Goal: Task Accomplishment & Management: Complete application form

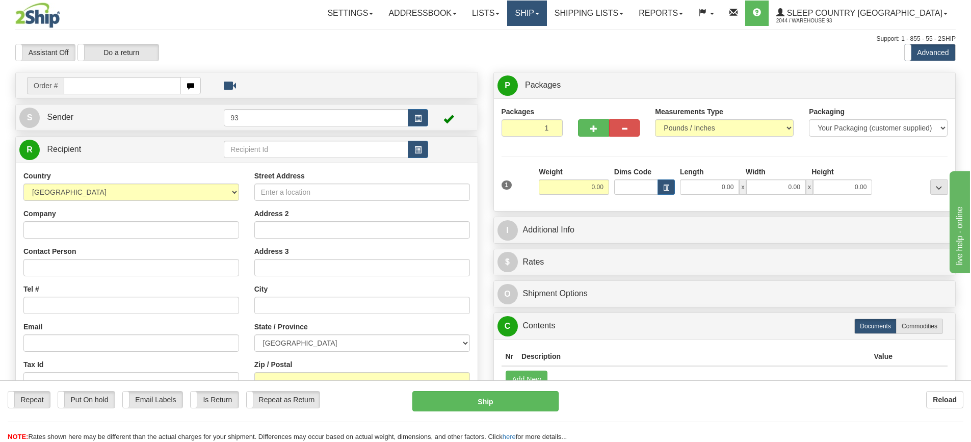
click at [547, 10] on link "Ship" at bounding box center [526, 13] width 39 height 25
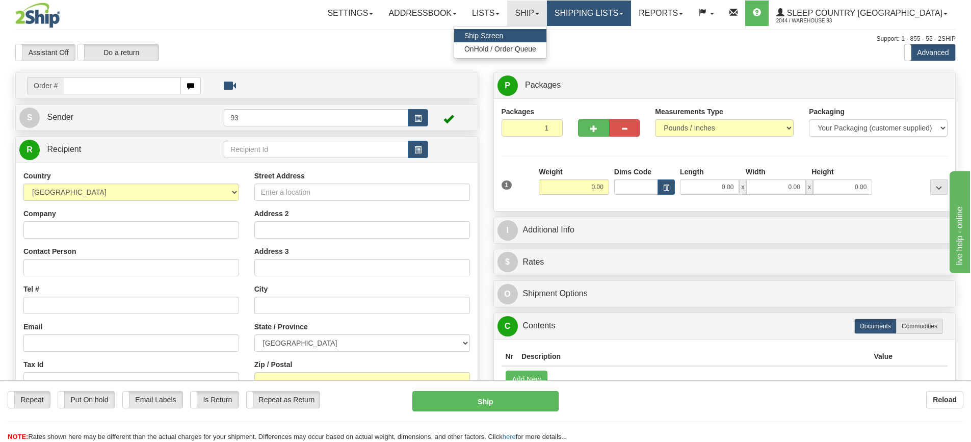
click at [625, 15] on link "Shipping lists" at bounding box center [589, 13] width 84 height 25
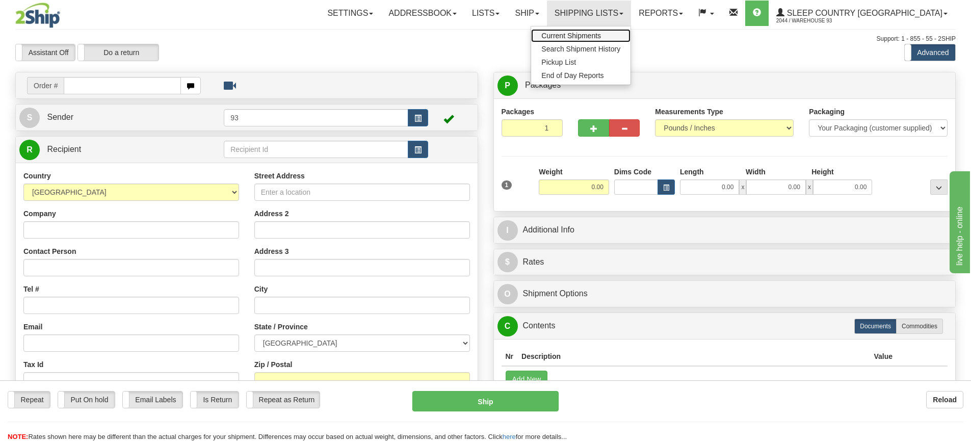
click at [601, 36] on span "Current Shipments" at bounding box center [572, 36] width 60 height 8
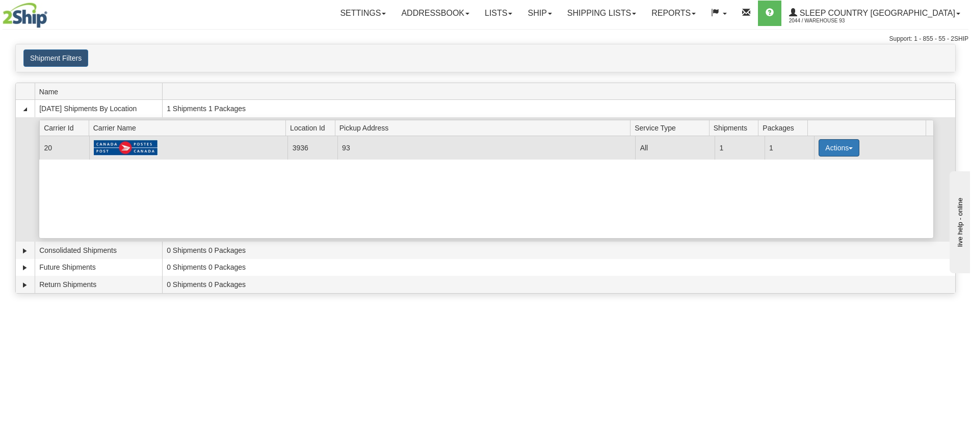
click at [844, 152] on button "Actions" at bounding box center [839, 147] width 41 height 17
click at [805, 167] on span "Details" at bounding box center [802, 166] width 28 height 7
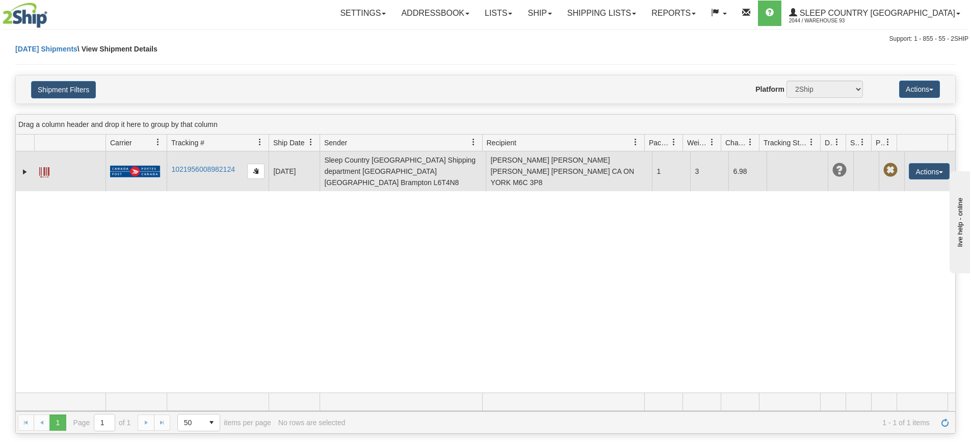
click at [44, 167] on span at bounding box center [44, 172] width 10 height 10
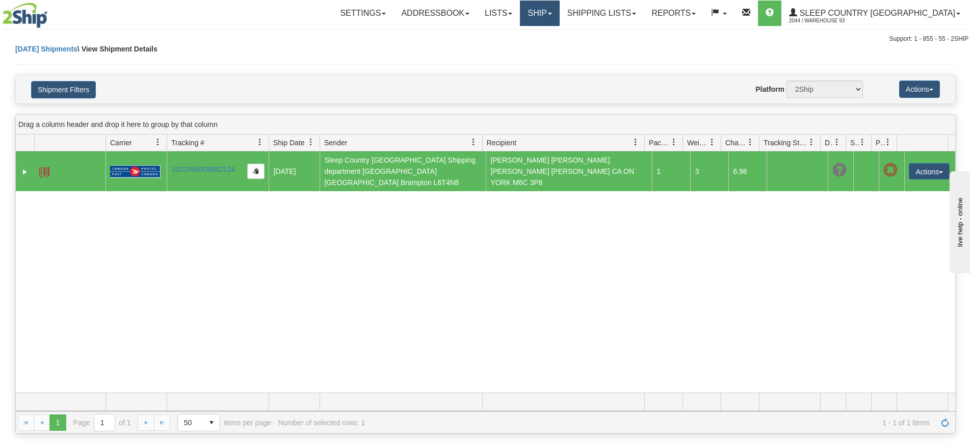
click at [559, 22] on link "Ship" at bounding box center [539, 13] width 39 height 25
click at [559, 35] on link "Ship Screen" at bounding box center [513, 35] width 92 height 13
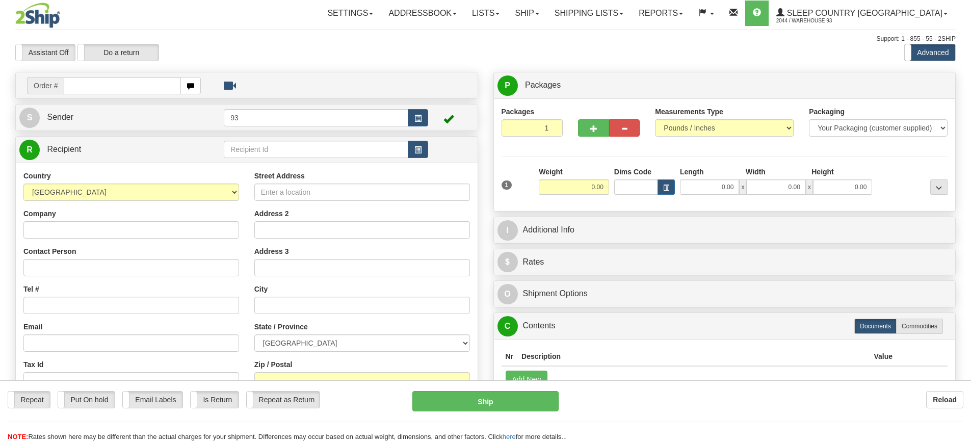
click at [84, 80] on input "text" at bounding box center [122, 85] width 117 height 17
type input "9000I11048862"
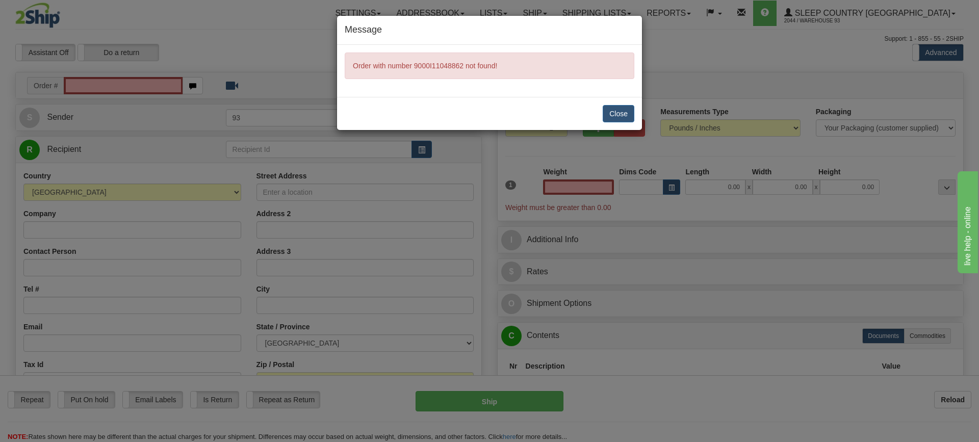
type input "0.00"
click at [613, 116] on button "Close" at bounding box center [619, 113] width 32 height 17
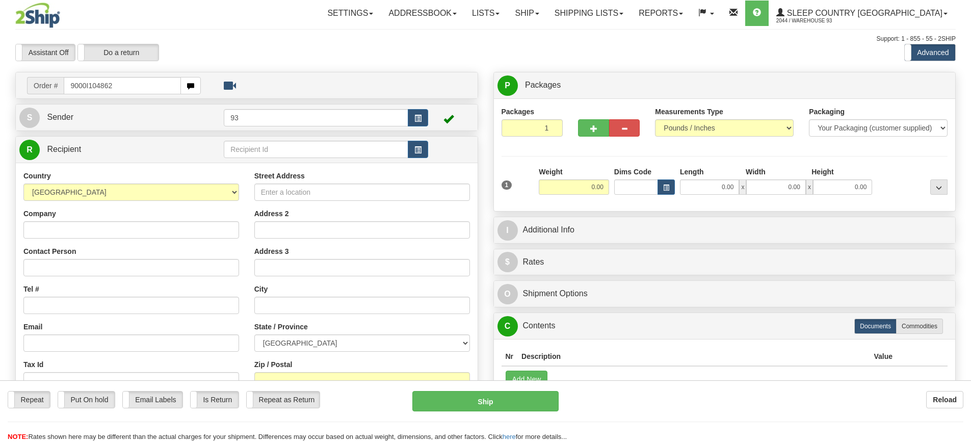
type input "9000I104862"
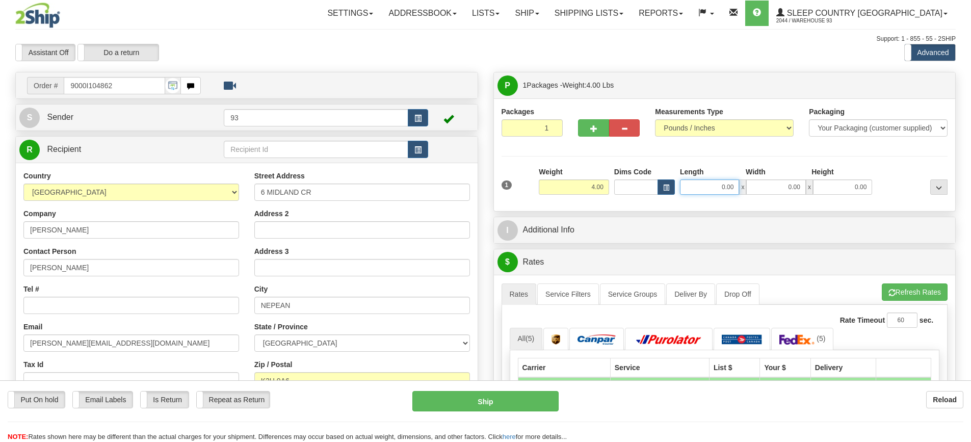
click at [697, 186] on input "0.00" at bounding box center [709, 186] width 59 height 15
type input "18.00"
click at [787, 189] on input "0.00" at bounding box center [776, 186] width 59 height 15
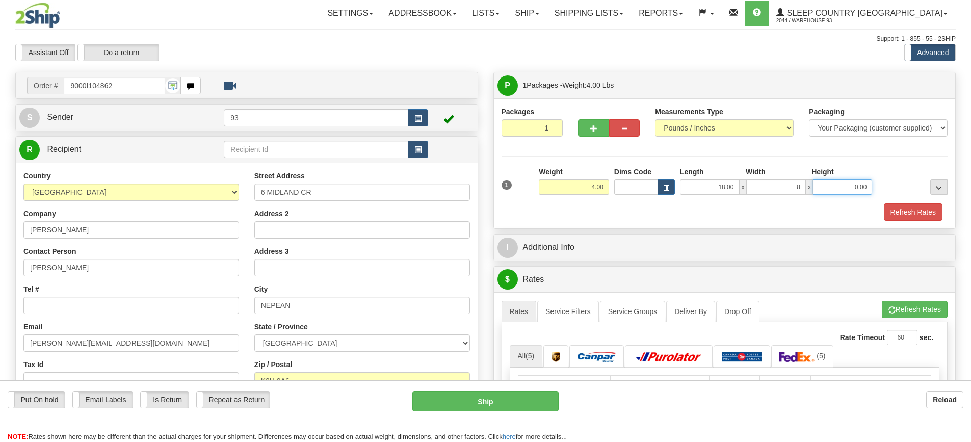
type input "8.00"
click at [845, 187] on input "0.00" at bounding box center [842, 186] width 59 height 15
type input "8.00"
click at [914, 219] on button "Refresh Rates" at bounding box center [913, 211] width 59 height 17
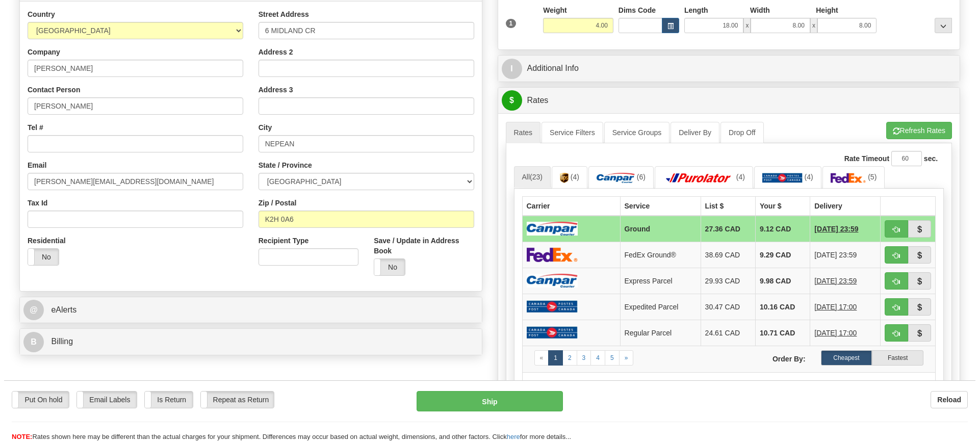
scroll to position [204, 0]
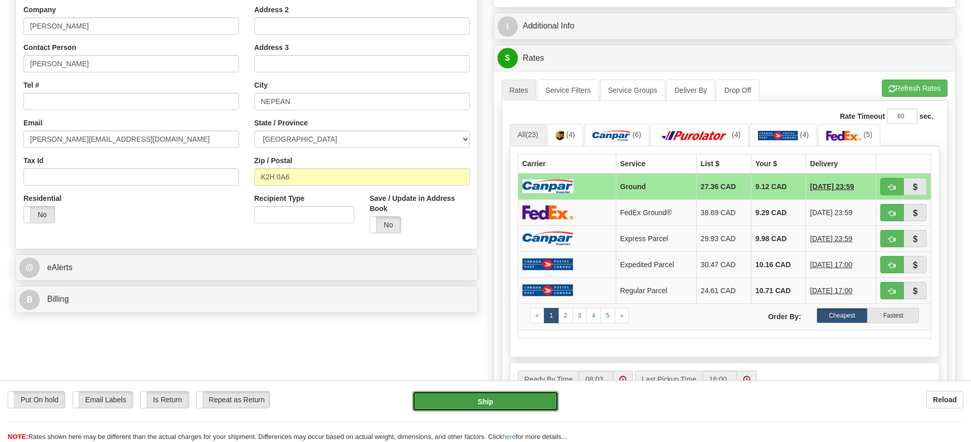
click at [515, 403] on button "Ship" at bounding box center [486, 401] width 146 height 20
type input "1"
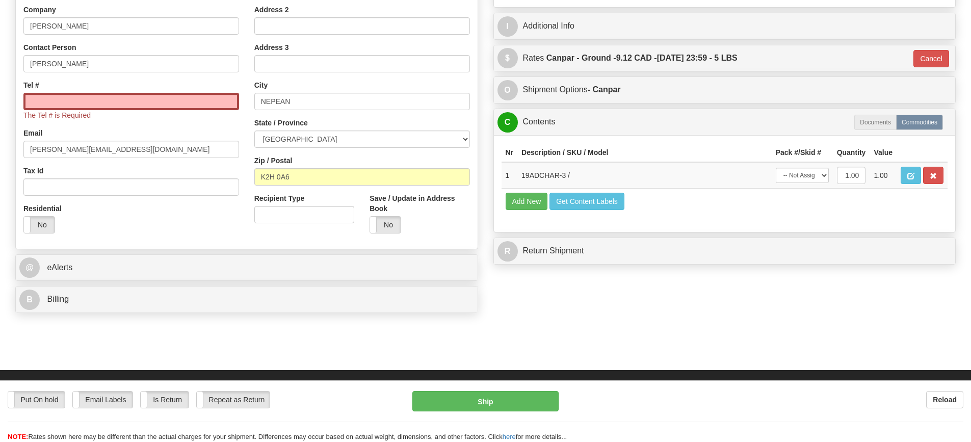
click at [56, 111] on span "The Tel # is Required" at bounding box center [56, 115] width 67 height 8
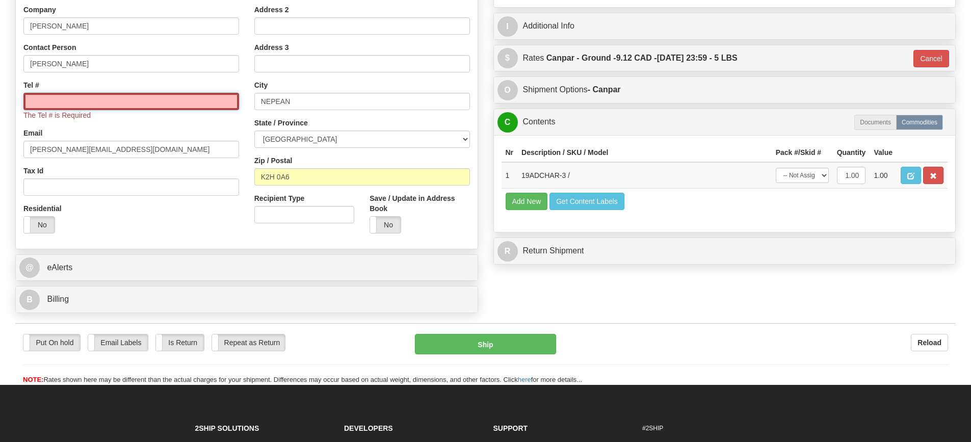
click at [66, 98] on input "Tel #" at bounding box center [131, 101] width 216 height 17
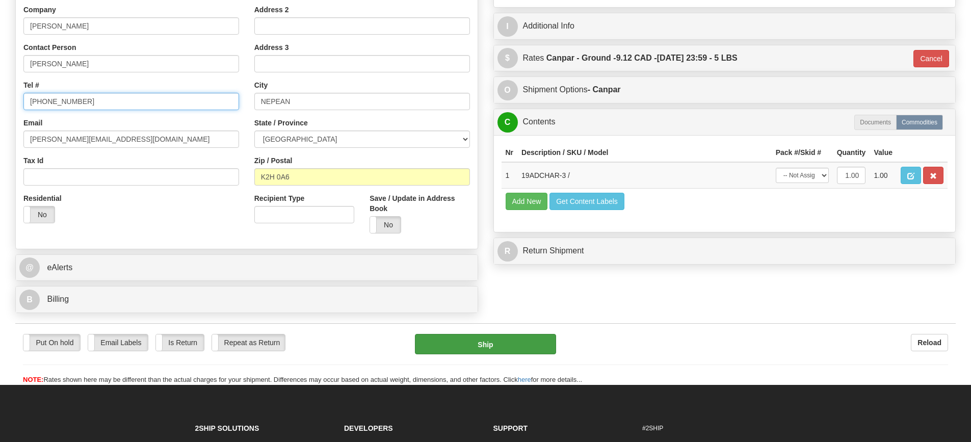
type input "613-203-2565"
click at [547, 337] on button "Ship" at bounding box center [485, 344] width 141 height 20
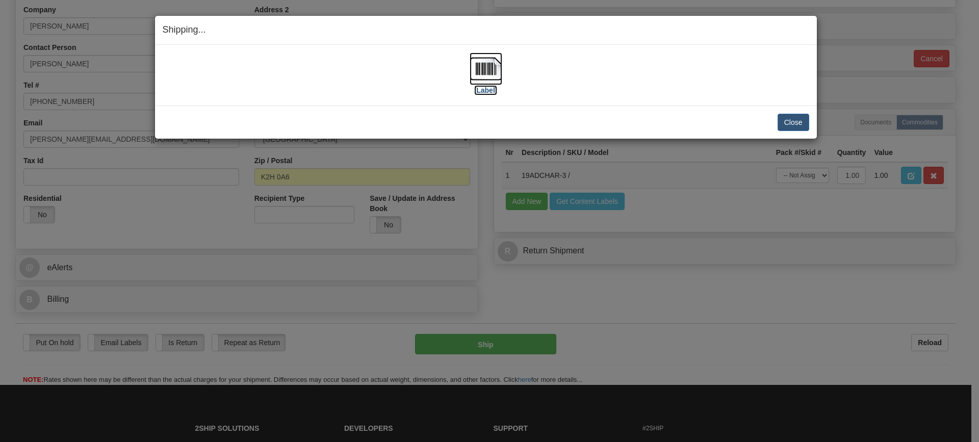
click at [491, 64] on img at bounding box center [486, 69] width 33 height 33
click at [797, 121] on button "Close" at bounding box center [794, 122] width 32 height 17
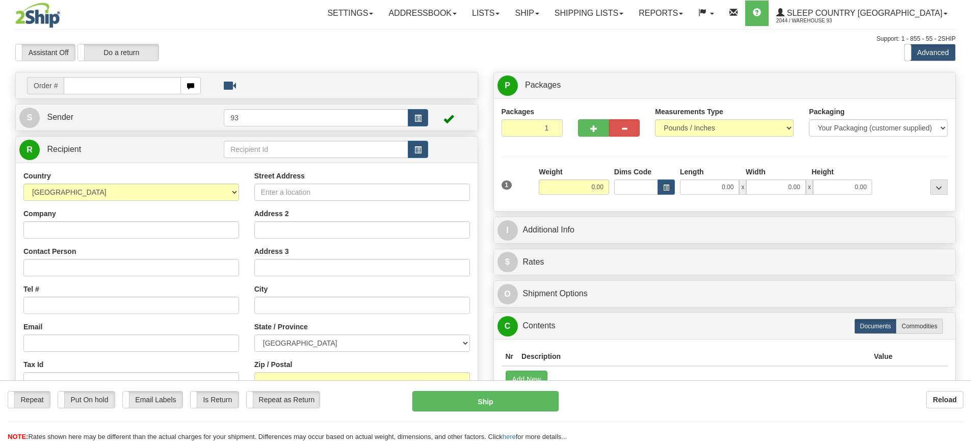
click at [106, 87] on input "text" at bounding box center [122, 85] width 117 height 17
click at [291, 166] on div "Create a label for the return Create Pickup Without Label Order # S Sender 93" at bounding box center [247, 297] width 478 height 450
type input "9000I119742"
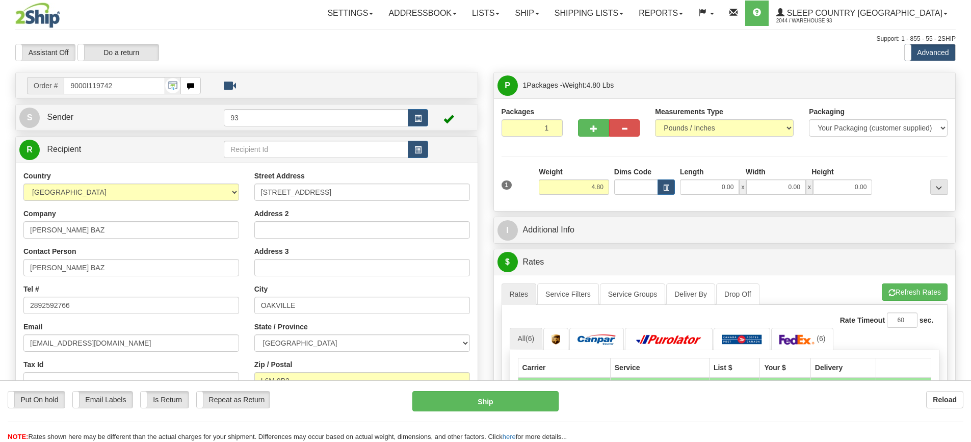
click at [715, 172] on div "Length" at bounding box center [711, 173] width 66 height 13
click at [716, 184] on input "0.00" at bounding box center [709, 186] width 59 height 15
type input "12.00"
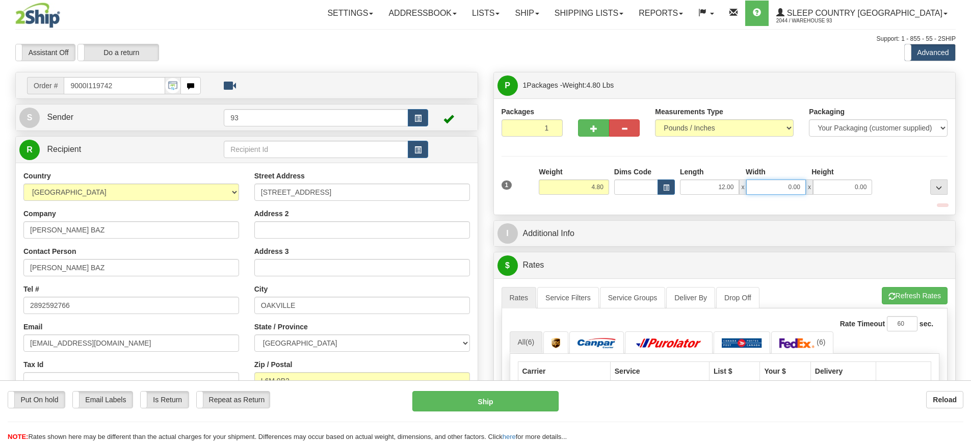
click at [768, 186] on input "0.00" at bounding box center [776, 186] width 59 height 15
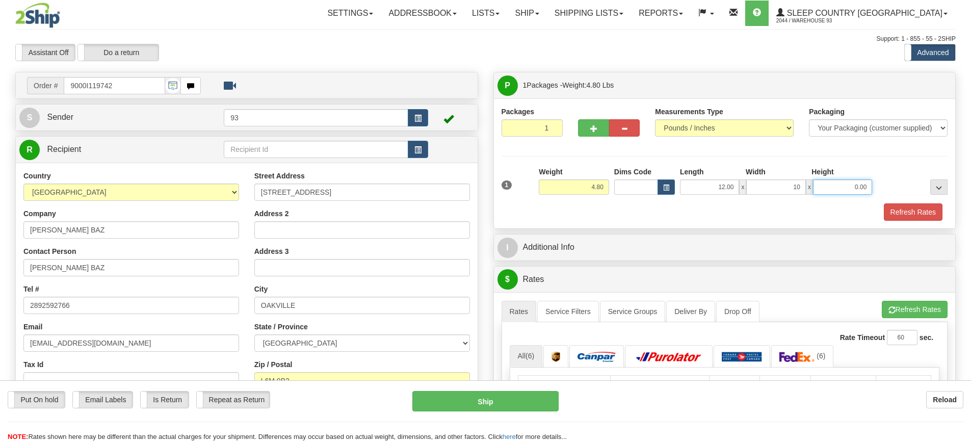
type input "10.00"
click at [846, 186] on input "0.00" at bounding box center [842, 186] width 59 height 15
type input "2.00"
click at [929, 214] on button "Refresh Rates" at bounding box center [913, 211] width 59 height 17
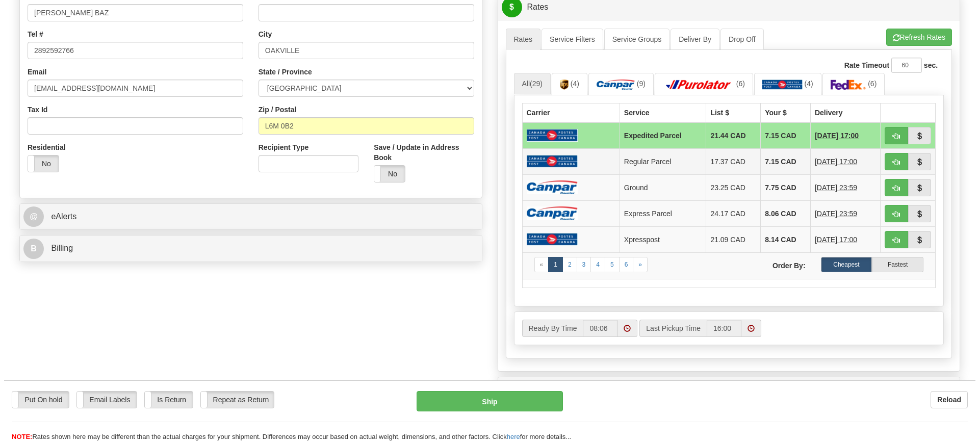
scroll to position [153, 0]
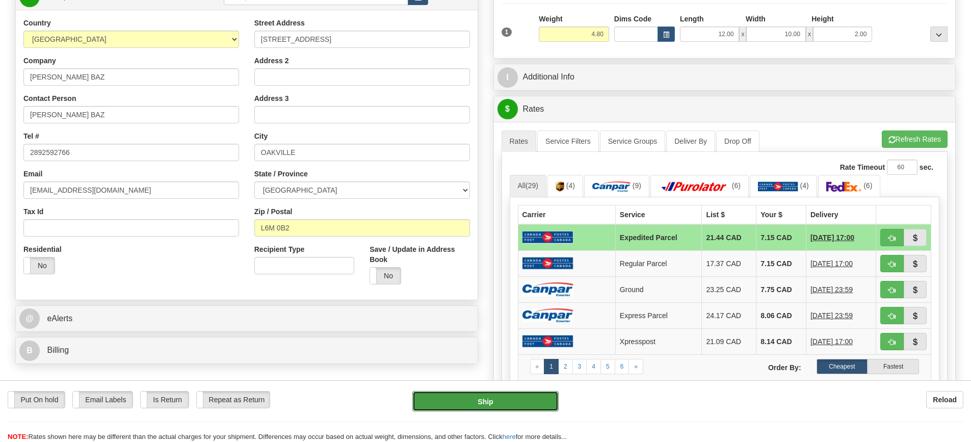
click at [498, 392] on button "Ship" at bounding box center [486, 401] width 146 height 20
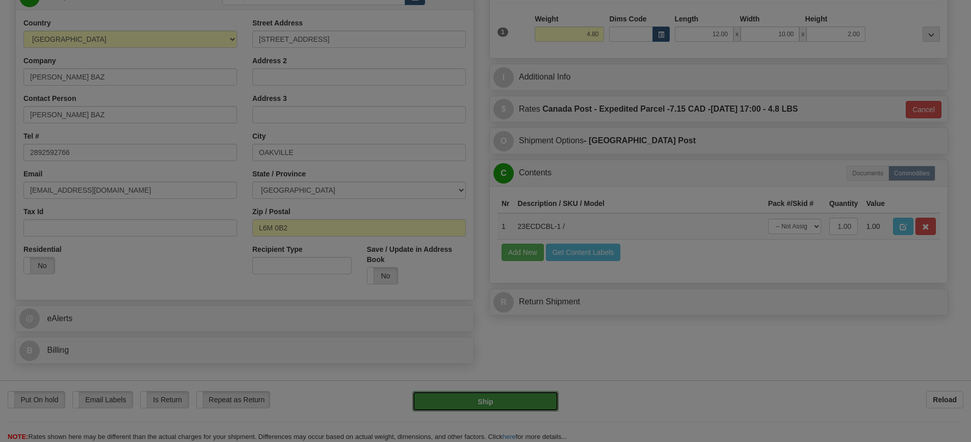
type input "DOM.EP"
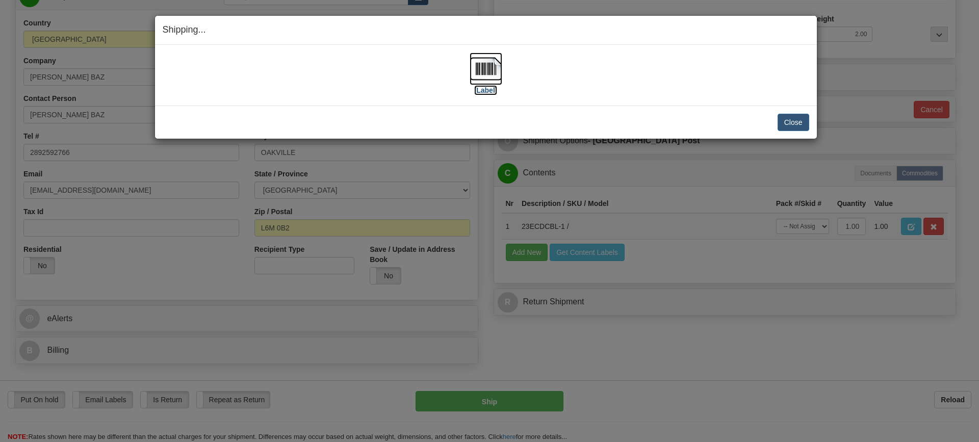
click at [489, 68] on img at bounding box center [486, 69] width 33 height 33
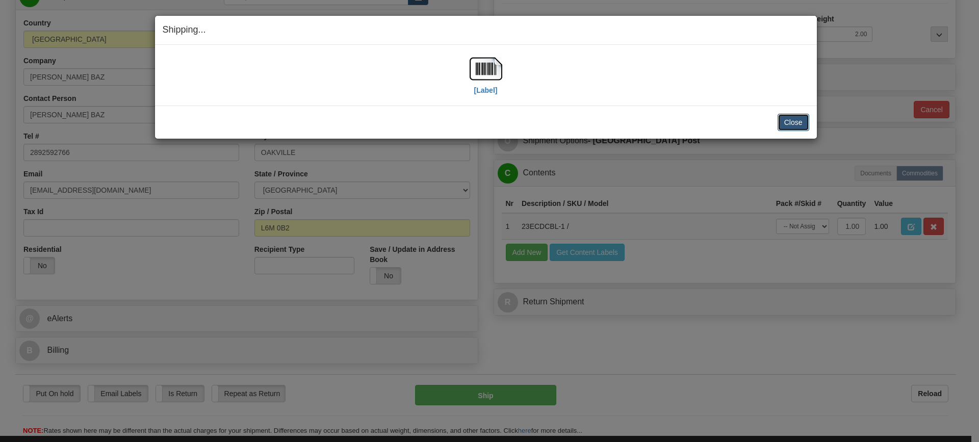
click at [793, 120] on button "Close" at bounding box center [794, 122] width 32 height 17
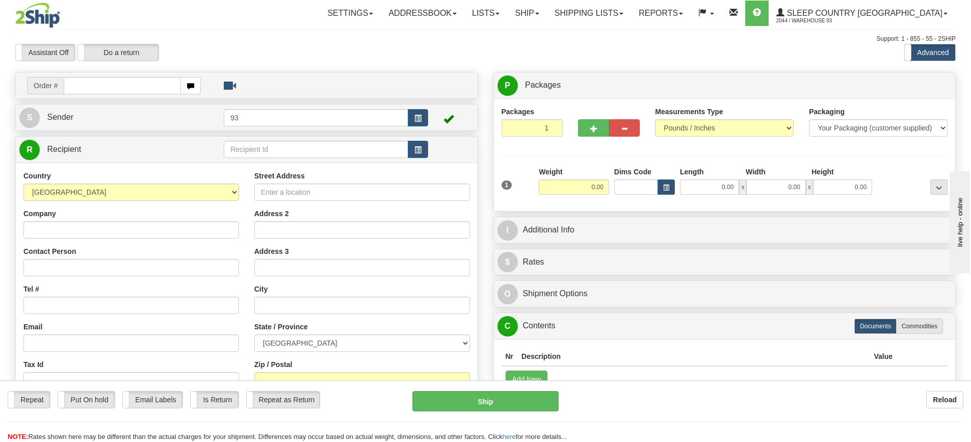
click at [109, 86] on input "text" at bounding box center [122, 85] width 117 height 17
type input "9000I119795"
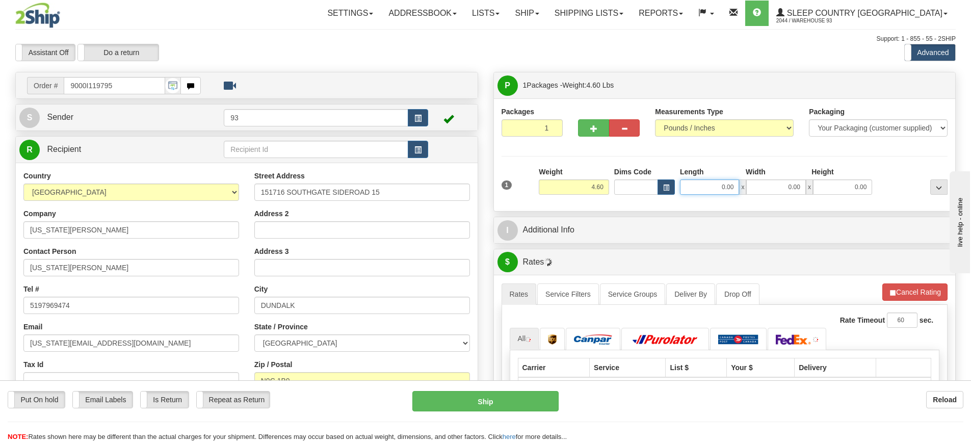
click at [702, 191] on input "0.00" at bounding box center [709, 186] width 59 height 15
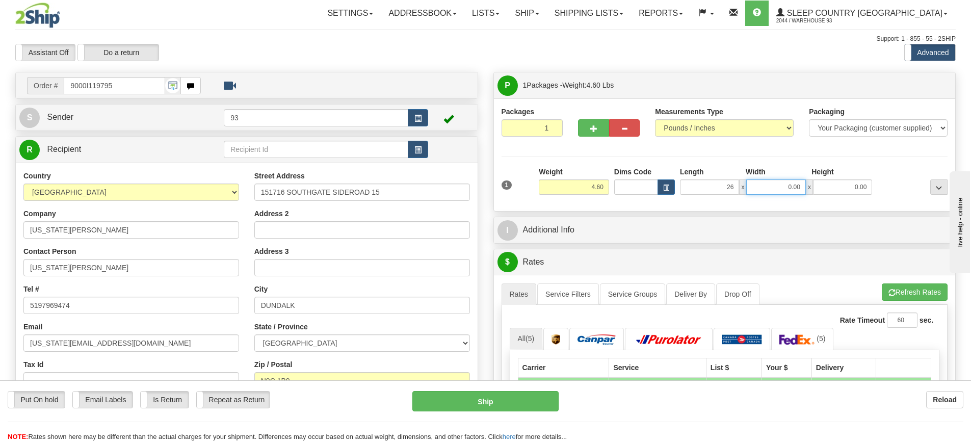
type input "26.00"
click at [781, 190] on input "0.00" at bounding box center [776, 186] width 59 height 15
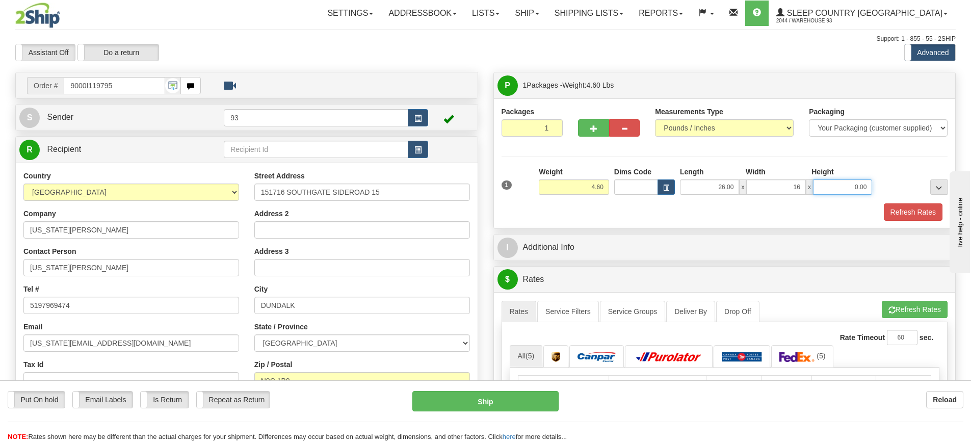
type input "16.00"
click at [843, 179] on input "0.00" at bounding box center [842, 186] width 59 height 15
type input "6.00"
click at [912, 207] on button "Refresh Rates" at bounding box center [913, 211] width 59 height 17
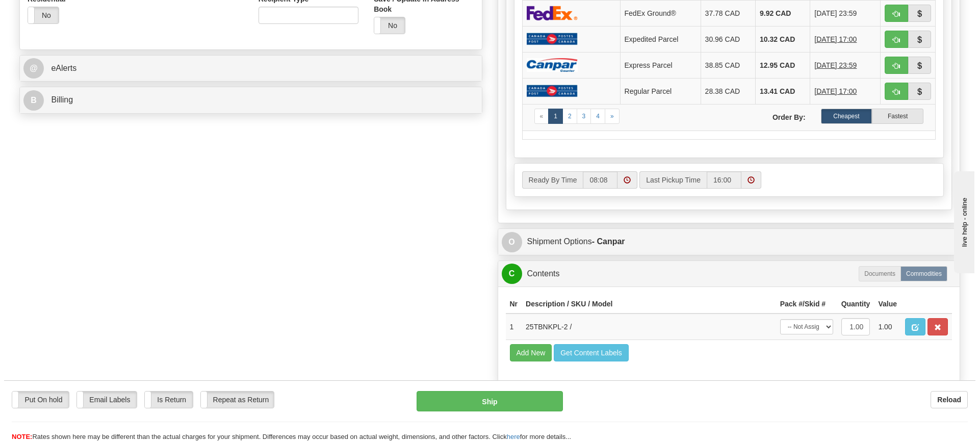
scroll to position [408, 0]
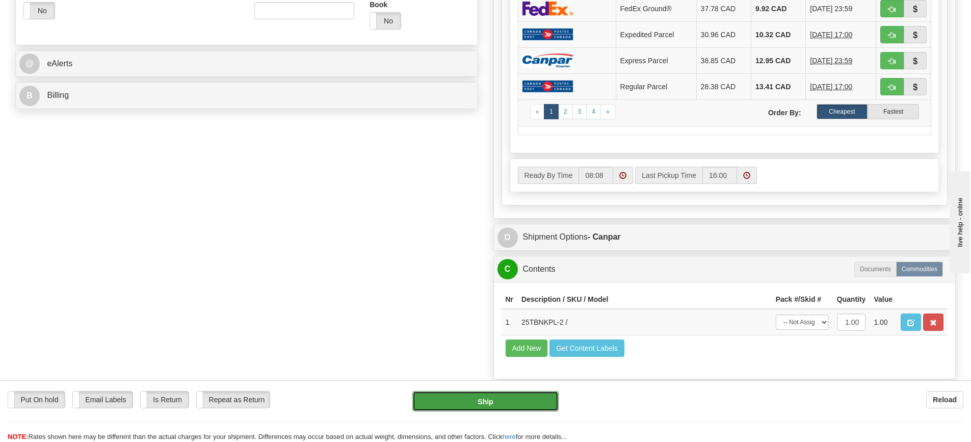
click at [533, 395] on button "Ship" at bounding box center [486, 401] width 146 height 20
type input "1"
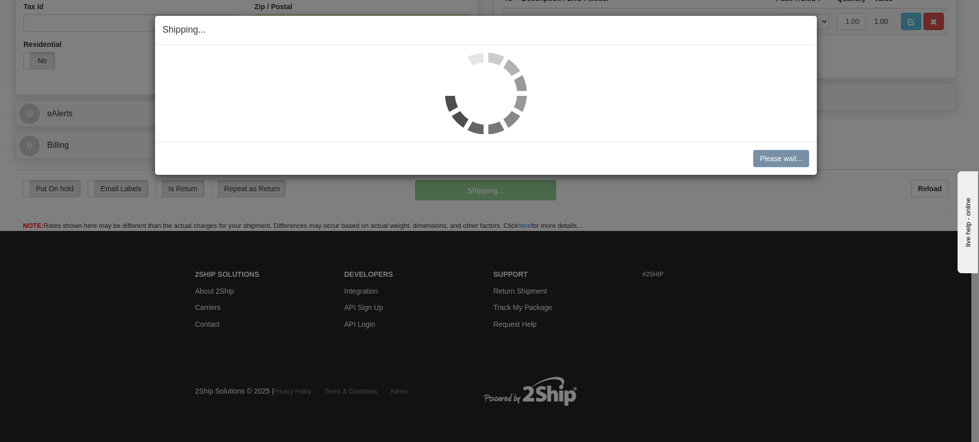
scroll to position [358, 0]
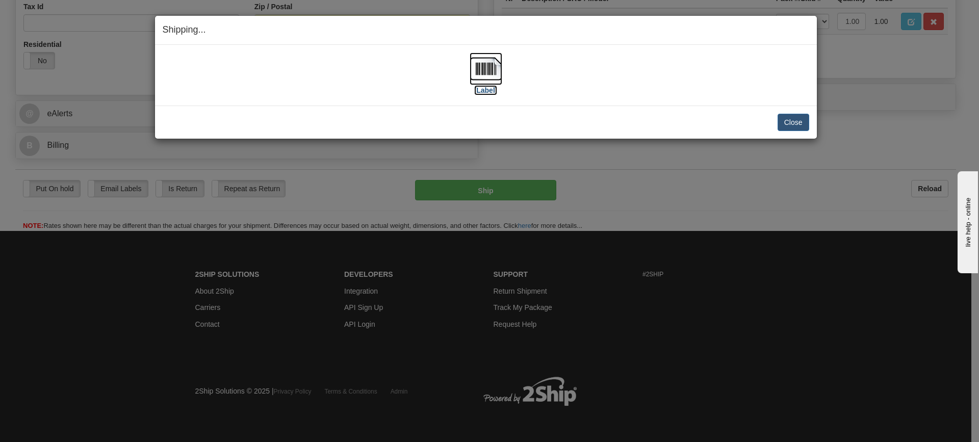
click at [491, 72] on img at bounding box center [486, 69] width 33 height 33
click at [803, 120] on button "Close" at bounding box center [794, 122] width 32 height 17
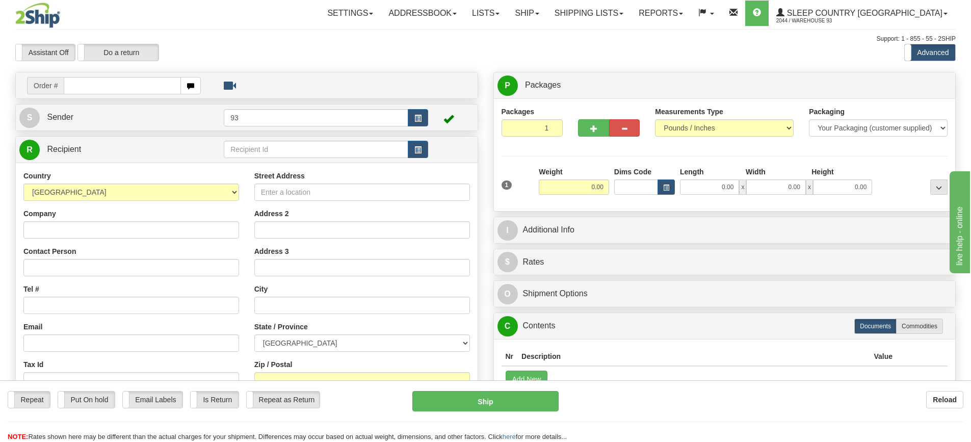
click at [114, 86] on input "text" at bounding box center [122, 85] width 117 height 17
type input "9000I119802"
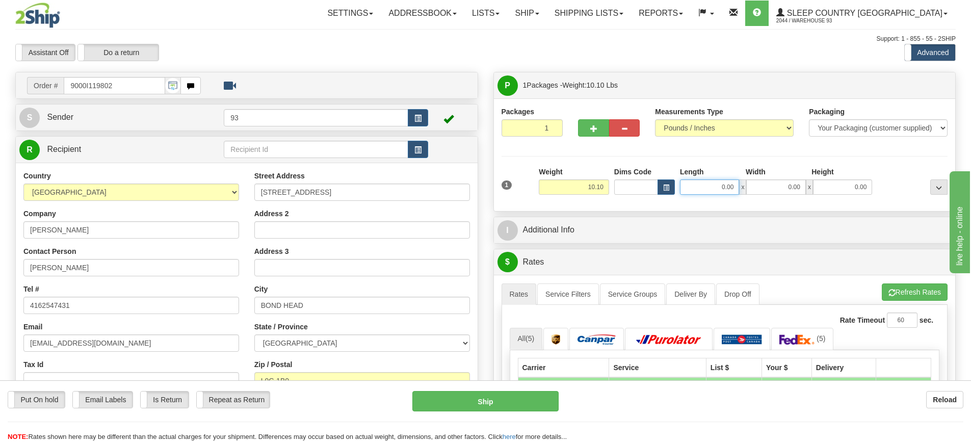
click at [708, 188] on input "0.00" at bounding box center [709, 186] width 59 height 15
type input "18.00"
click at [782, 182] on input "0.00" at bounding box center [776, 186] width 59 height 15
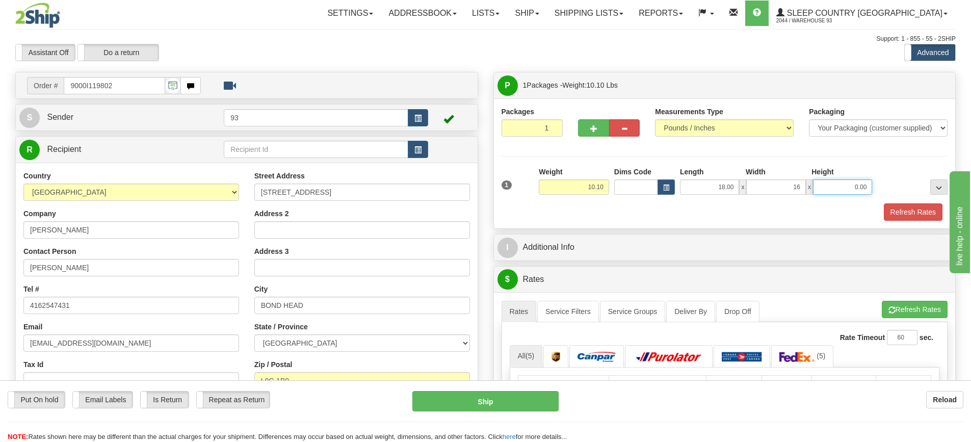
type input "16.00"
click at [857, 185] on input "0.00" at bounding box center [842, 186] width 59 height 15
type input "8.00"
click at [919, 217] on button "Refresh Rates" at bounding box center [913, 211] width 59 height 17
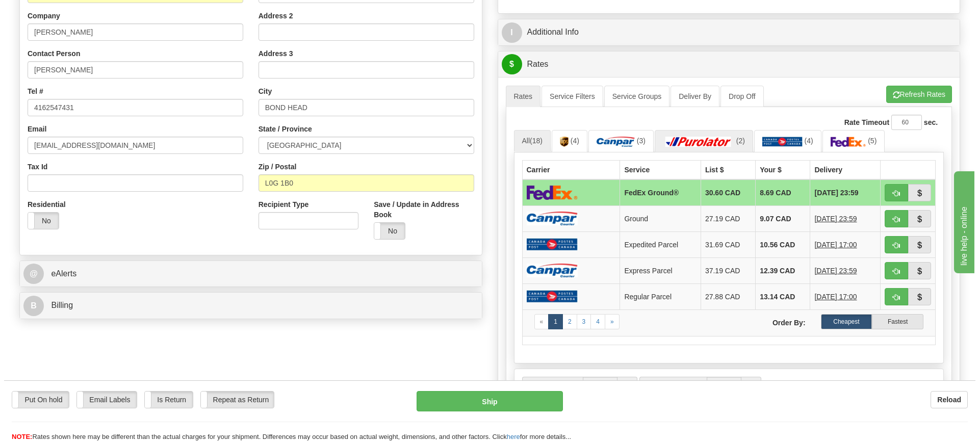
scroll to position [255, 0]
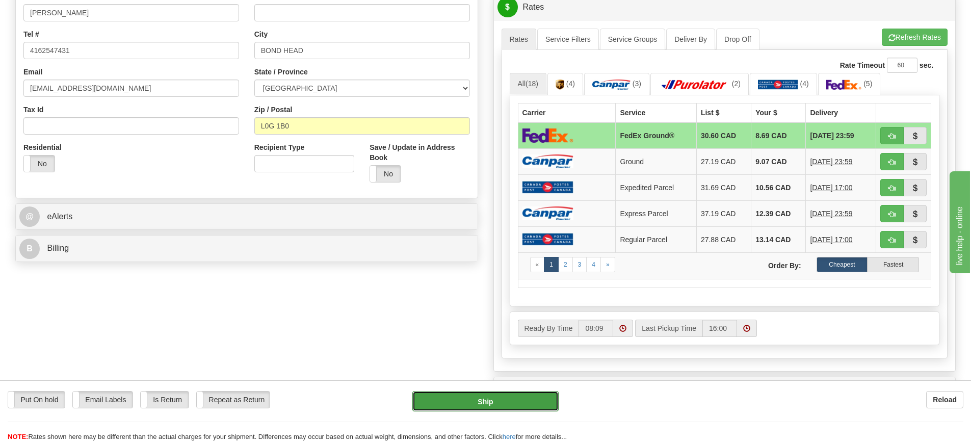
click at [531, 398] on button "Ship" at bounding box center [486, 401] width 146 height 20
type input "92"
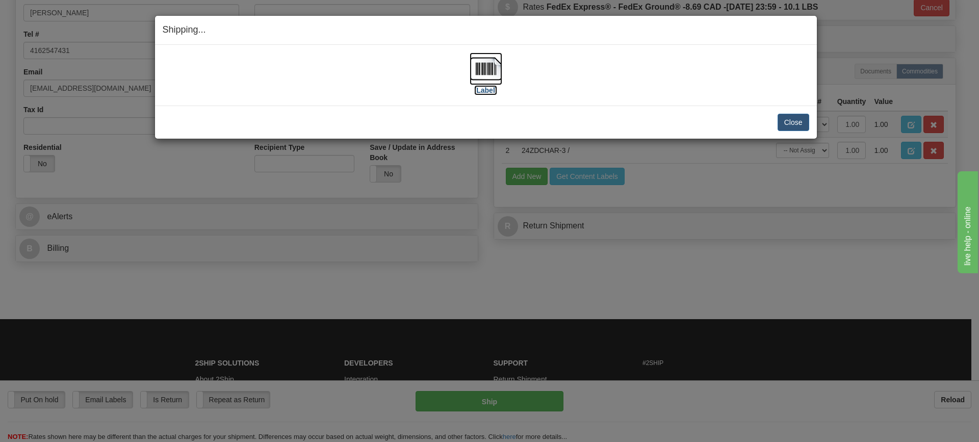
click at [487, 67] on img at bounding box center [486, 69] width 33 height 33
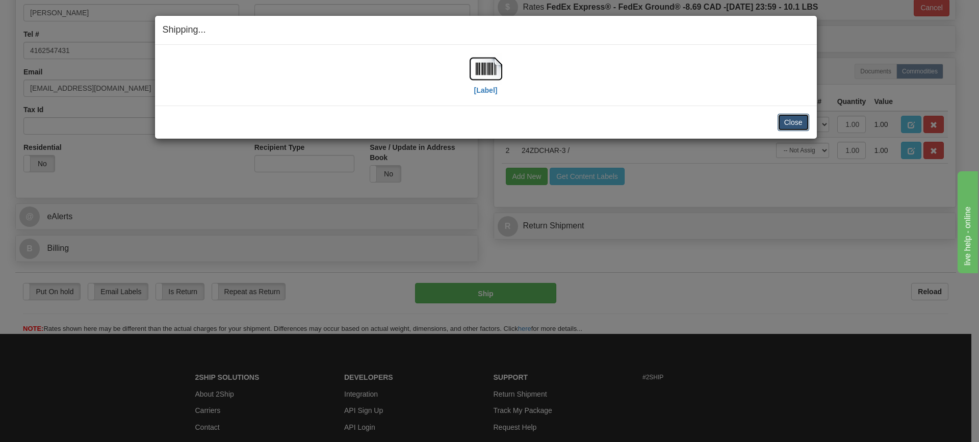
click at [797, 122] on button "Close" at bounding box center [794, 122] width 32 height 17
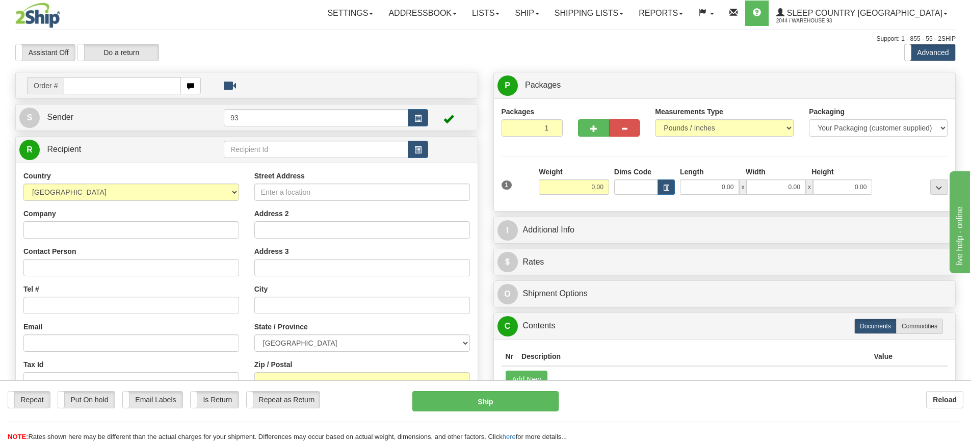
click at [102, 82] on input "text" at bounding box center [122, 85] width 117 height 17
type input "9000I119828"
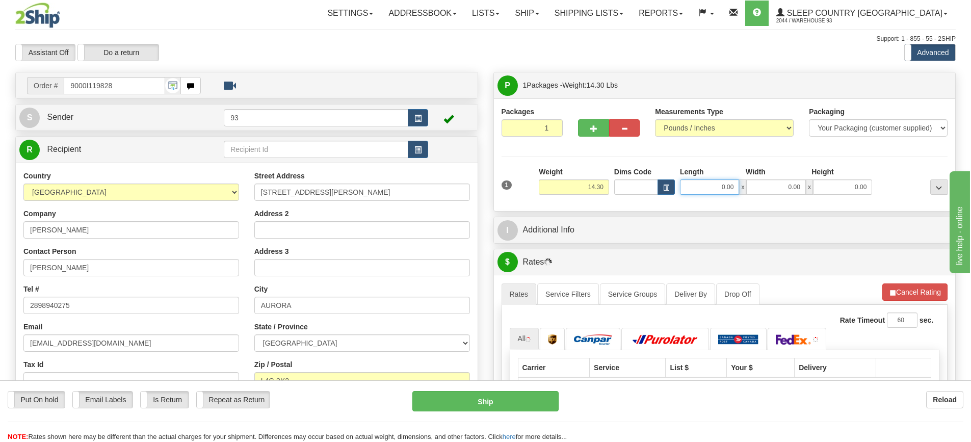
click at [706, 187] on input "0.00" at bounding box center [709, 186] width 59 height 15
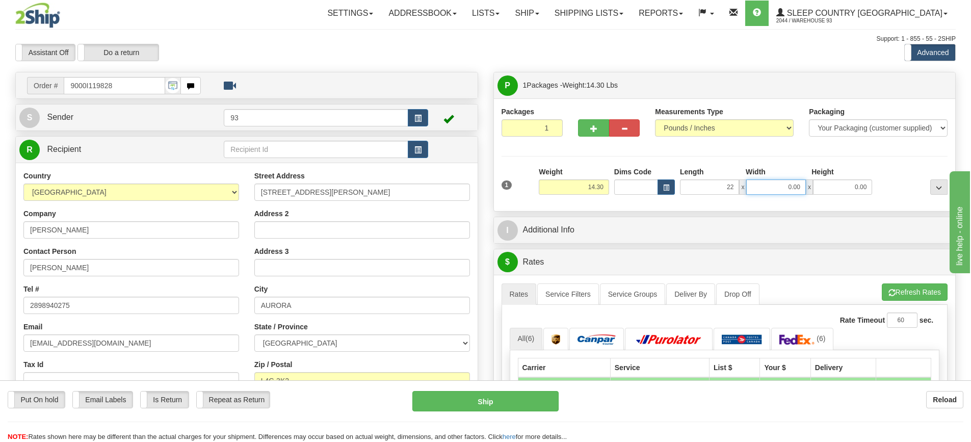
click at [781, 189] on input "0.00" at bounding box center [776, 186] width 59 height 15
type input "22.00"
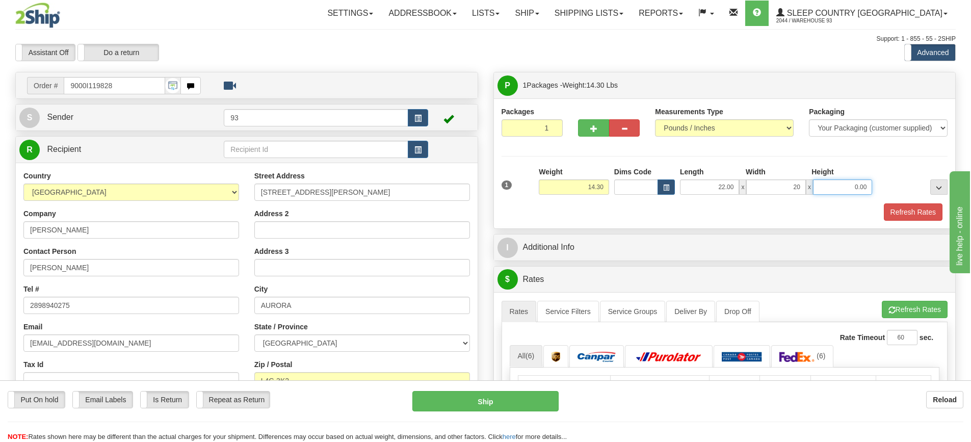
type input "20.00"
click at [851, 182] on input "0.00" at bounding box center [842, 186] width 59 height 15
type input "20.00"
click at [924, 217] on button "Refresh Rates" at bounding box center [913, 211] width 59 height 17
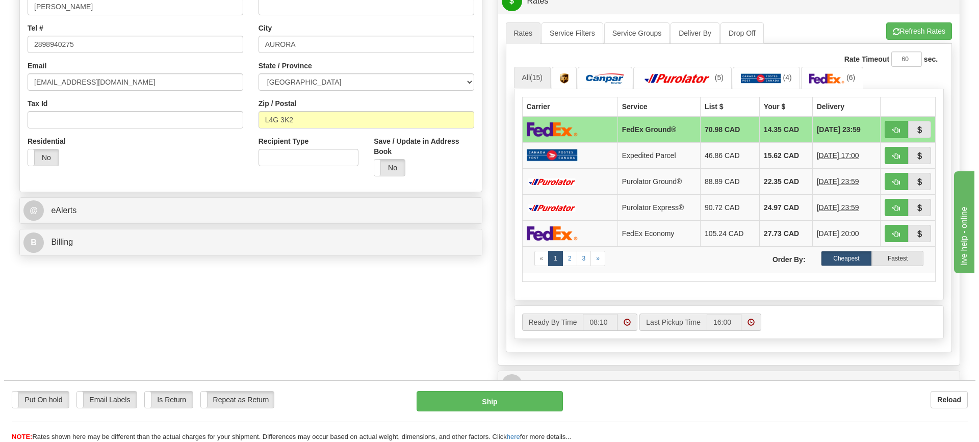
scroll to position [306, 0]
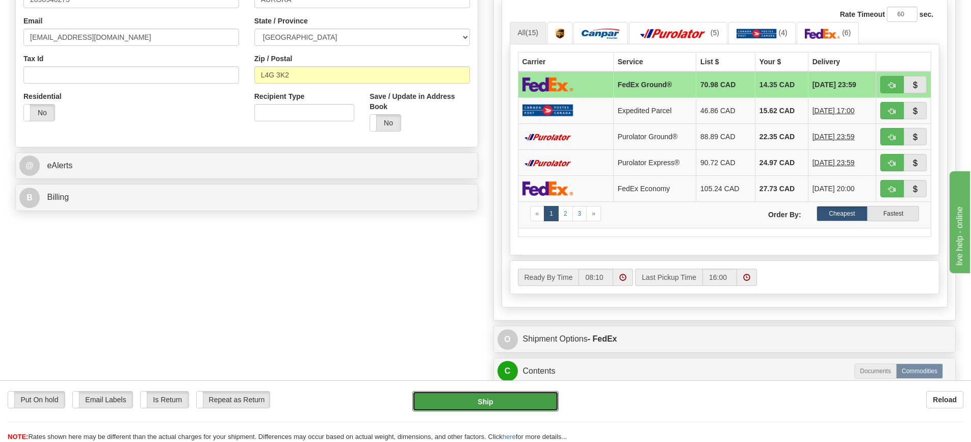
click at [528, 407] on button "Ship" at bounding box center [486, 401] width 146 height 20
type input "92"
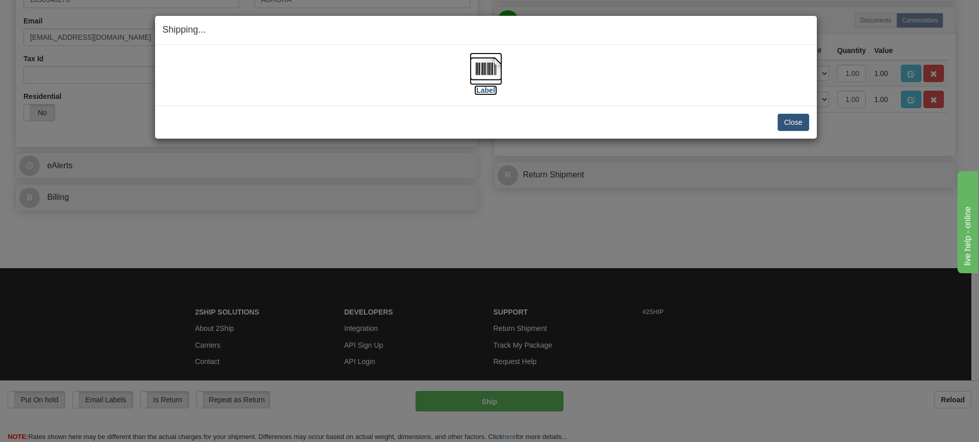
click at [487, 66] on img at bounding box center [486, 69] width 33 height 33
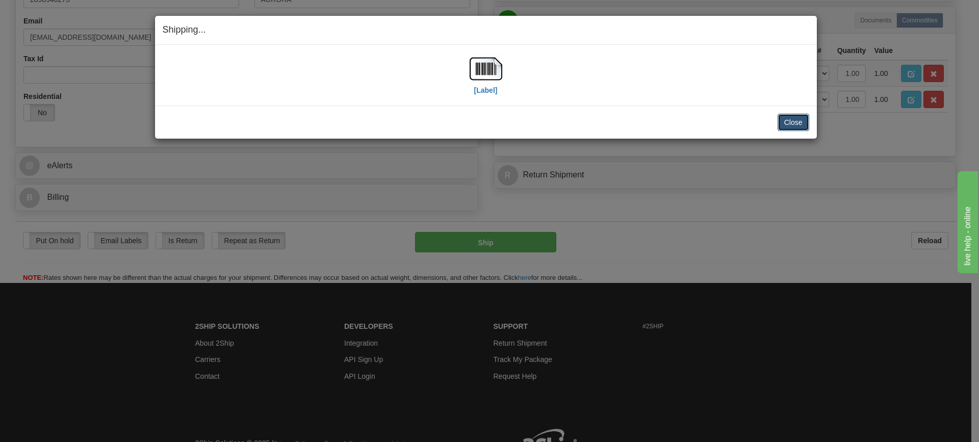
click at [791, 124] on button "Close" at bounding box center [794, 122] width 32 height 17
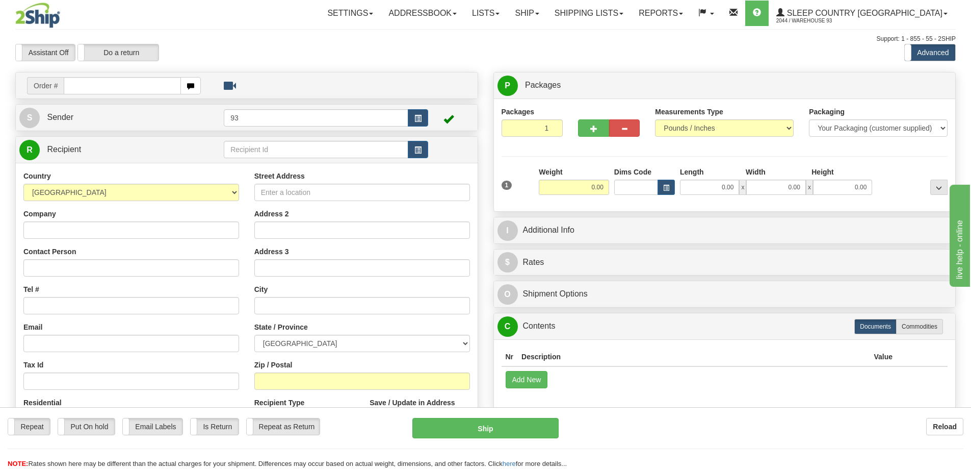
click at [89, 92] on input "text" at bounding box center [122, 85] width 117 height 17
click at [94, 84] on input "text" at bounding box center [122, 85] width 117 height 17
type input "9000I119880"
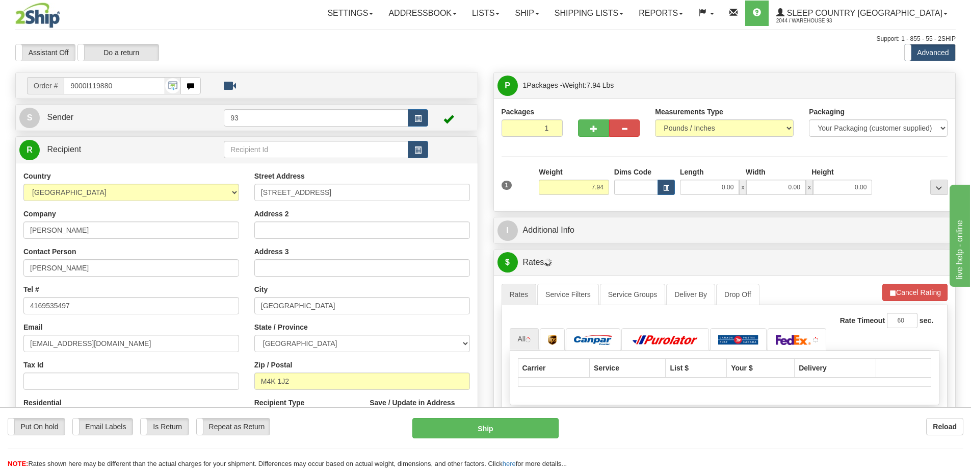
click at [719, 195] on div "1 Weight 7.94 Dims Code 0.00" at bounding box center [725, 185] width 452 height 36
click at [720, 191] on input "0.00" at bounding box center [709, 186] width 59 height 15
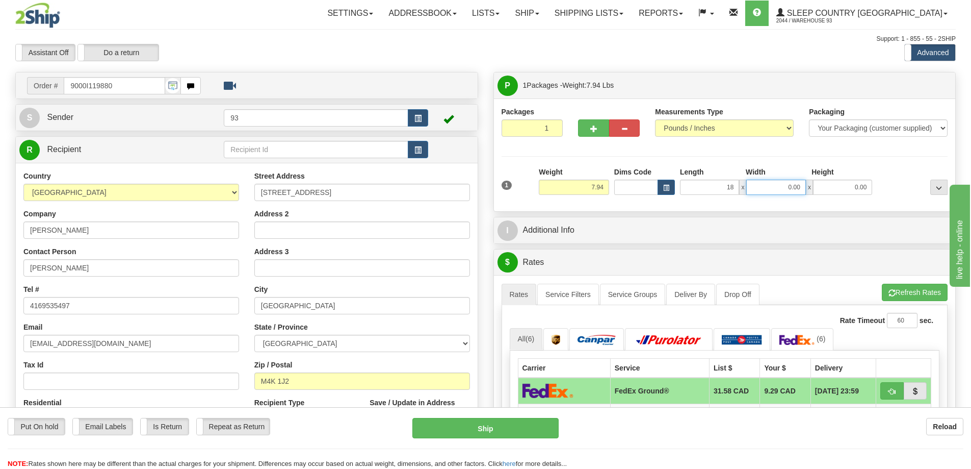
type input "18.00"
click at [759, 183] on input "0.00" at bounding box center [776, 186] width 59 height 15
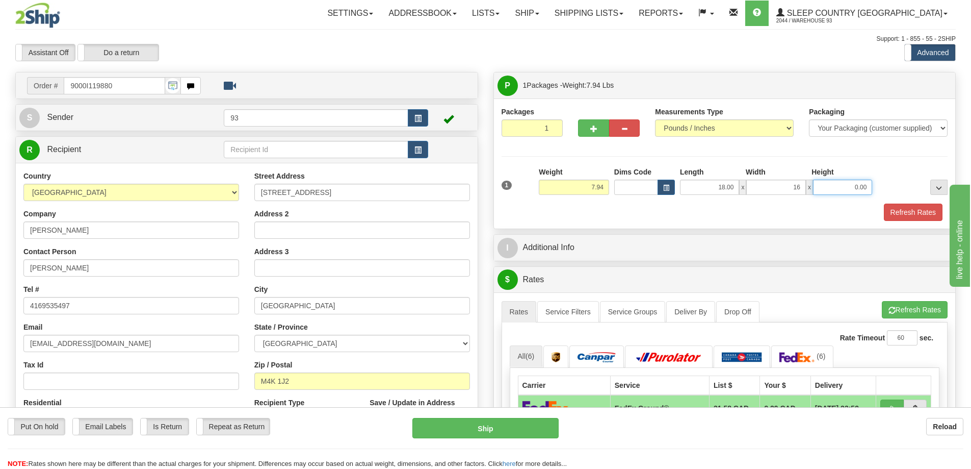
type input "16.00"
drag, startPoint x: 860, startPoint y: 192, endPoint x: 851, endPoint y: 190, distance: 9.9
click at [860, 192] on input "0.00" at bounding box center [842, 186] width 59 height 15
type input "8.00"
click at [911, 204] on button "Refresh Rates" at bounding box center [913, 211] width 59 height 17
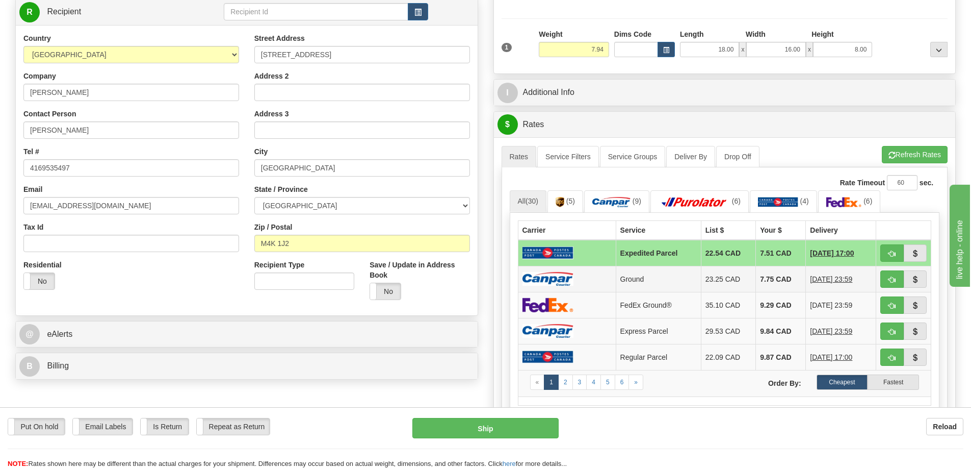
scroll to position [153, 0]
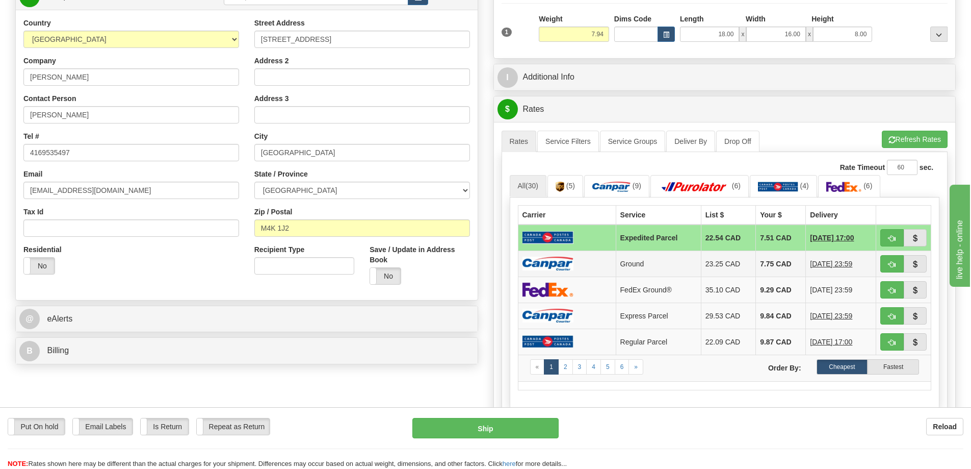
click at [578, 266] on td at bounding box center [567, 263] width 98 height 26
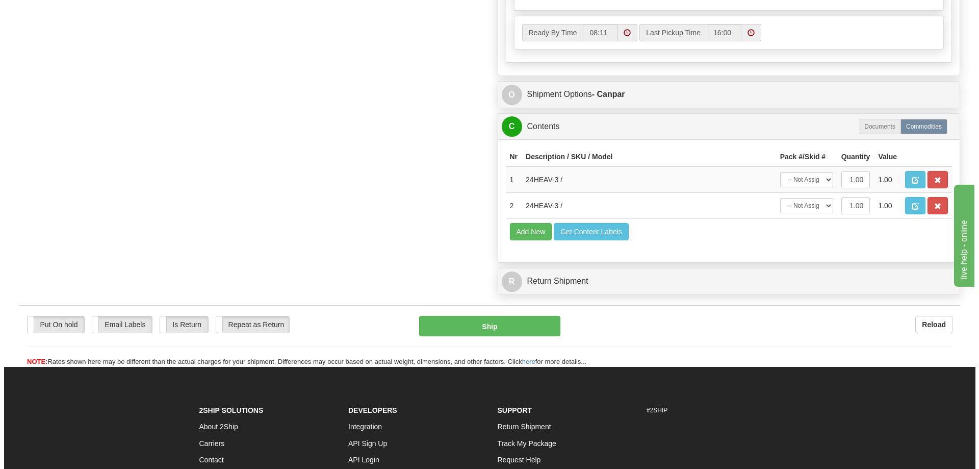
scroll to position [561, 0]
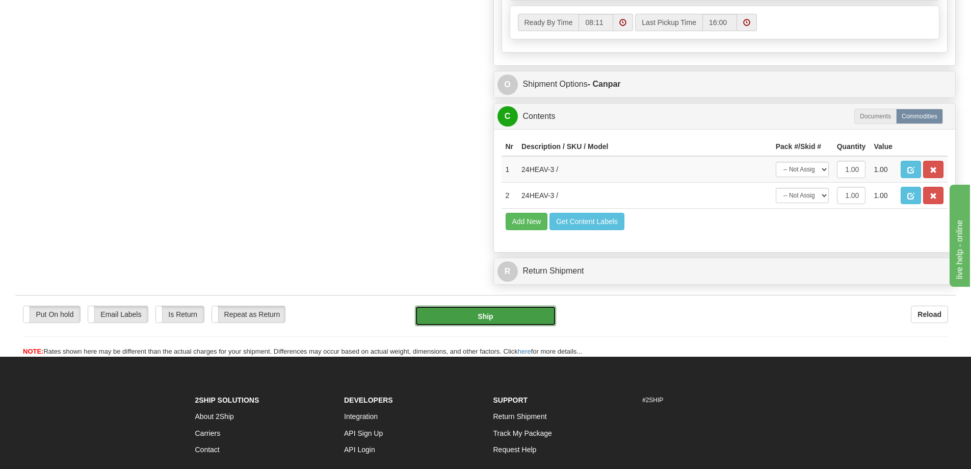
click at [531, 315] on button "Ship" at bounding box center [485, 315] width 141 height 20
type input "1"
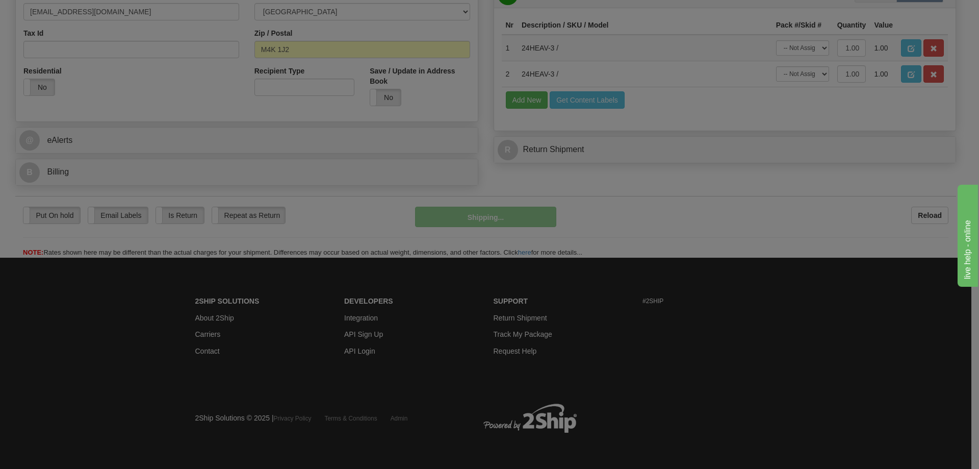
scroll to position [309, 0]
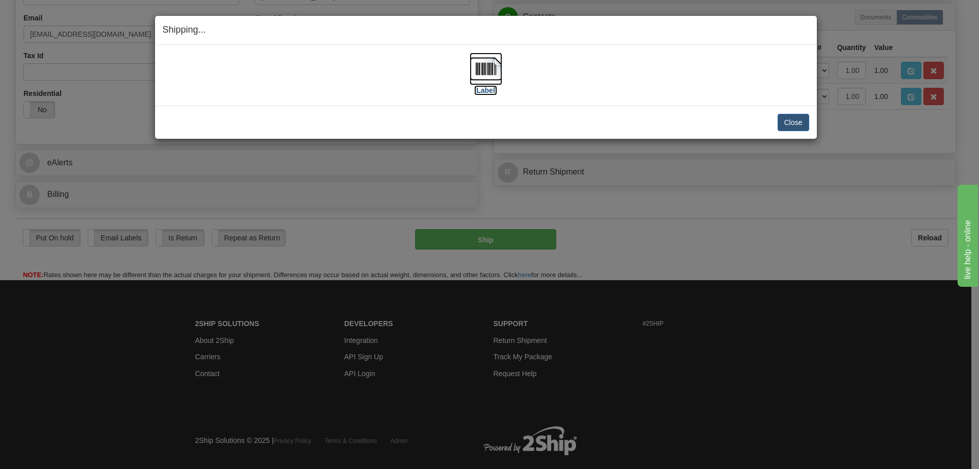
click at [490, 72] on img at bounding box center [486, 69] width 33 height 33
click at [795, 121] on button "Close" at bounding box center [794, 122] width 32 height 17
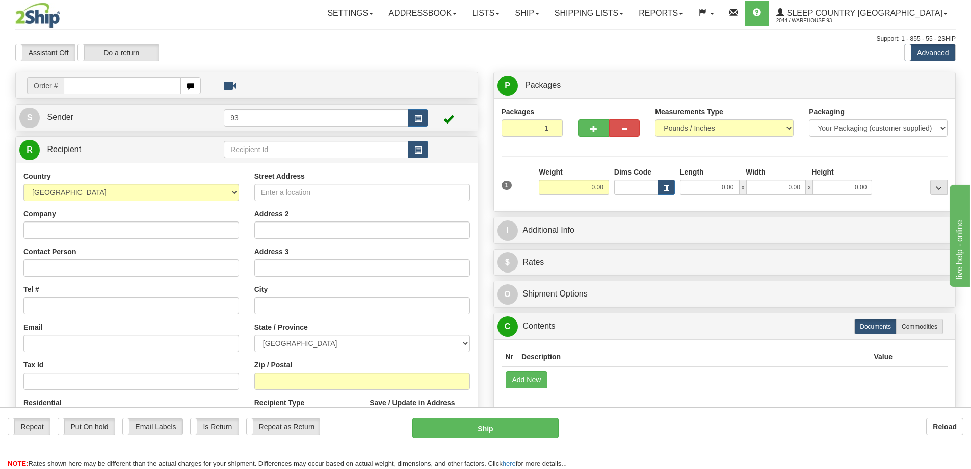
click at [98, 87] on input "text" at bounding box center [122, 85] width 117 height 17
type input "9000I119891"
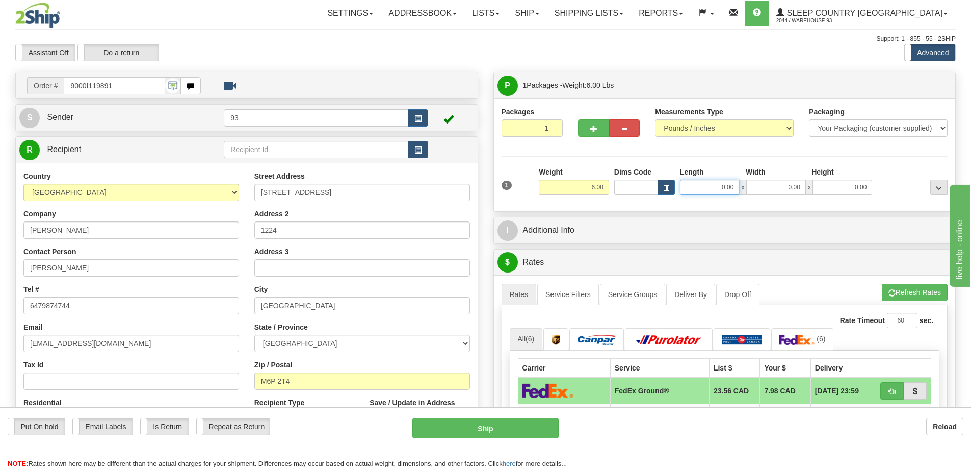
click at [703, 182] on input "0.00" at bounding box center [709, 186] width 59 height 15
type input "16.00"
click at [791, 184] on input "0.00" at bounding box center [776, 186] width 59 height 15
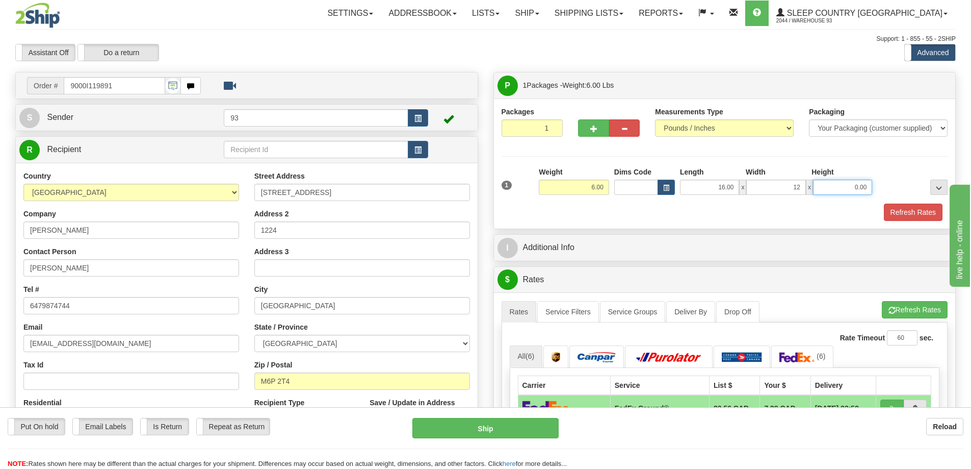
type input "12.00"
click at [833, 188] on input "0.00" at bounding box center [842, 186] width 59 height 15
type input "6.00"
click at [923, 209] on button "Refresh Rates" at bounding box center [913, 211] width 59 height 17
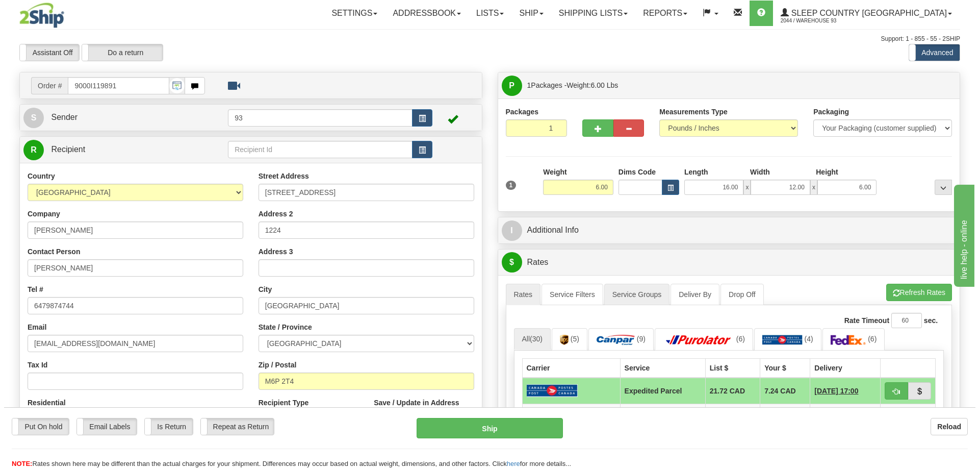
scroll to position [102, 0]
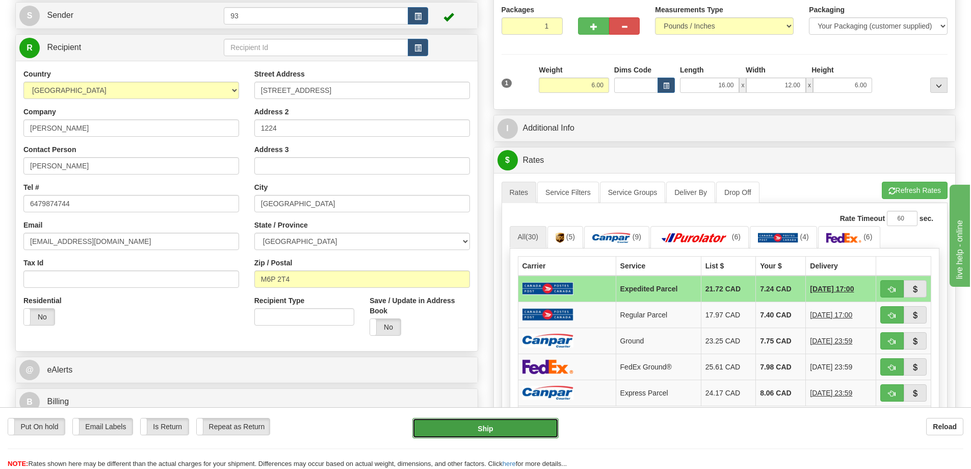
click at [533, 425] on button "Ship" at bounding box center [486, 428] width 146 height 20
type input "DOM.EP"
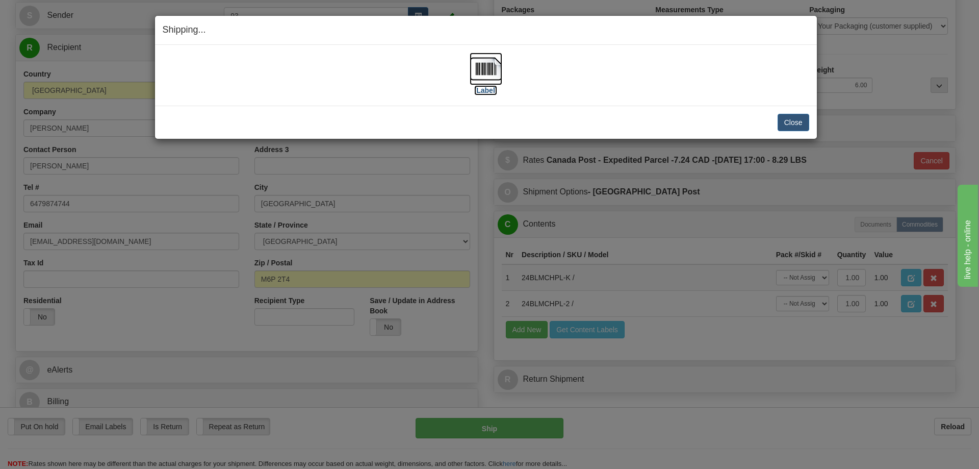
click at [487, 65] on img at bounding box center [486, 69] width 33 height 33
click at [799, 122] on button "Close" at bounding box center [794, 122] width 32 height 17
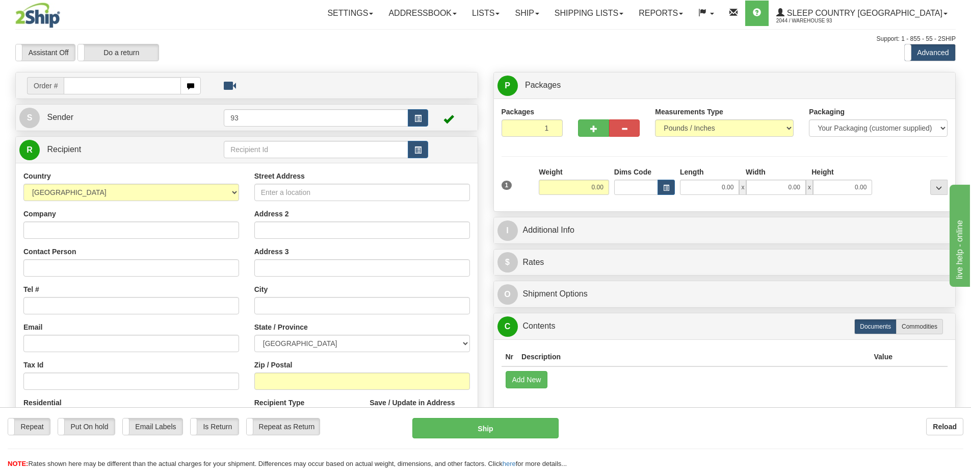
click at [117, 87] on input "text" at bounding box center [122, 85] width 117 height 17
type input "9000I119913"
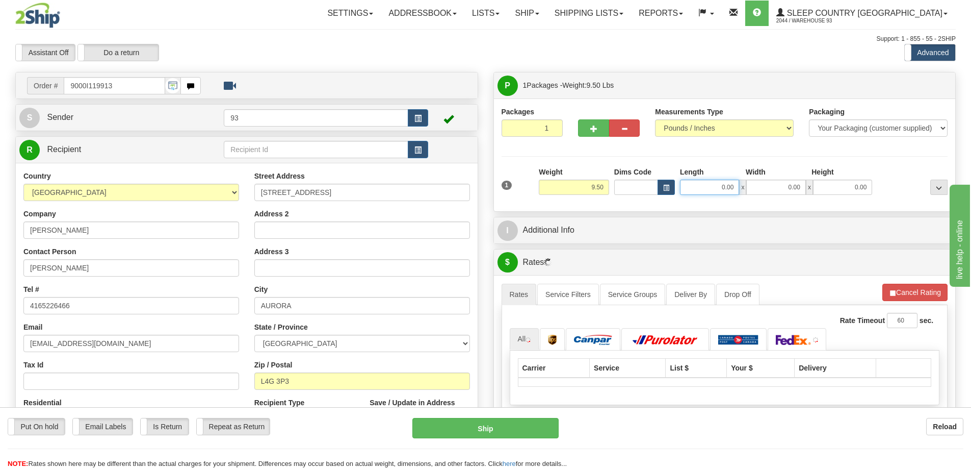
click at [720, 186] on input "0.00" at bounding box center [709, 186] width 59 height 15
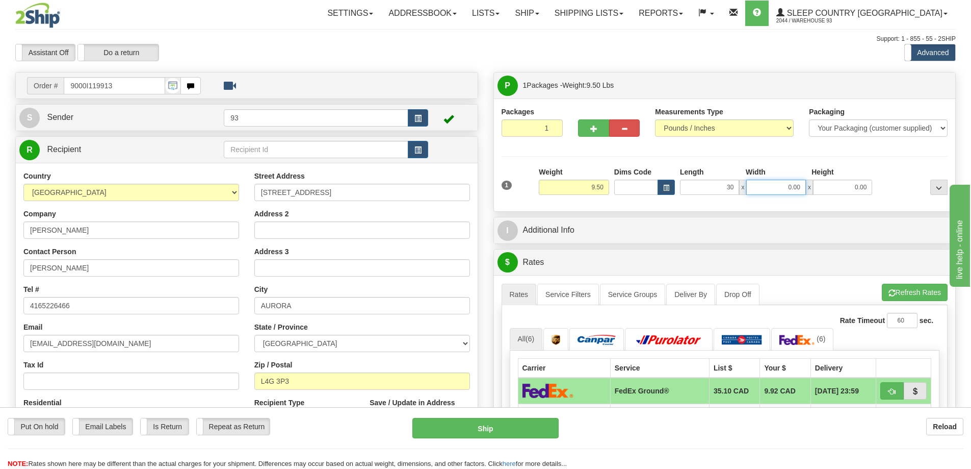
type input "30.00"
click at [790, 183] on input "0.00" at bounding box center [776, 186] width 59 height 15
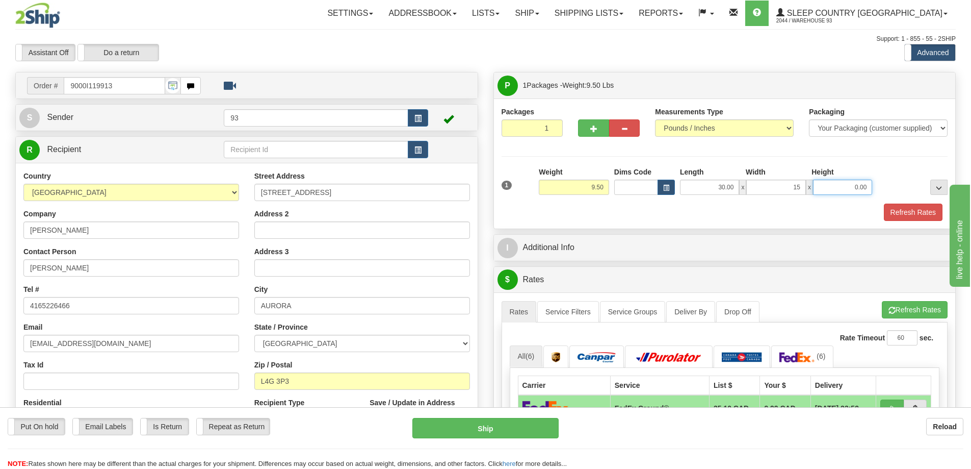
type input "15.00"
click at [840, 182] on input "0.00" at bounding box center [842, 186] width 59 height 15
type input "10.00"
click at [904, 208] on button "Refresh Rates" at bounding box center [913, 211] width 59 height 17
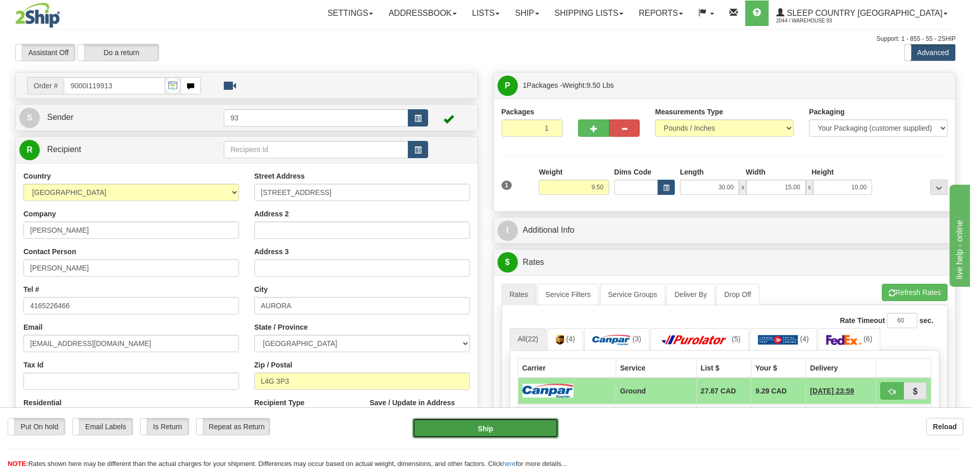
click at [519, 429] on button "Ship" at bounding box center [486, 428] width 146 height 20
type input "1"
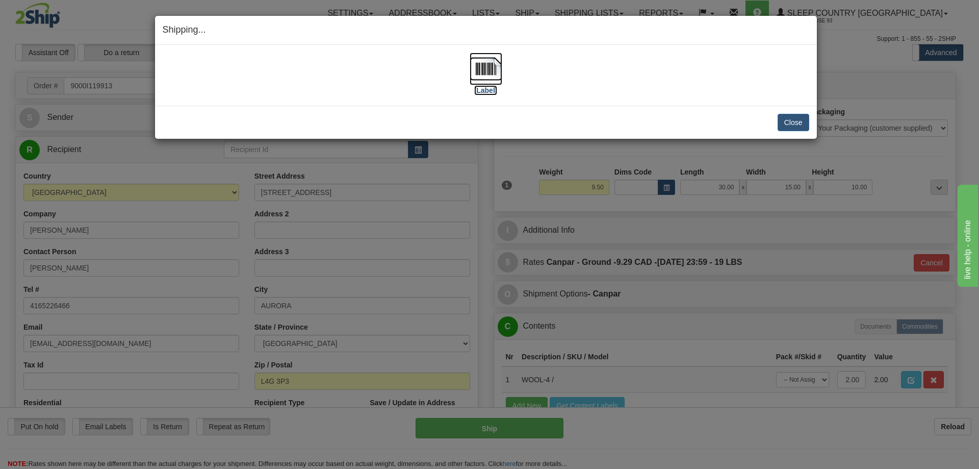
click at [495, 63] on img at bounding box center [486, 69] width 33 height 33
click at [795, 123] on button "Close" at bounding box center [794, 122] width 32 height 17
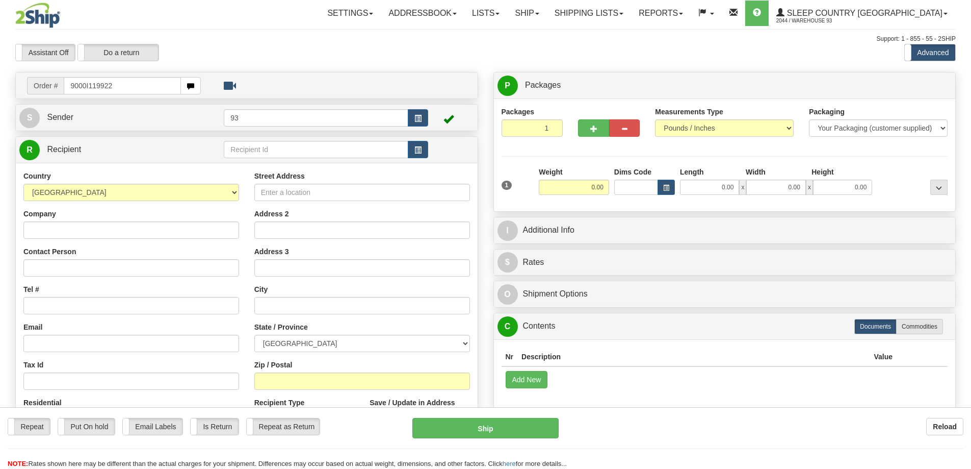
type input "9000I119922"
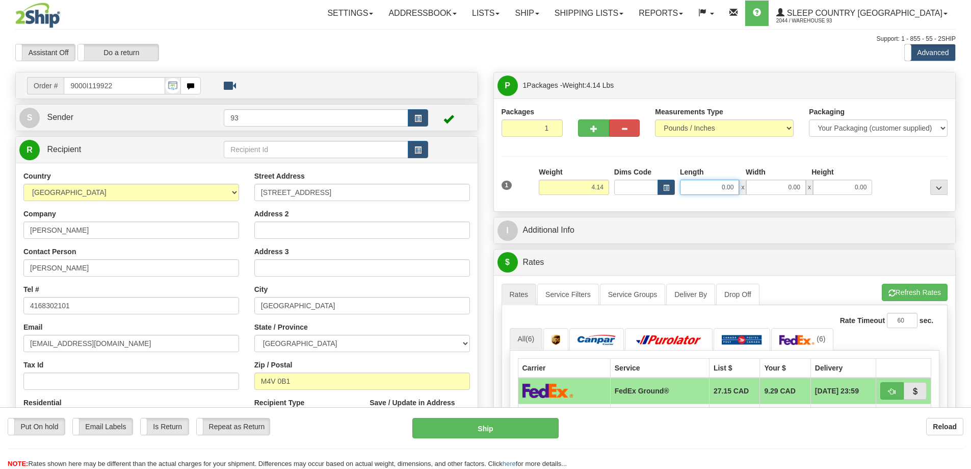
click at [707, 188] on input "0.00" at bounding box center [709, 186] width 59 height 15
type input "25.00"
click at [787, 185] on input "0.00" at bounding box center [776, 186] width 59 height 15
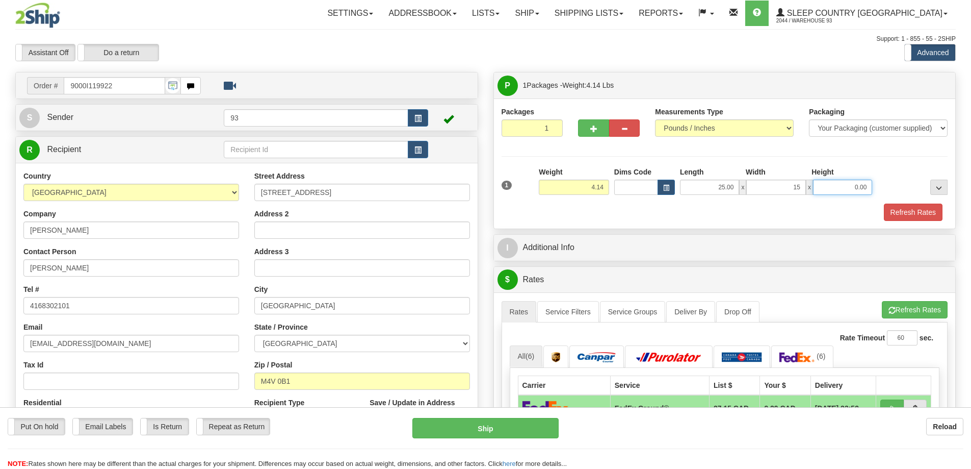
type input "15.00"
click at [845, 185] on input "0.00" at bounding box center [842, 186] width 59 height 15
type input "10.00"
click at [906, 208] on button "Refresh Rates" at bounding box center [913, 211] width 59 height 17
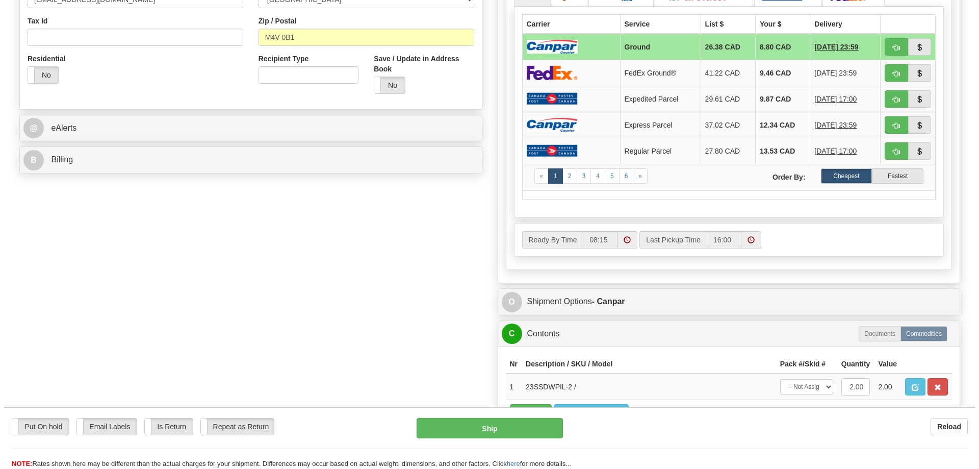
scroll to position [255, 0]
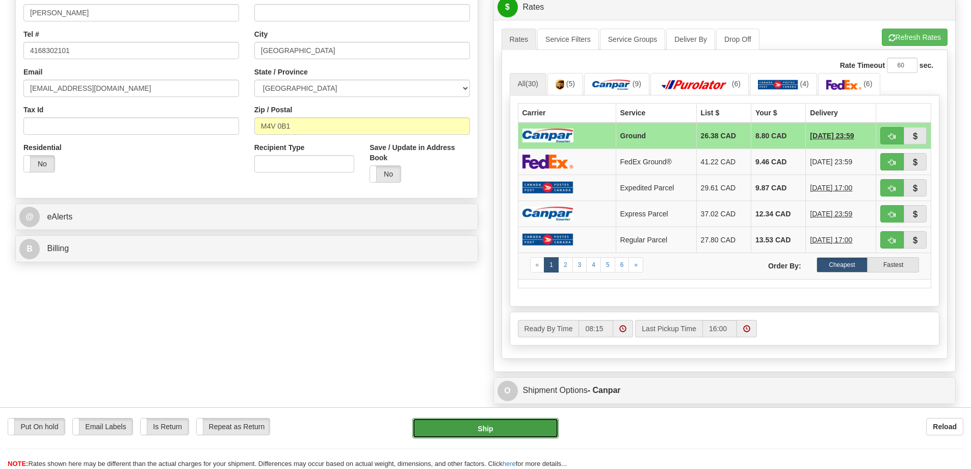
click at [519, 424] on button "Ship" at bounding box center [486, 428] width 146 height 20
type input "1"
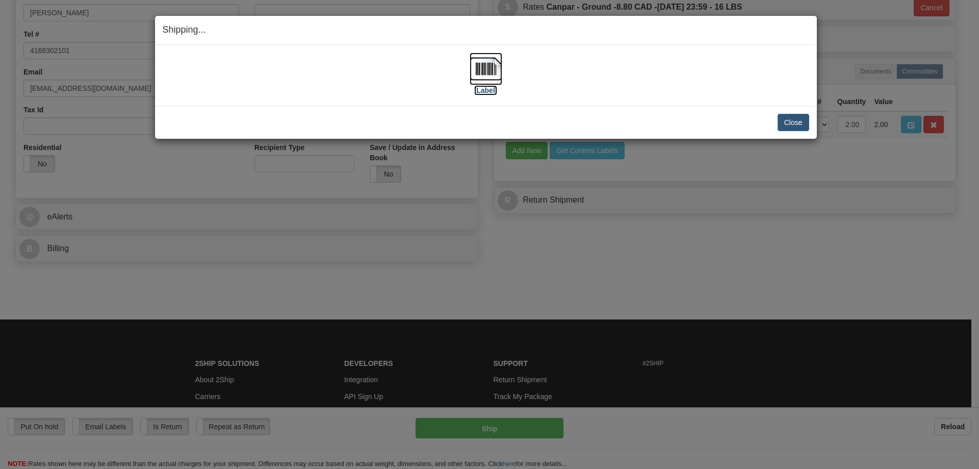
click at [484, 70] on img at bounding box center [486, 69] width 33 height 33
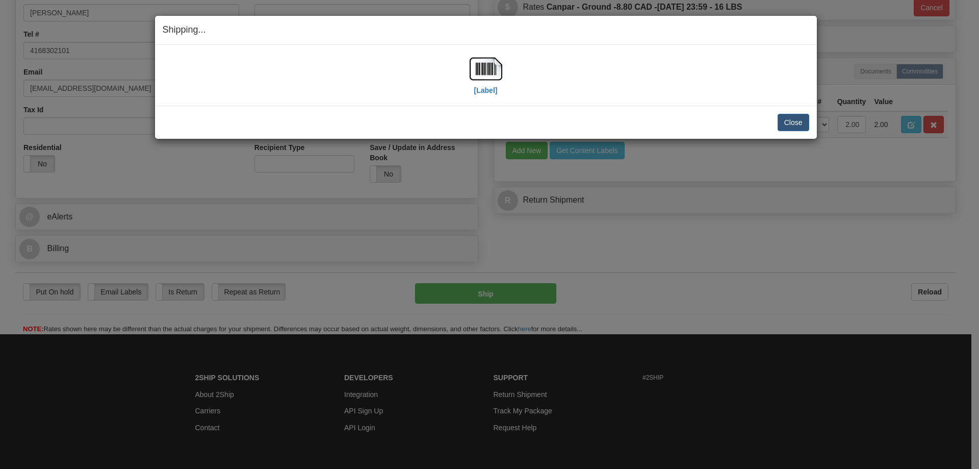
click at [775, 115] on div "Close Cancel" at bounding box center [486, 122] width 647 height 17
click at [791, 120] on button "Close" at bounding box center [794, 122] width 32 height 17
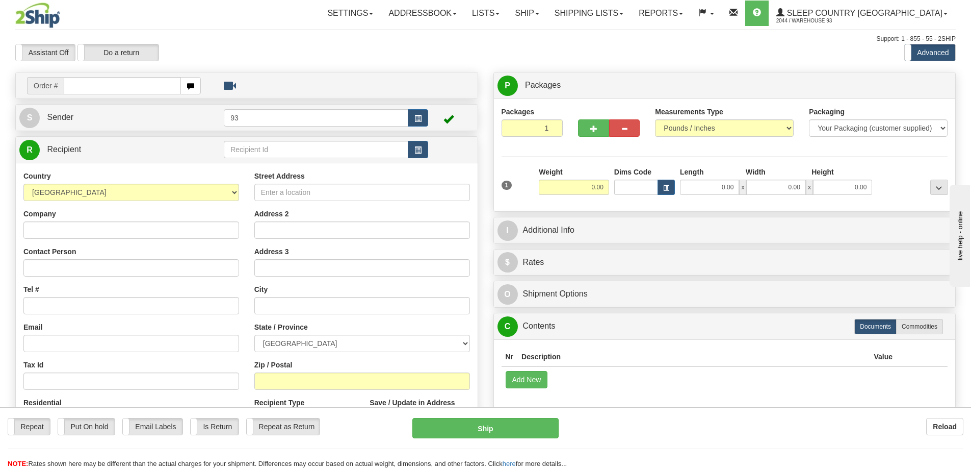
click at [98, 87] on input "text" at bounding box center [122, 85] width 117 height 17
type input "9000I119925"
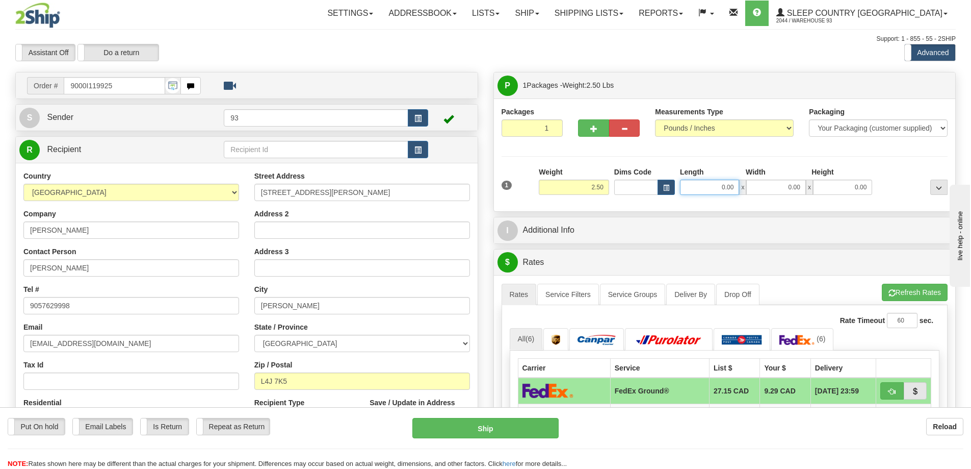
click at [713, 185] on input "0.00" at bounding box center [709, 186] width 59 height 15
type input "12.00"
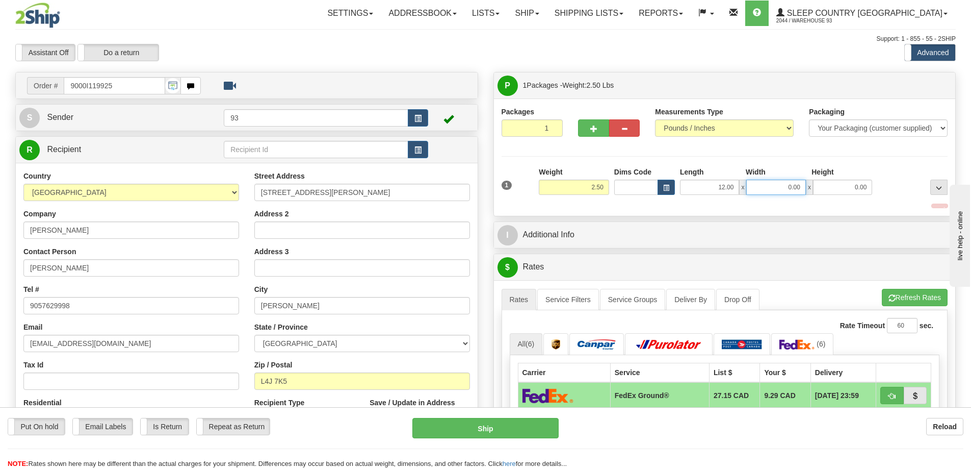
click at [778, 179] on input "0.00" at bounding box center [776, 186] width 59 height 15
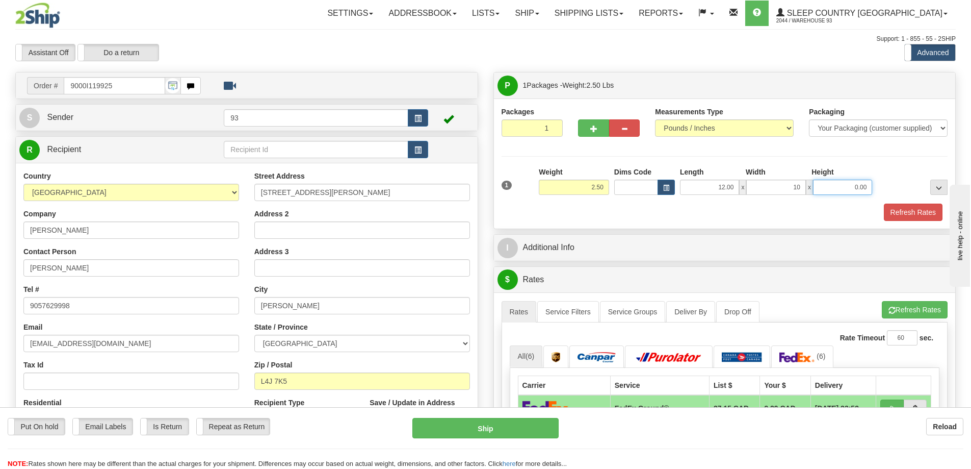
type input "10.00"
click at [834, 189] on input "0.00" at bounding box center [842, 186] width 59 height 15
type input "3.00"
click at [937, 212] on button "Refresh Rates" at bounding box center [913, 211] width 59 height 17
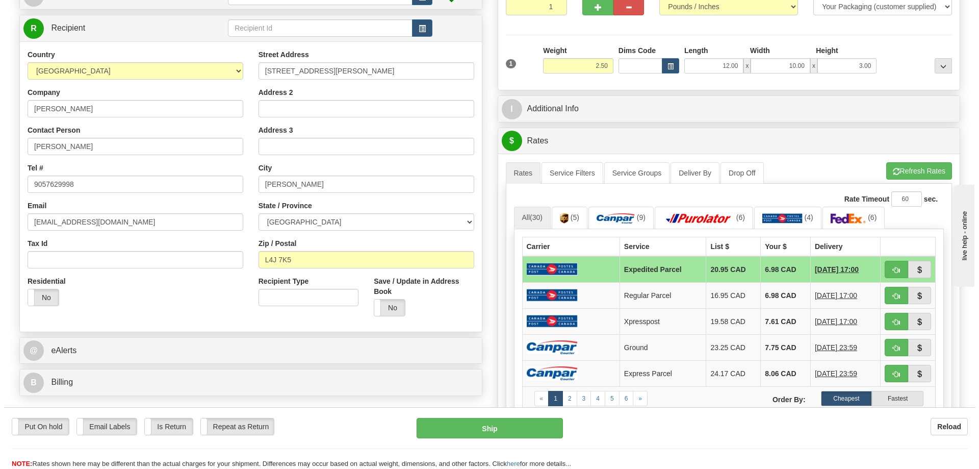
scroll to position [204, 0]
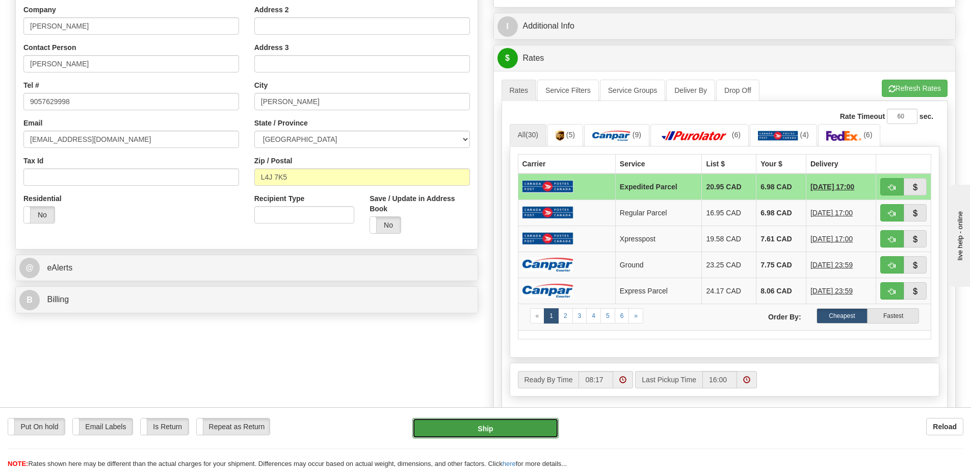
click at [512, 425] on button "Ship" at bounding box center [486, 428] width 146 height 20
type input "DOM.EP"
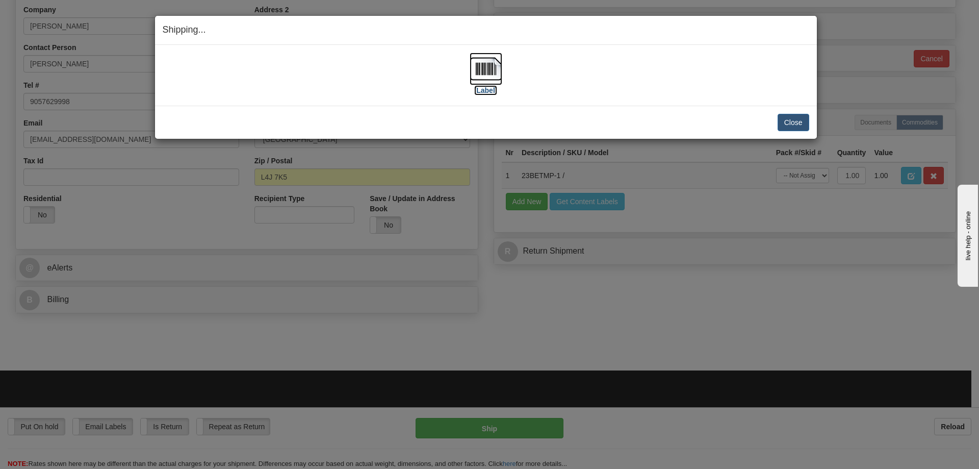
click at [483, 69] on img at bounding box center [486, 69] width 33 height 33
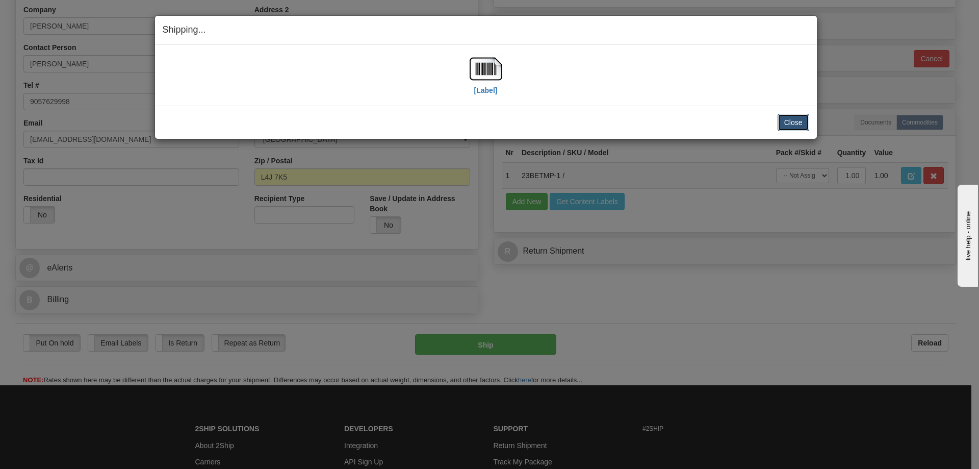
click at [794, 122] on button "Close" at bounding box center [794, 122] width 32 height 17
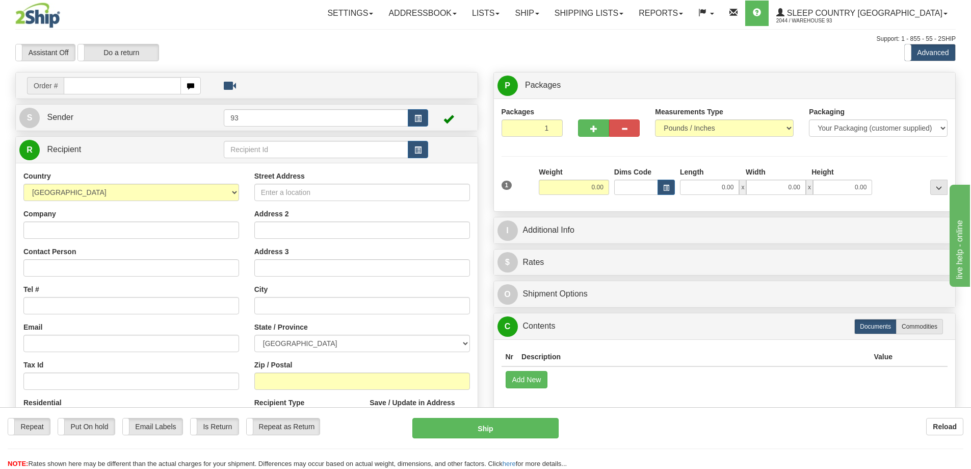
click at [78, 82] on input "text" at bounding box center [122, 85] width 117 height 17
type input "9000I119958"
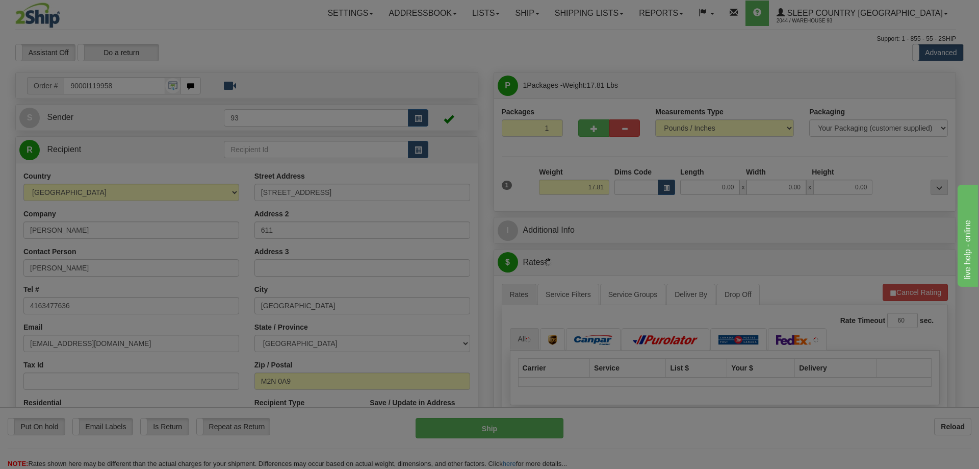
type input "NORTH YORK"
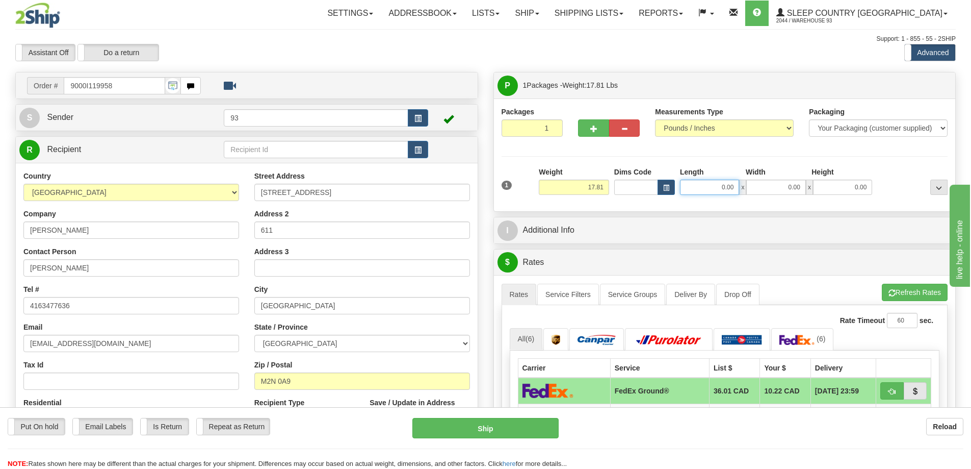
click at [703, 189] on input "0.00" at bounding box center [709, 186] width 59 height 15
type input "14.00"
click at [791, 181] on input "0.00" at bounding box center [776, 186] width 59 height 15
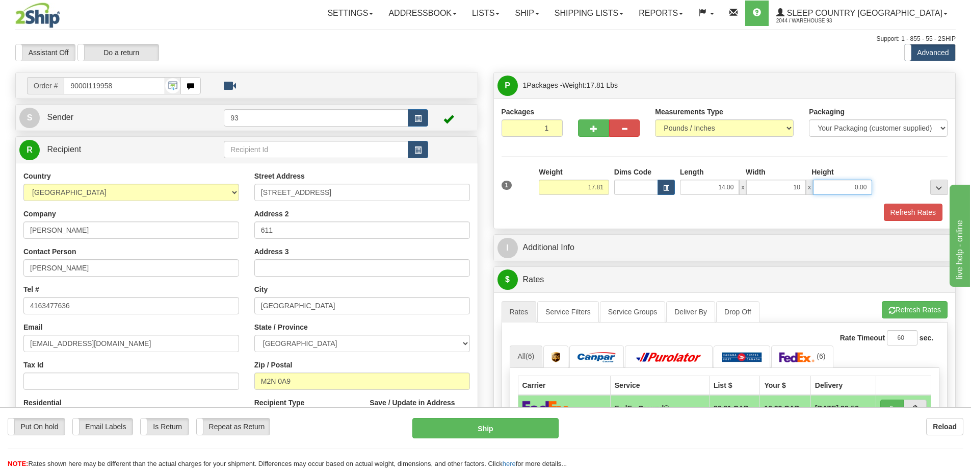
type input "10.00"
click at [843, 179] on input "0.00" at bounding box center [842, 186] width 59 height 15
type input "6.00"
click at [914, 207] on button "Refresh Rates" at bounding box center [913, 211] width 59 height 17
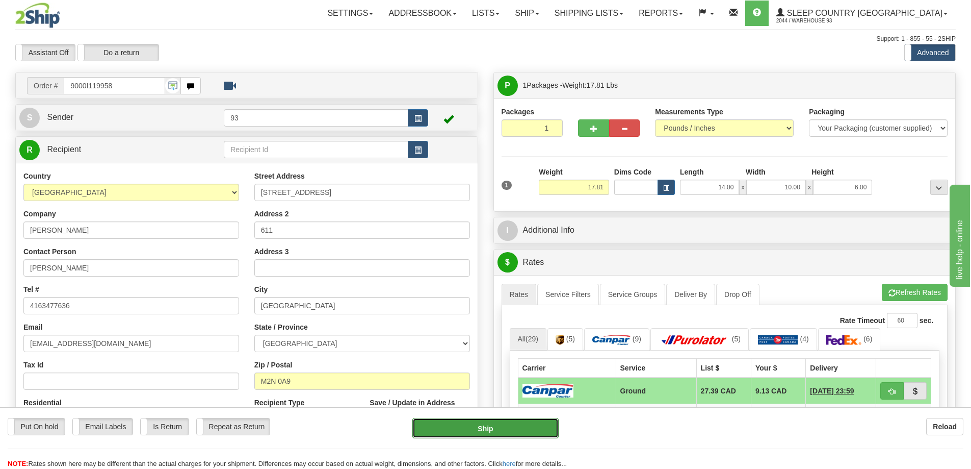
click at [487, 428] on button "Ship" at bounding box center [486, 428] width 146 height 20
type input "1"
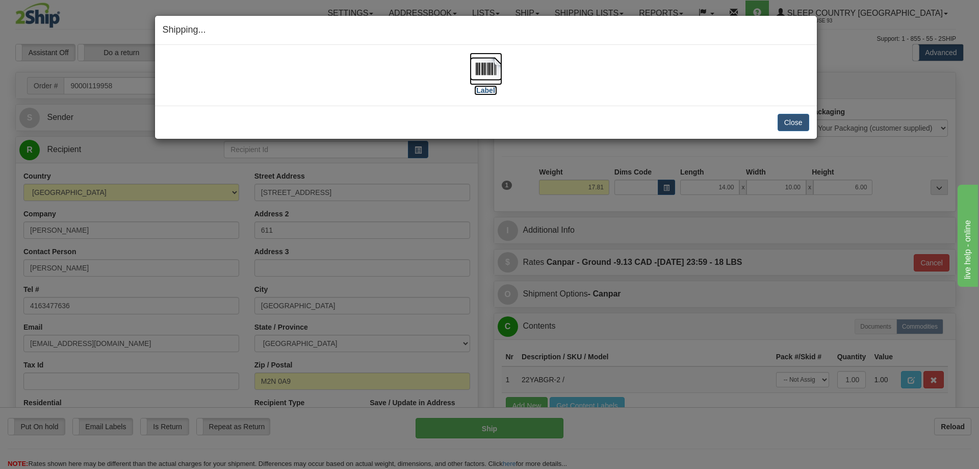
click at [494, 68] on img at bounding box center [486, 69] width 33 height 33
click at [794, 126] on button "Close" at bounding box center [794, 122] width 32 height 17
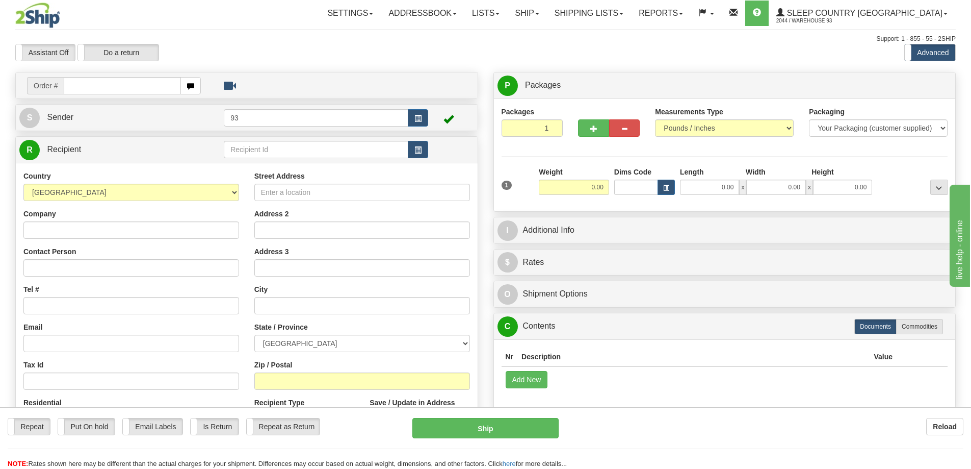
click at [93, 85] on input "text" at bounding box center [122, 85] width 117 height 17
type input "9000I119961"
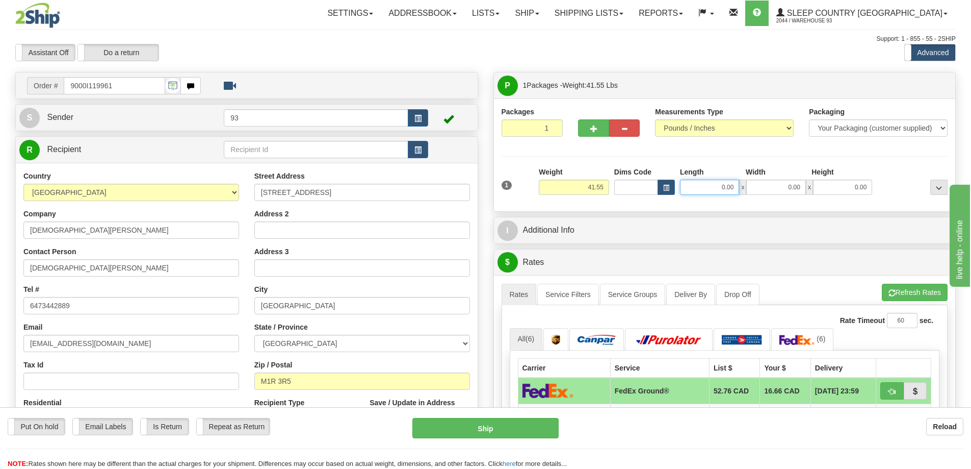
click at [713, 183] on input "0.00" at bounding box center [709, 186] width 59 height 15
type input "40.00"
click at [785, 183] on input "0.00" at bounding box center [776, 186] width 59 height 15
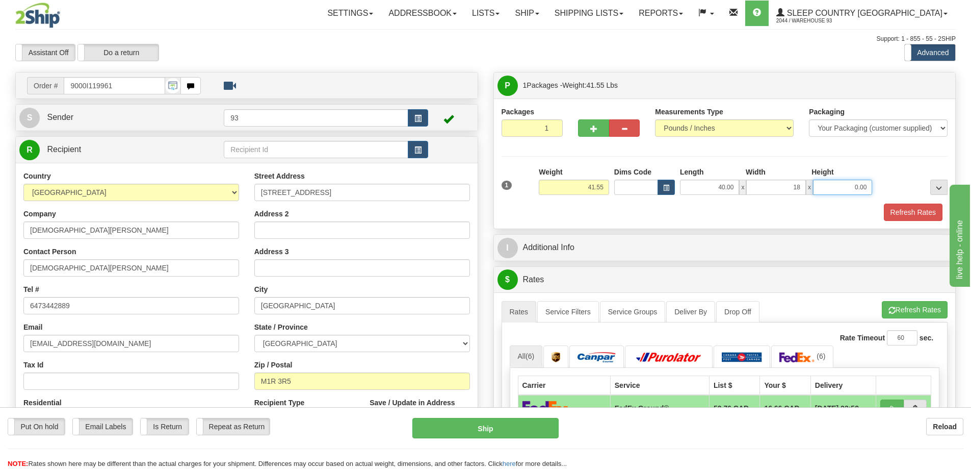
type input "18.00"
click at [834, 191] on input "0.00" at bounding box center [842, 186] width 59 height 15
type input "18.00"
click at [902, 208] on button "Refresh Rates" at bounding box center [913, 211] width 59 height 17
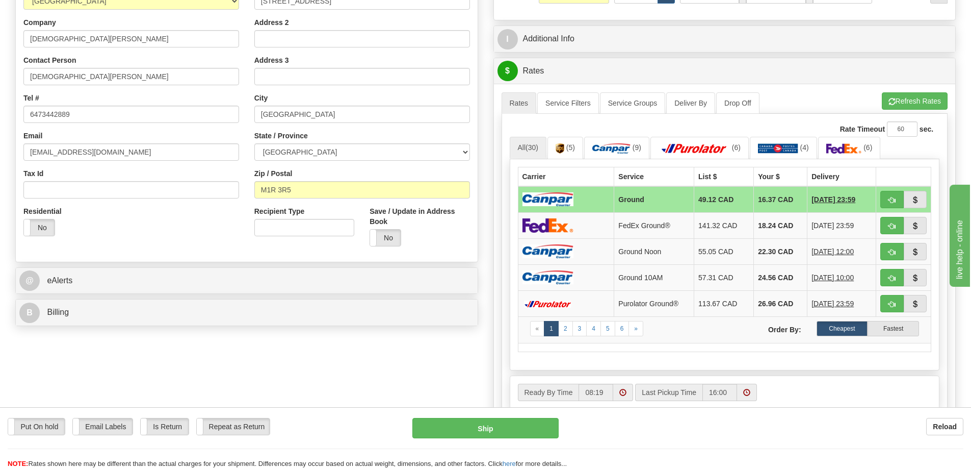
scroll to position [204, 0]
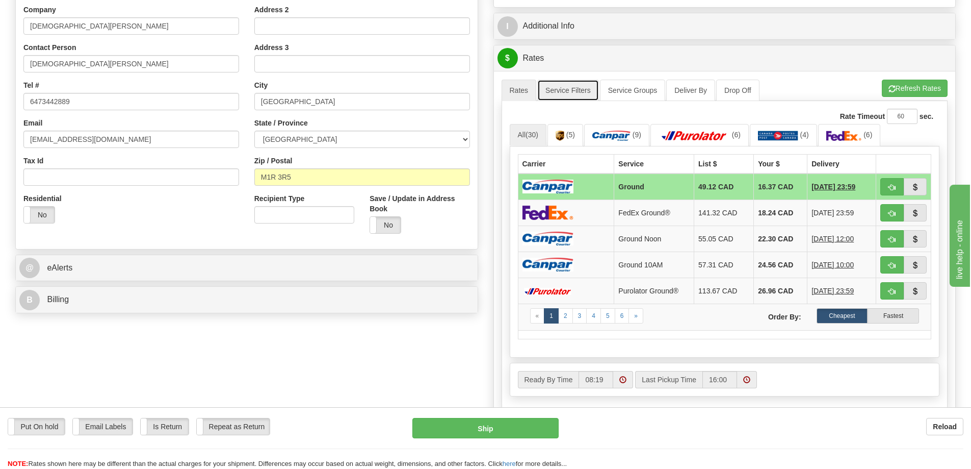
click at [568, 94] on link "Service Filters" at bounding box center [568, 90] width 62 height 21
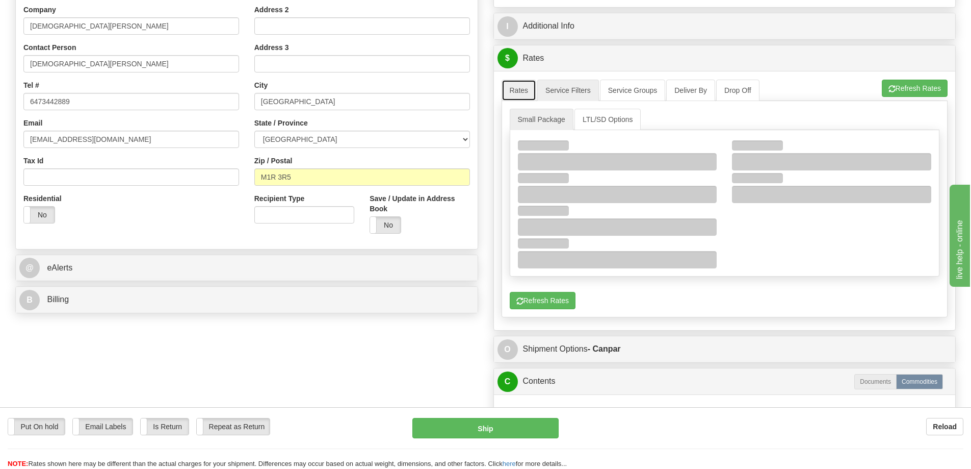
click at [521, 95] on link "Rates" at bounding box center [519, 90] width 35 height 21
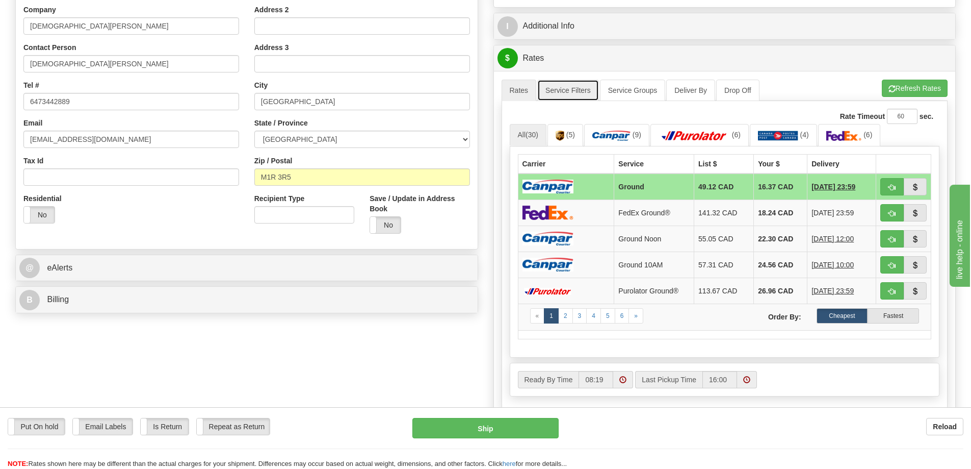
click at [579, 86] on link "Service Filters" at bounding box center [568, 90] width 62 height 21
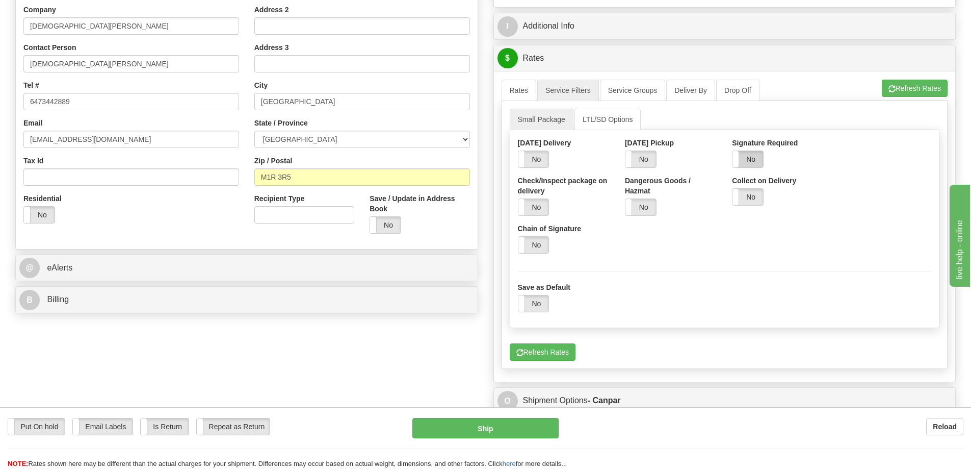
click at [753, 151] on label "No" at bounding box center [748, 159] width 31 height 16
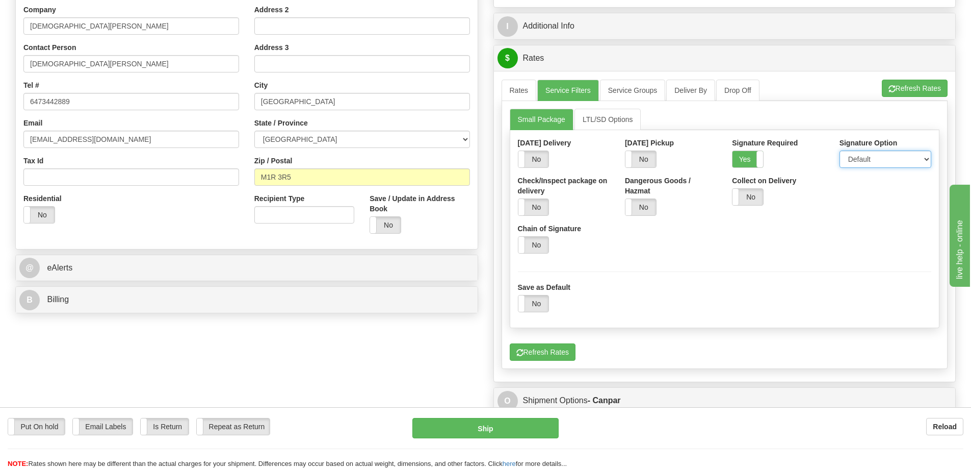
click at [898, 162] on select "Default Adult Direct Indirect No Signature Required" at bounding box center [886, 158] width 92 height 17
select select "1"
click at [840, 150] on select "Default Adult Direct Indirect No Signature Required" at bounding box center [886, 158] width 92 height 17
click at [514, 87] on link "Rates" at bounding box center [519, 90] width 35 height 21
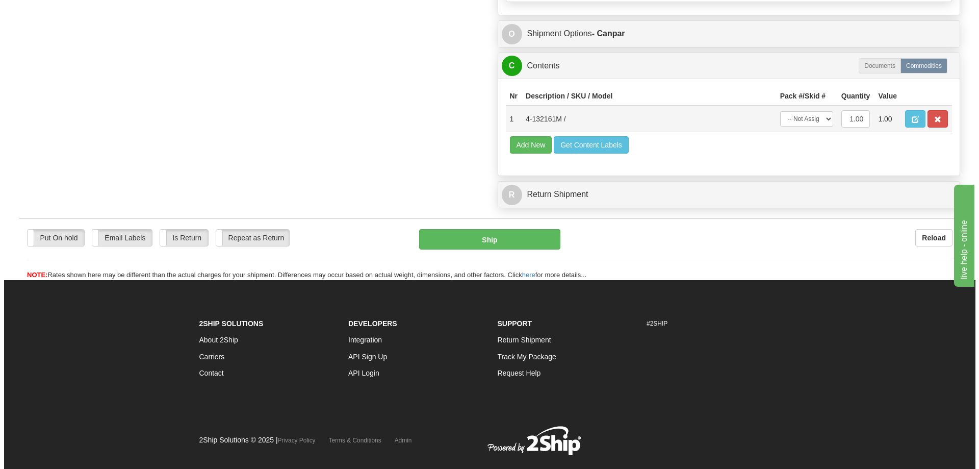
scroll to position [612, 0]
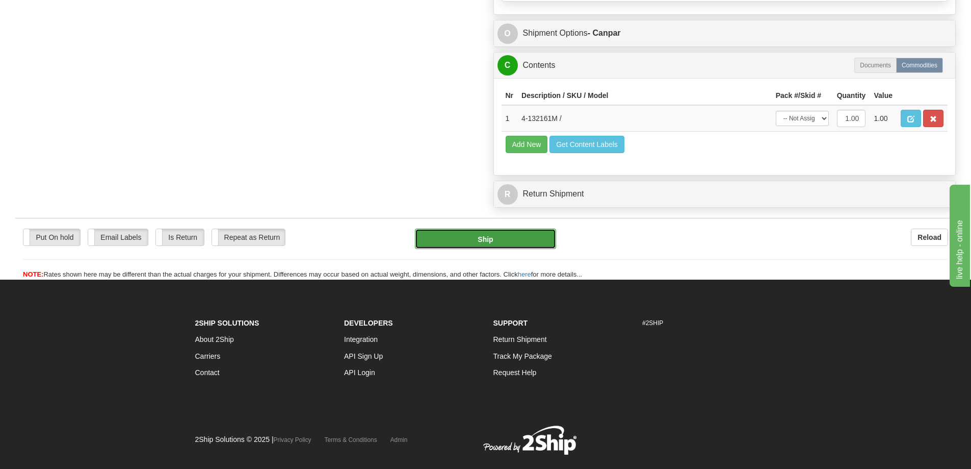
click at [504, 236] on button "Ship" at bounding box center [485, 238] width 141 height 20
type input "1"
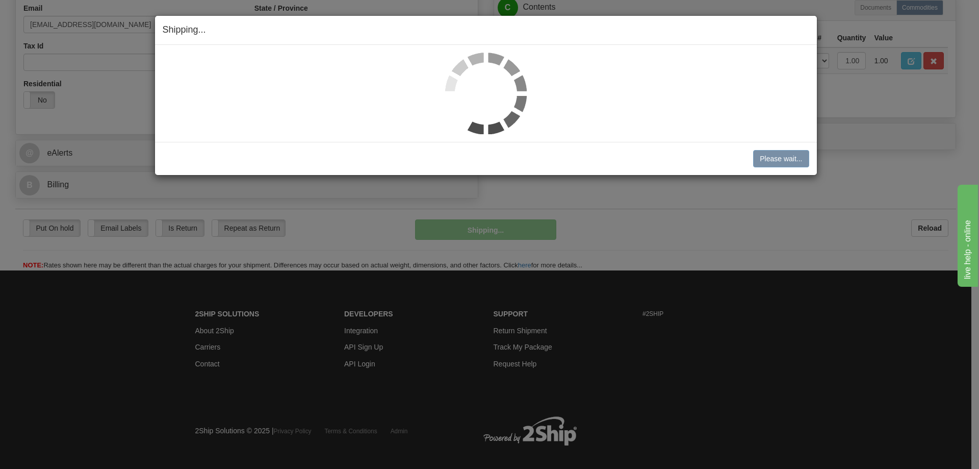
scroll to position [283, 0]
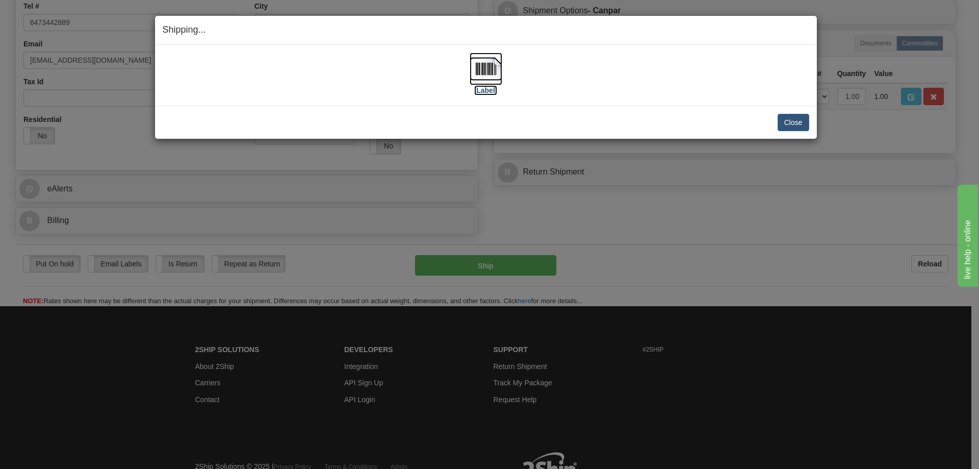
click at [496, 57] on img at bounding box center [486, 69] width 33 height 33
click at [804, 121] on button "Close" at bounding box center [794, 122] width 32 height 17
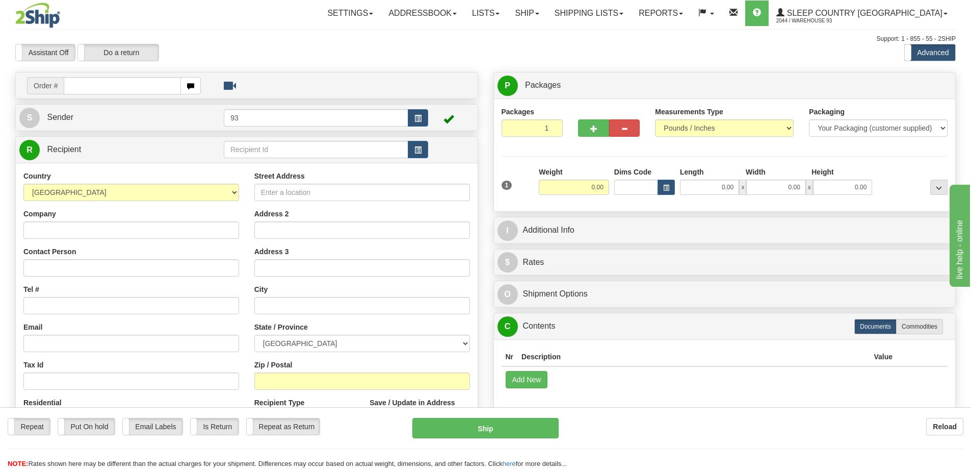
click at [92, 86] on input "text" at bounding box center [122, 85] width 117 height 17
type input "9000I119999"
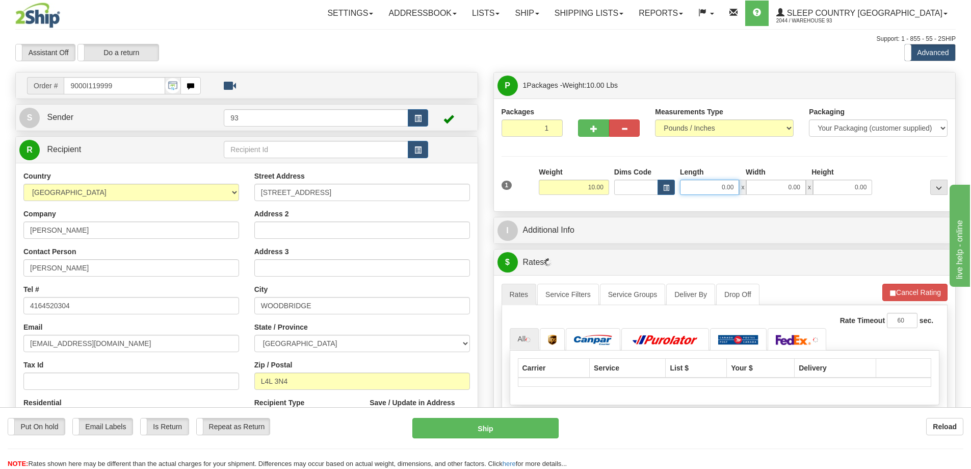
click at [706, 191] on input "0.00" at bounding box center [709, 186] width 59 height 15
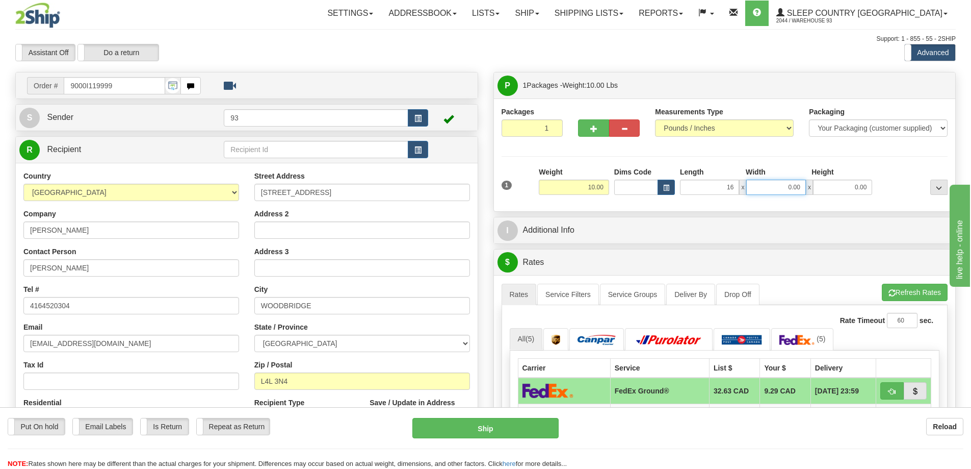
type input "16.00"
click at [781, 184] on input "0.00" at bounding box center [776, 186] width 59 height 15
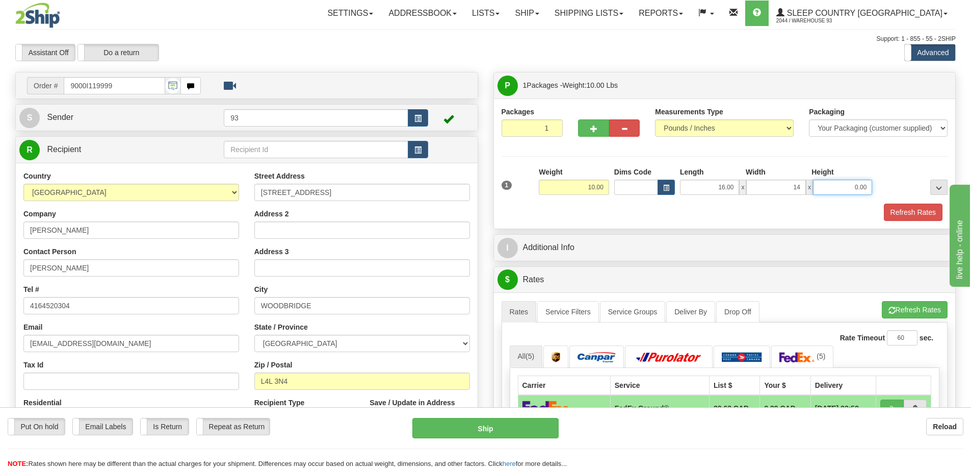
type input "14.00"
click at [834, 188] on input "0.00" at bounding box center [842, 186] width 59 height 15
type input "7.00"
click at [917, 210] on button "Refresh Rates" at bounding box center [913, 211] width 59 height 17
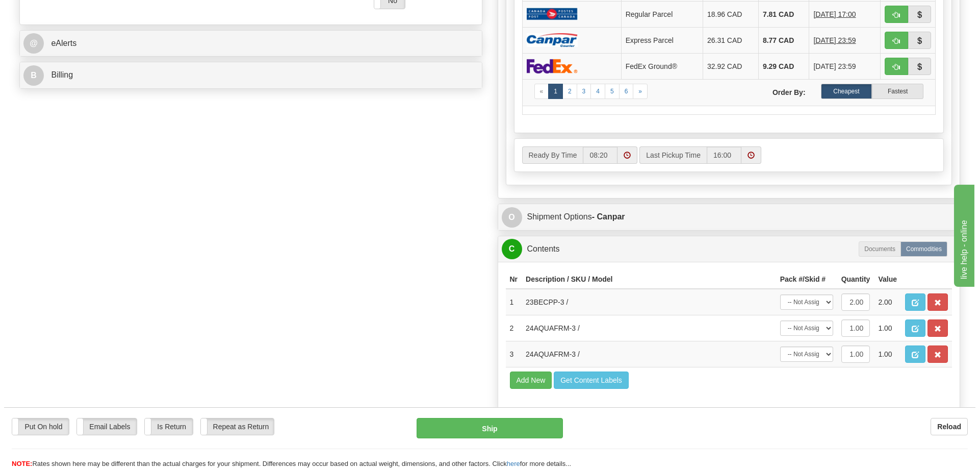
scroll to position [459, 0]
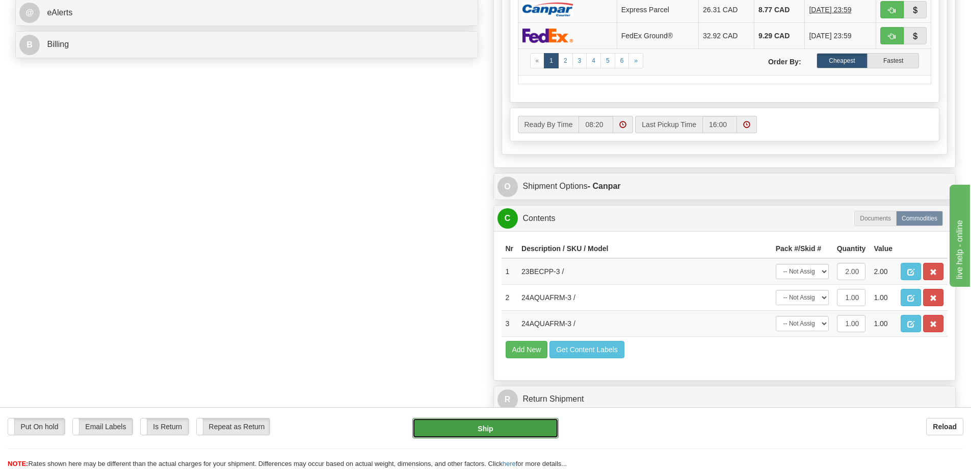
click at [526, 425] on button "Ship" at bounding box center [486, 428] width 146 height 20
type input "1"
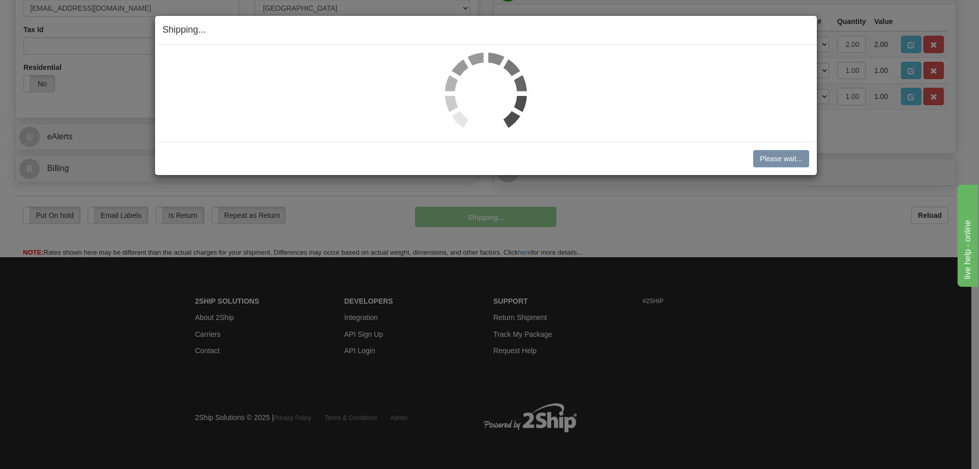
scroll to position [335, 0]
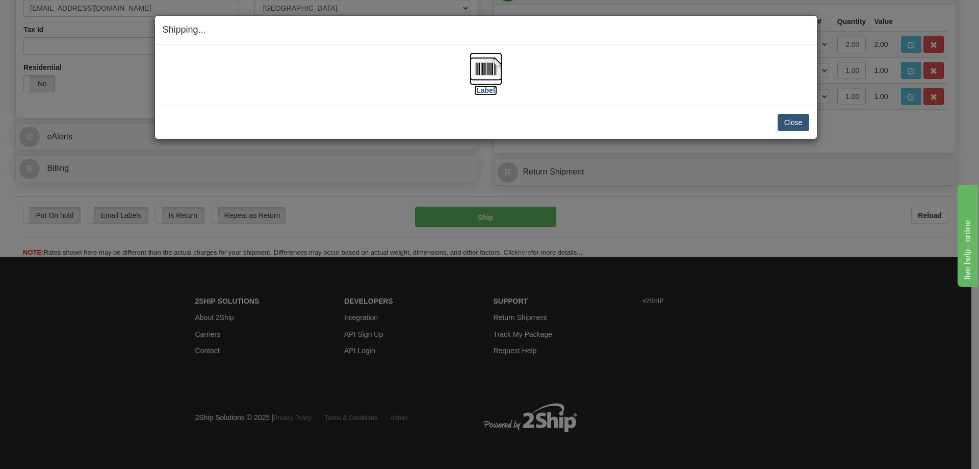
click at [484, 76] on img at bounding box center [486, 69] width 33 height 33
click at [793, 121] on button "Close" at bounding box center [794, 122] width 32 height 17
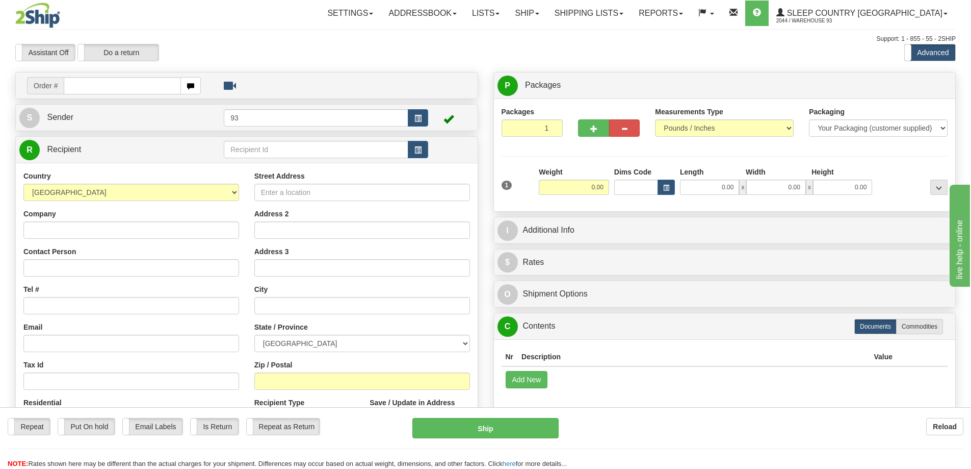
click at [70, 75] on td "Order #" at bounding box center [246, 85] width 455 height 21
click at [77, 87] on input "text" at bounding box center [122, 85] width 117 height 17
type input "9000I120212"
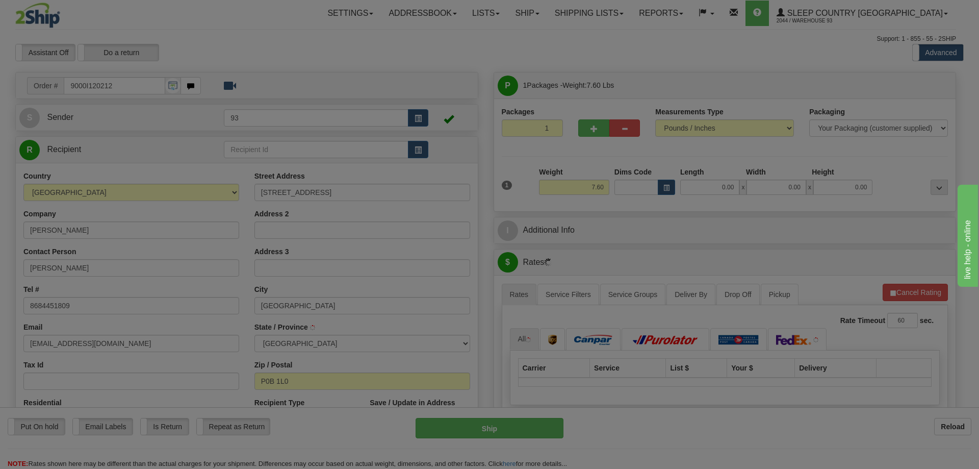
type input "[GEOGRAPHIC_DATA]"
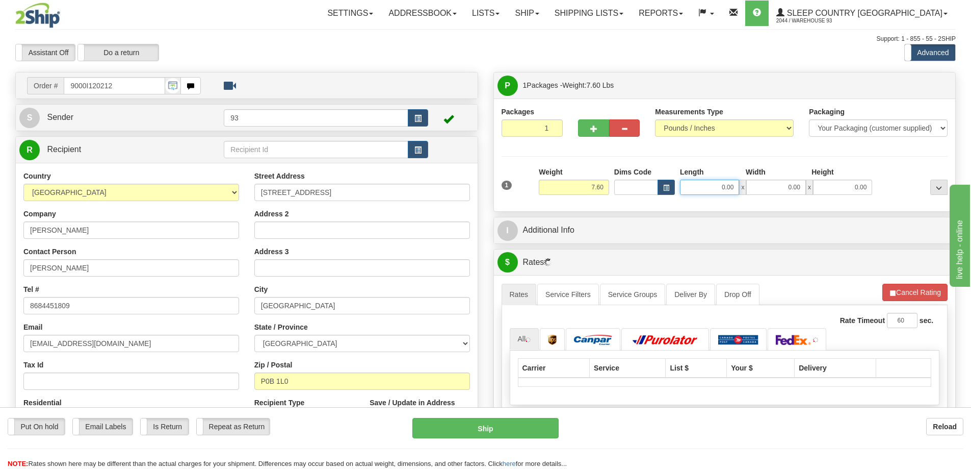
click at [717, 191] on input "0.00" at bounding box center [709, 186] width 59 height 15
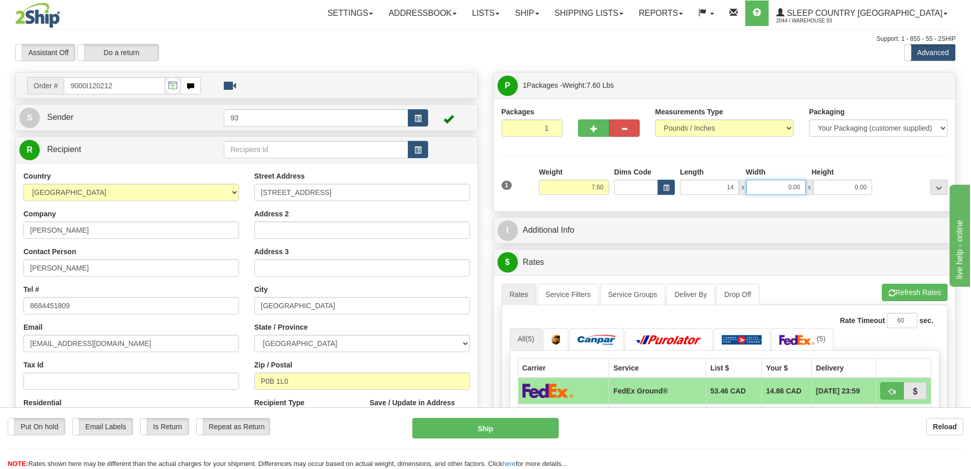
type input "14.00"
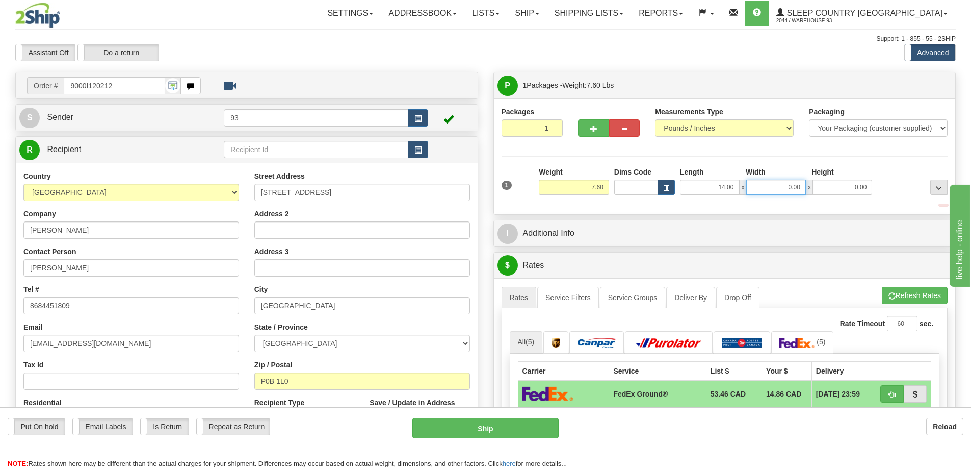
click at [787, 194] on input "0.00" at bounding box center [776, 186] width 59 height 15
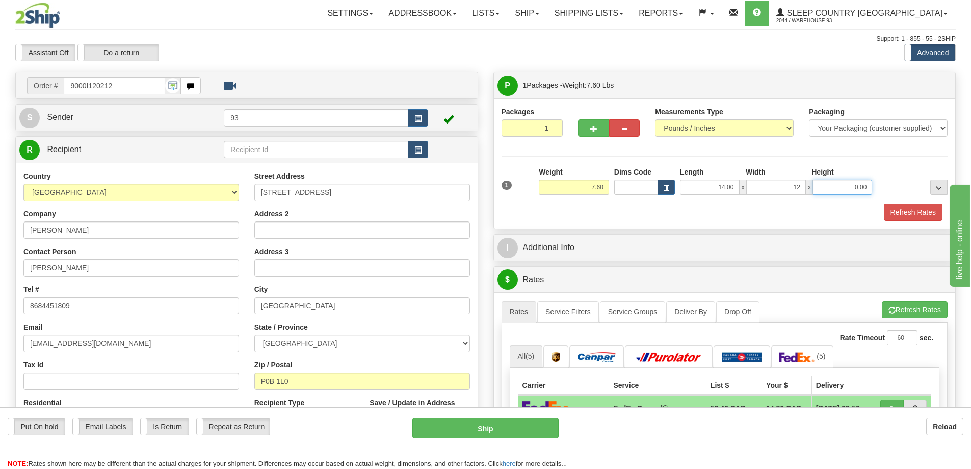
type input "12.00"
click at [847, 182] on input "0.00" at bounding box center [842, 186] width 59 height 15
type input "6.00"
click at [901, 210] on button "Refresh Rates" at bounding box center [913, 211] width 59 height 17
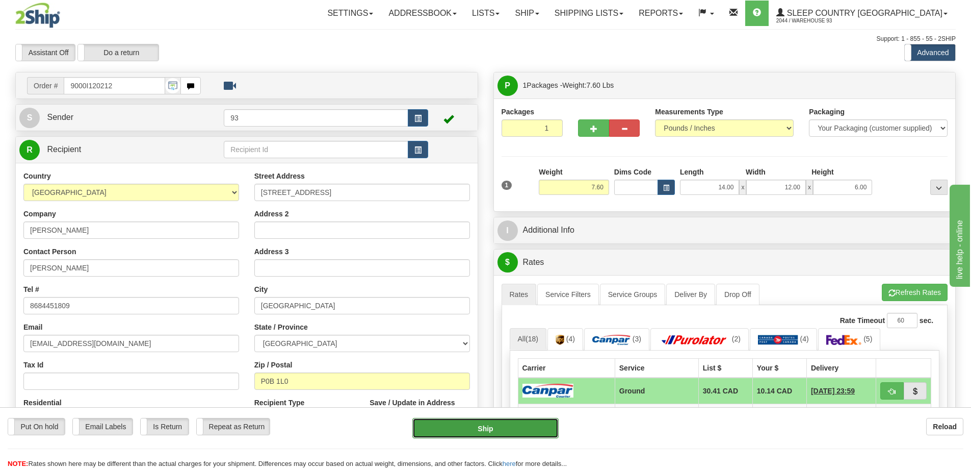
click at [514, 425] on button "Ship" at bounding box center [486, 428] width 146 height 20
type input "1"
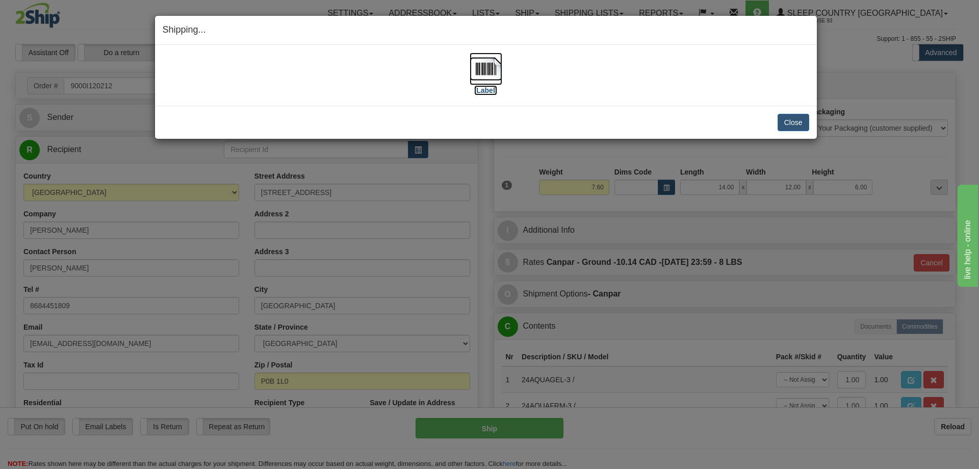
click at [479, 65] on img at bounding box center [486, 69] width 33 height 33
click at [791, 124] on button "Close" at bounding box center [794, 122] width 32 height 17
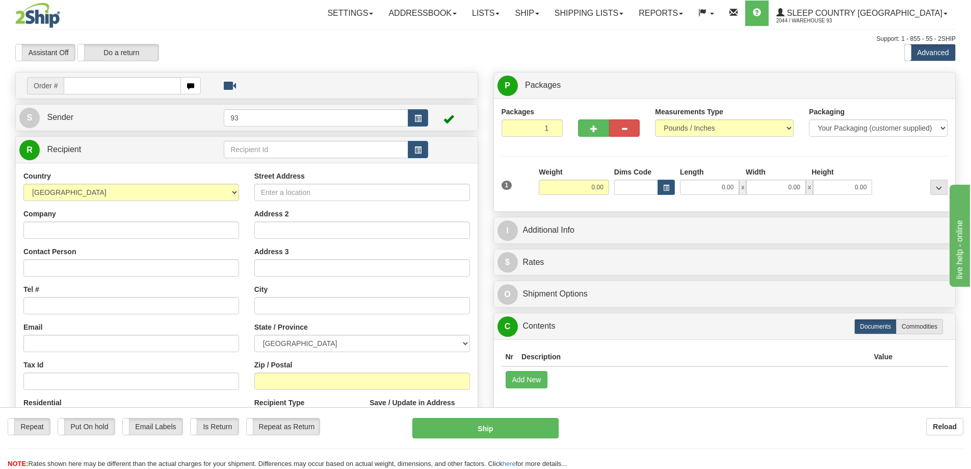
click at [97, 87] on input "text" at bounding box center [122, 85] width 117 height 17
type input "9000I120486"
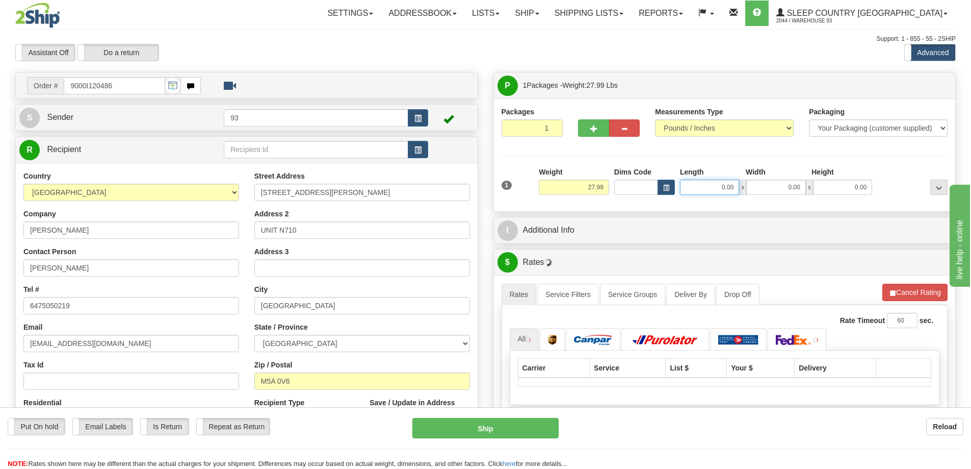
click at [699, 187] on input "0.00" at bounding box center [709, 186] width 59 height 15
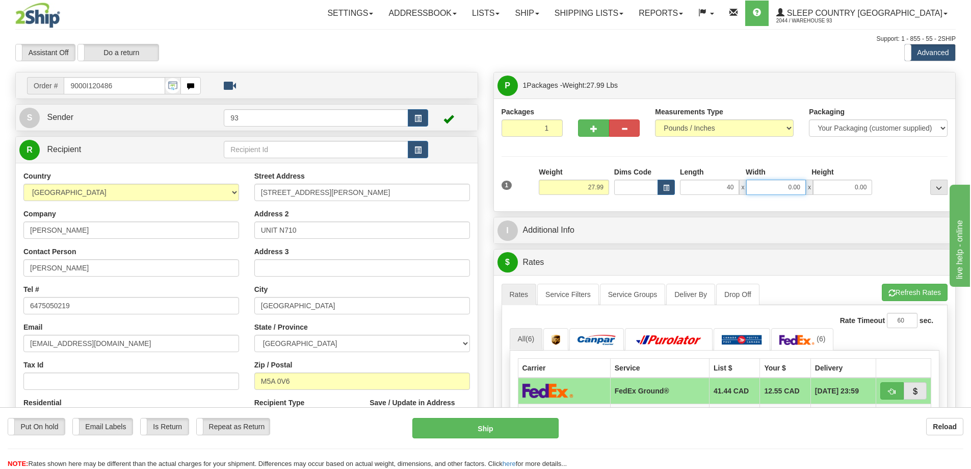
click at [769, 187] on input "0.00" at bounding box center [776, 186] width 59 height 15
type input "40.00"
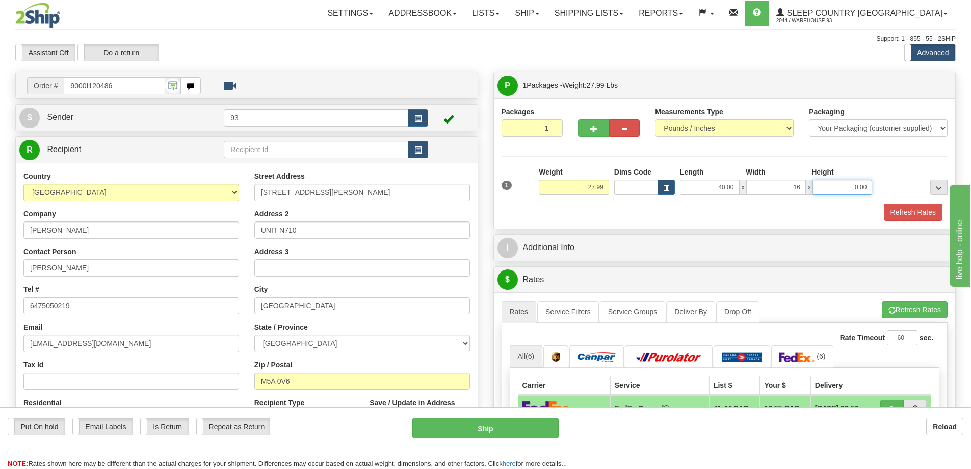
type input "16.00"
click at [844, 183] on input "0.00" at bounding box center [842, 186] width 59 height 15
type input "16.00"
click at [915, 216] on button "Refresh Rates" at bounding box center [913, 211] width 59 height 17
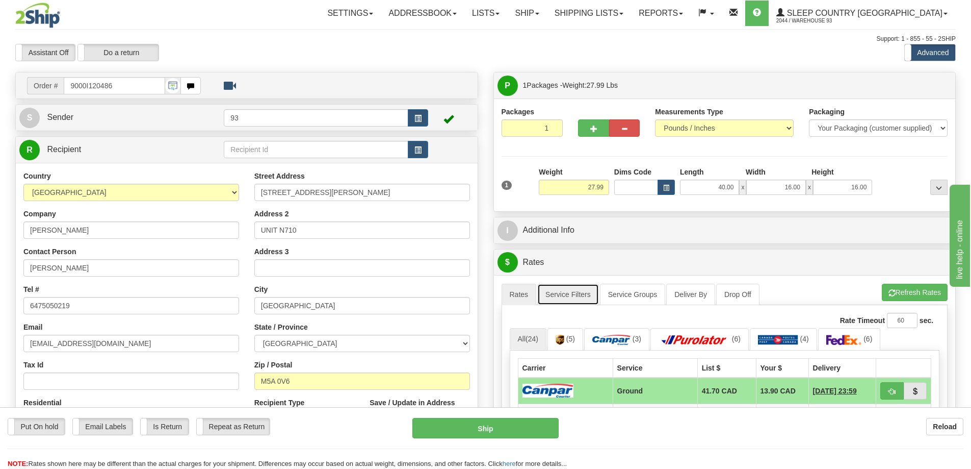
click at [576, 288] on link "Service Filters" at bounding box center [568, 294] width 62 height 21
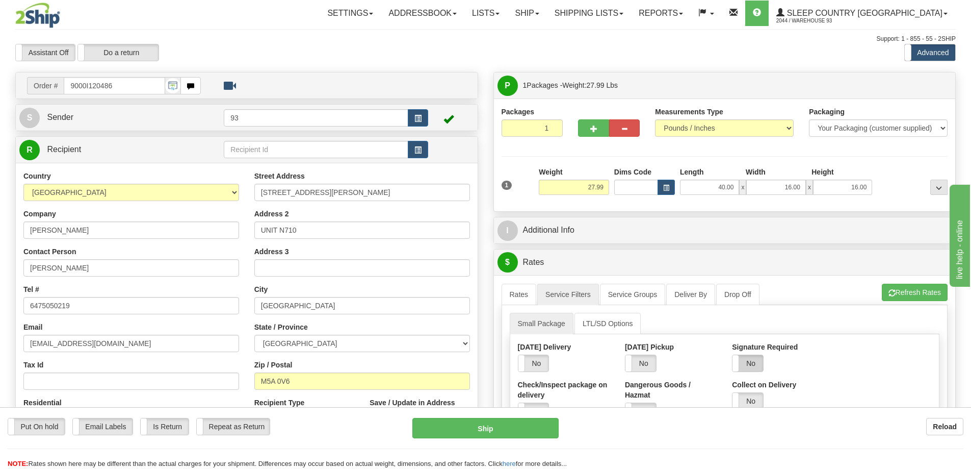
click at [763, 360] on label "No" at bounding box center [748, 363] width 31 height 16
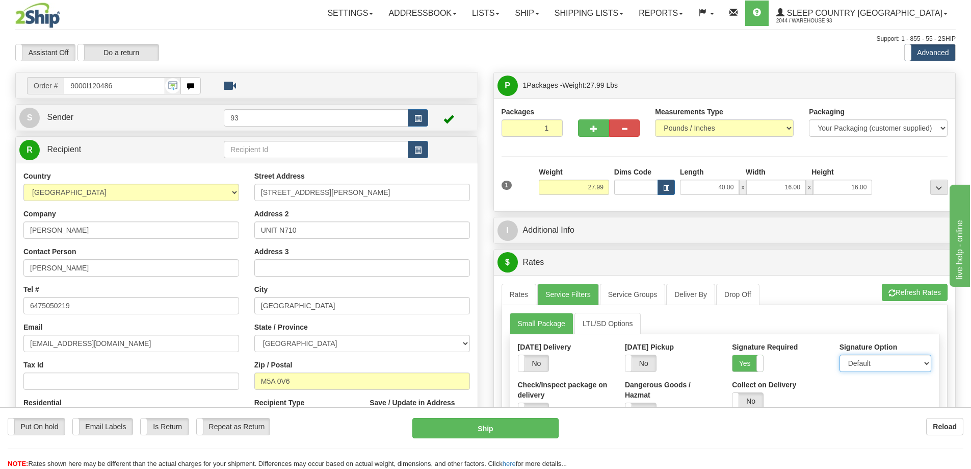
click at [853, 356] on select "Default Adult Direct Indirect No Signature Required" at bounding box center [886, 362] width 92 height 17
select select "1"
click at [840, 354] on select "Default Adult Direct Indirect No Signature Required" at bounding box center [886, 362] width 92 height 17
click at [510, 294] on link "Rates" at bounding box center [519, 294] width 35 height 21
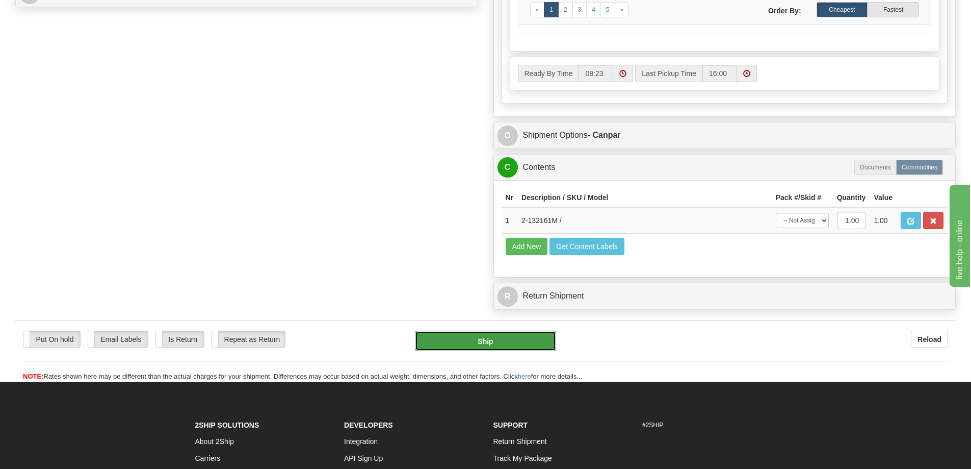
click at [518, 344] on button "Ship" at bounding box center [485, 340] width 141 height 20
type input "1"
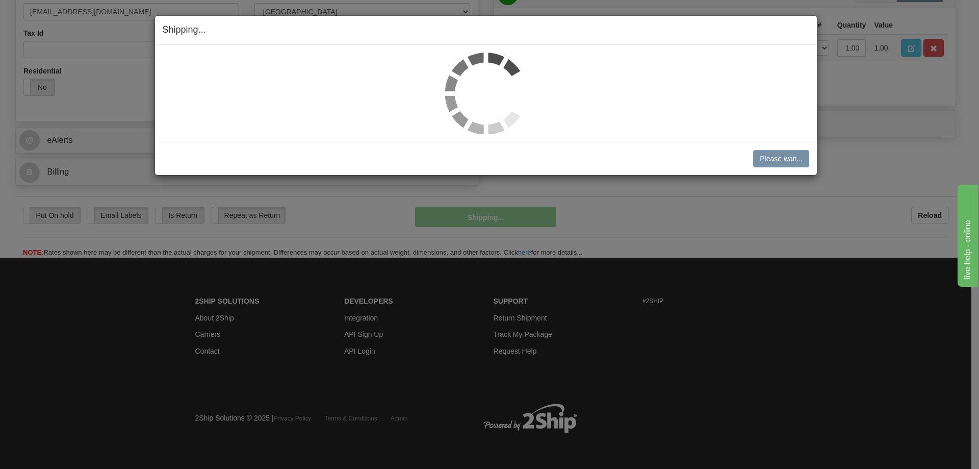
scroll to position [332, 0]
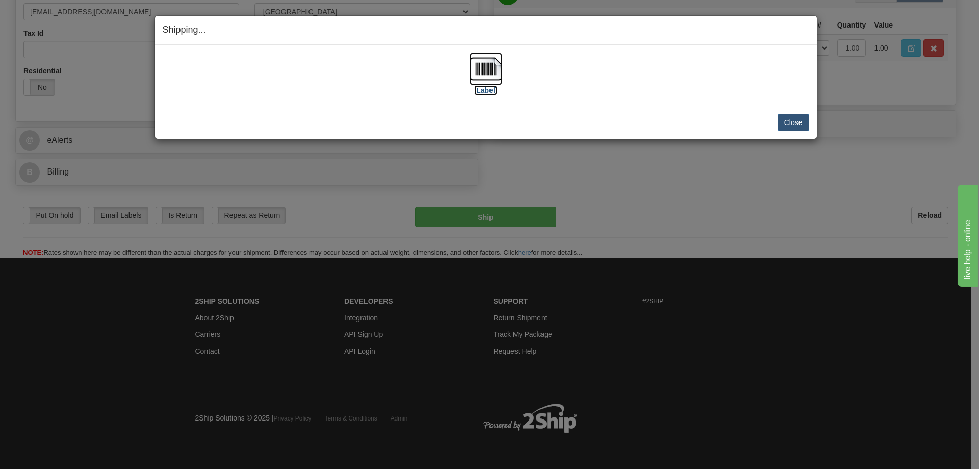
click at [484, 63] on img at bounding box center [486, 69] width 33 height 33
click at [784, 120] on button "Close" at bounding box center [794, 122] width 32 height 17
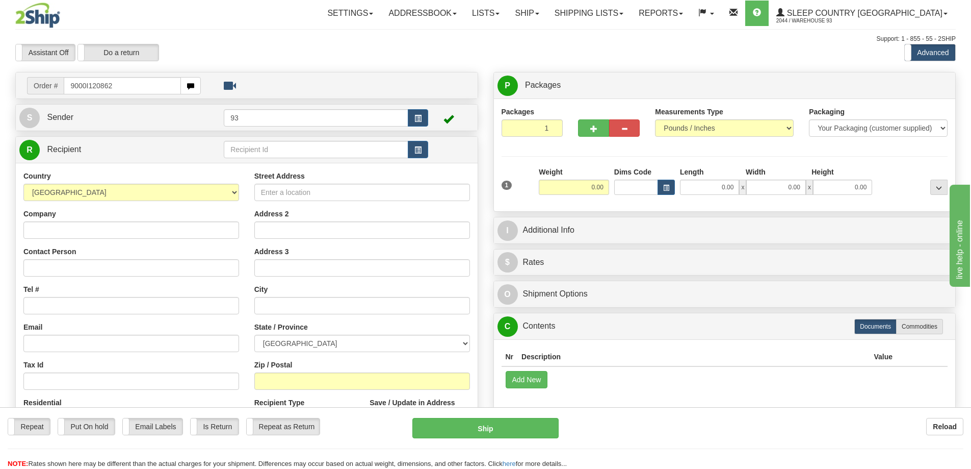
type input "9000I120862"
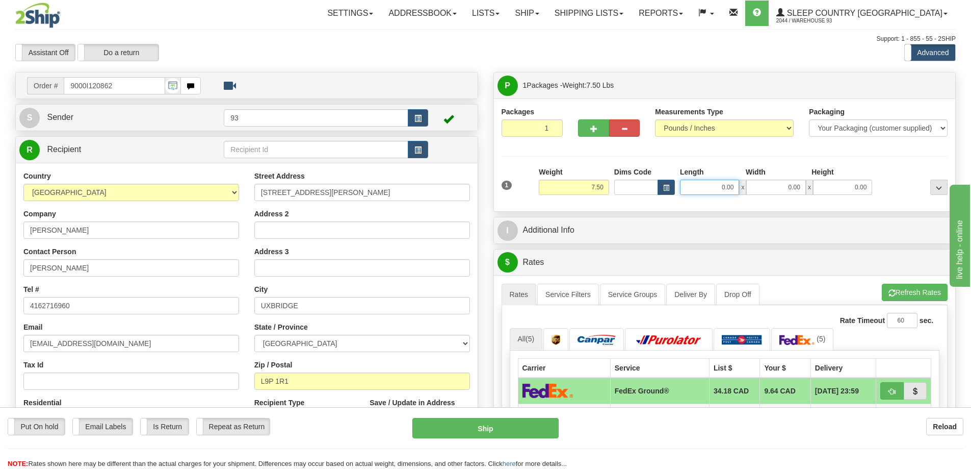
click at [715, 187] on input "0.00" at bounding box center [709, 186] width 59 height 15
type input "12.00"
click at [780, 180] on input "0.00" at bounding box center [776, 186] width 59 height 15
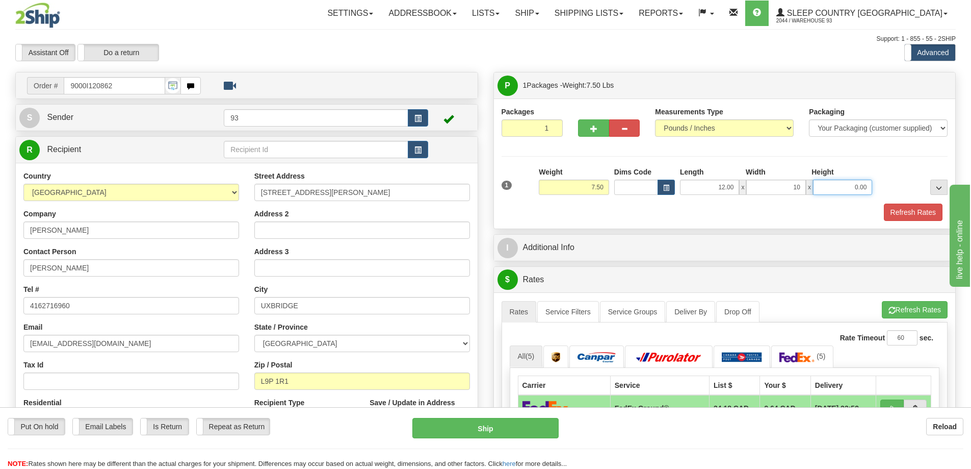
type input "10.00"
click at [837, 185] on input "0.00" at bounding box center [842, 186] width 59 height 15
type input "3"
type input "2.00"
click at [910, 206] on button "Refresh Rates" at bounding box center [913, 211] width 59 height 17
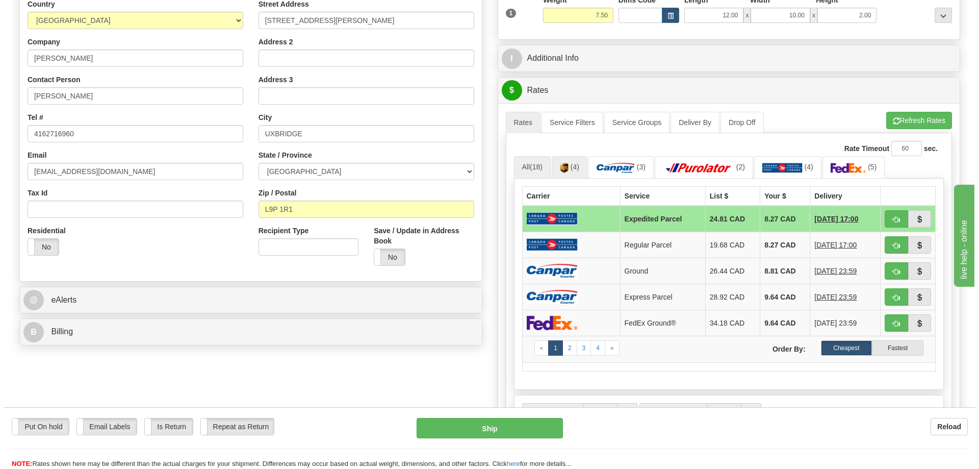
scroll to position [204, 0]
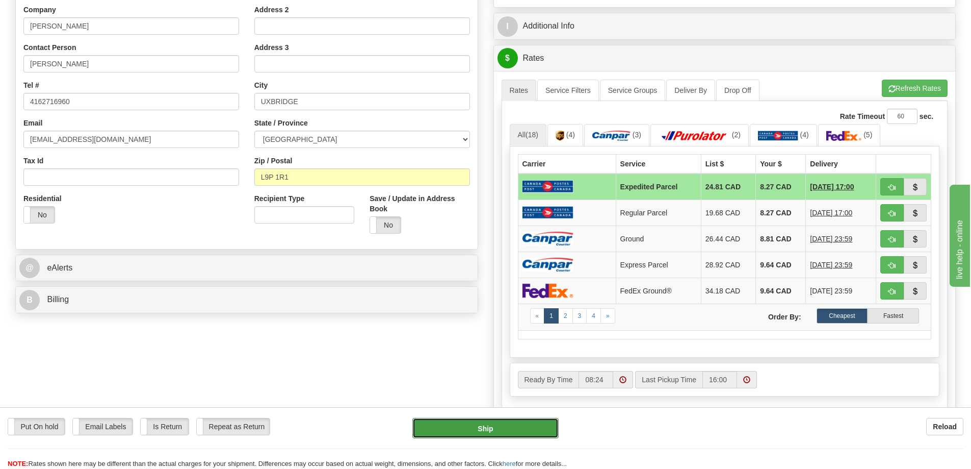
click at [510, 430] on button "Ship" at bounding box center [486, 428] width 146 height 20
type input "DOM.EP"
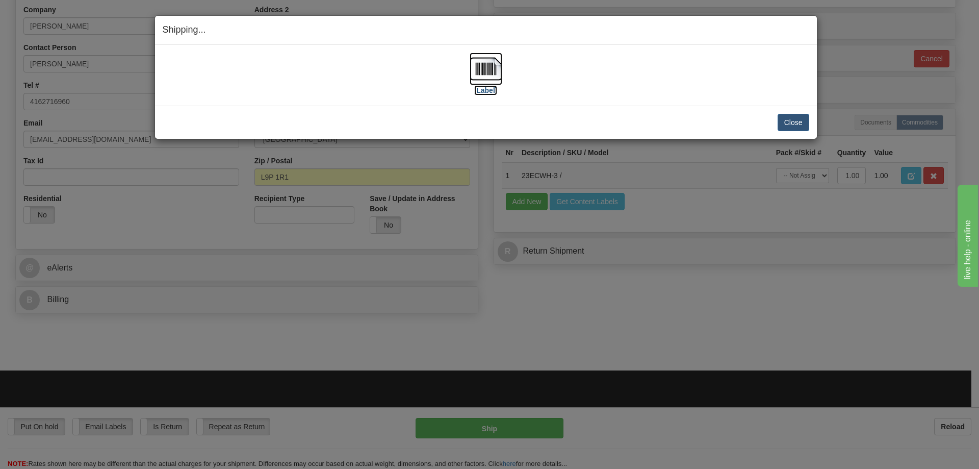
click at [484, 68] on img at bounding box center [486, 69] width 33 height 33
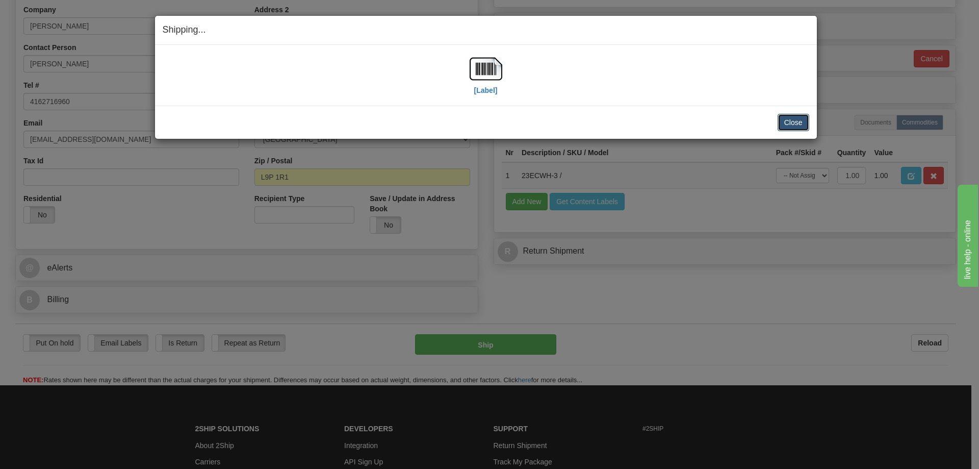
click at [790, 129] on button "Close" at bounding box center [794, 122] width 32 height 17
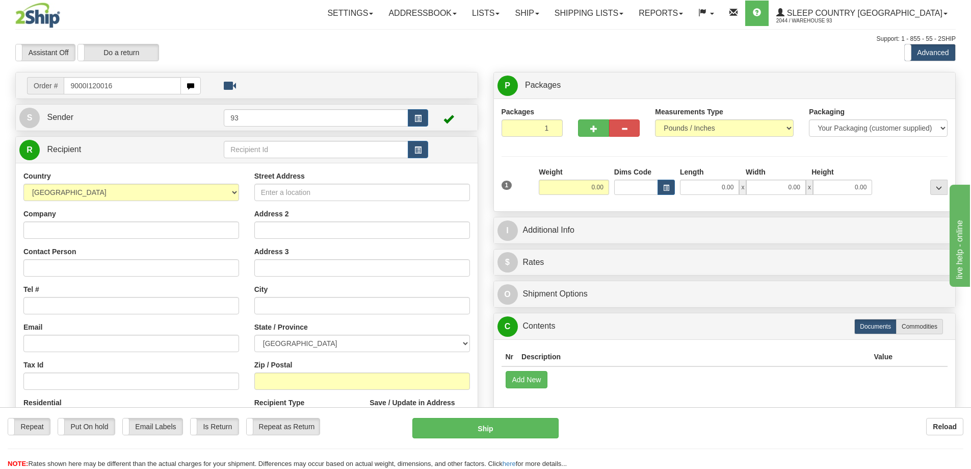
type input "9000I120016"
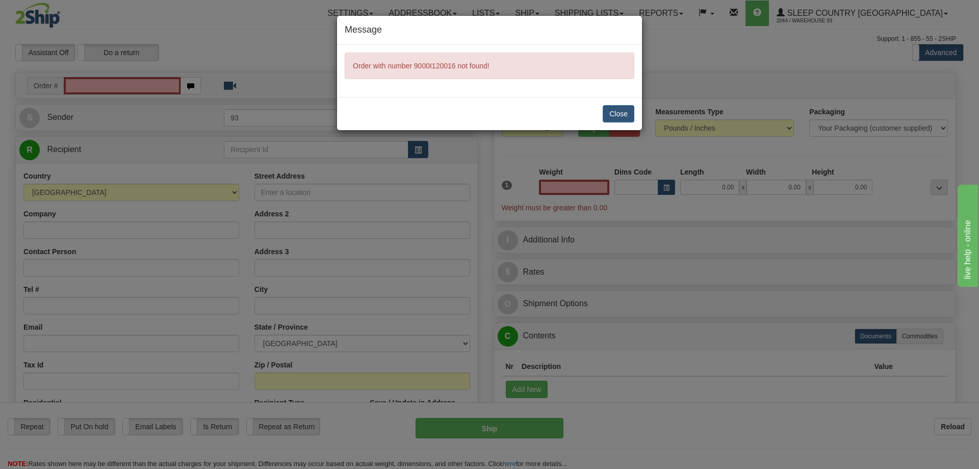
type input "0.00"
click at [620, 113] on button "Close" at bounding box center [619, 113] width 32 height 17
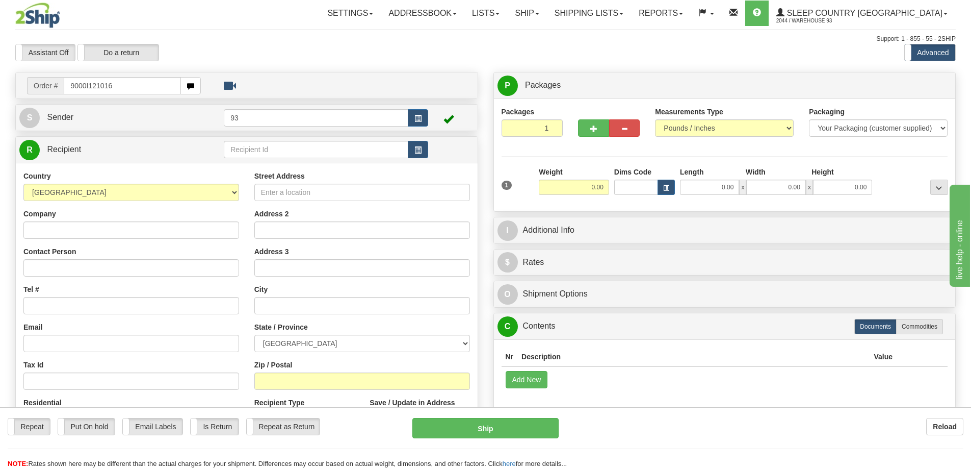
type input "9000I121016"
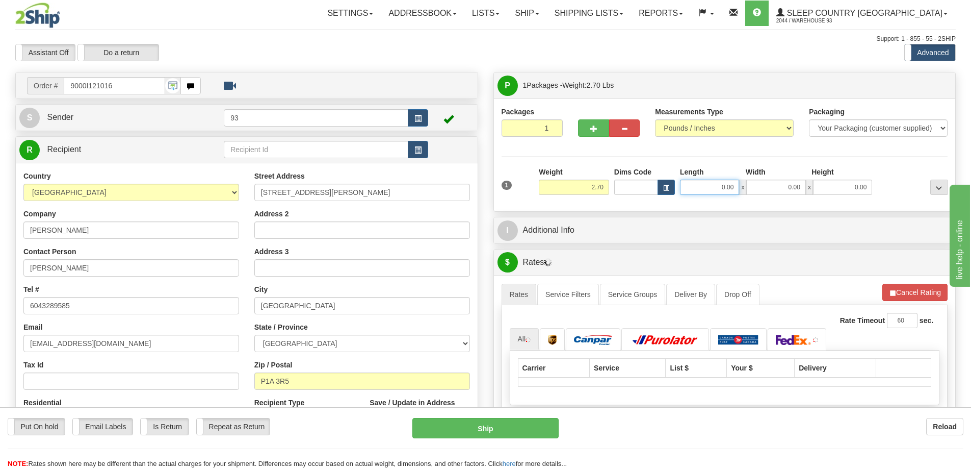
click at [703, 191] on input "0.00" at bounding box center [709, 186] width 59 height 15
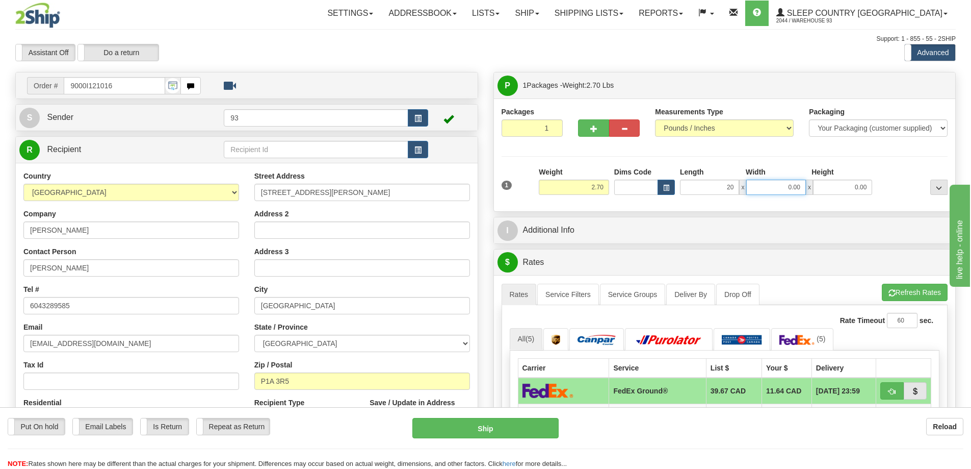
type input "20.00"
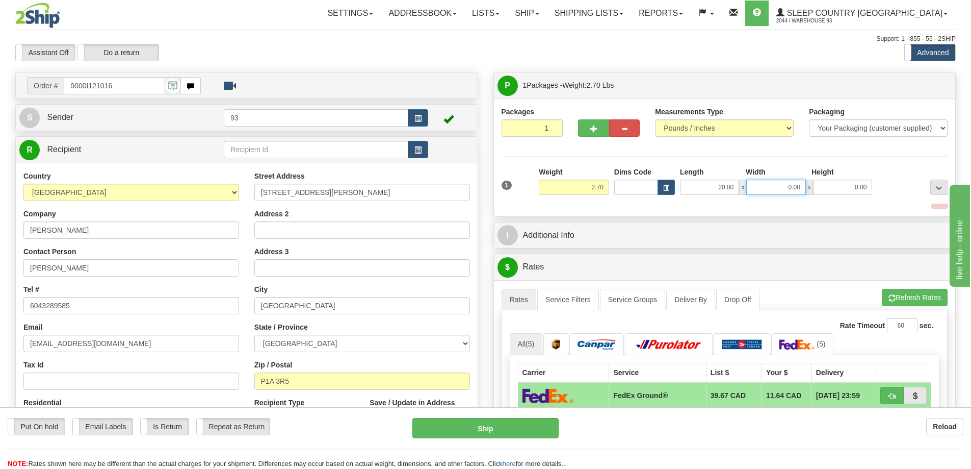
click at [773, 186] on input "0.00" at bounding box center [776, 186] width 59 height 15
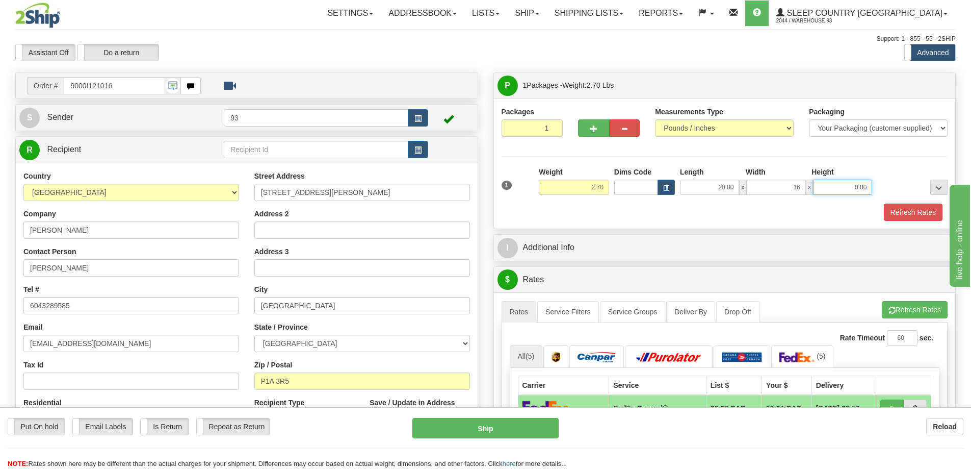
type input "16.00"
click at [866, 186] on input "0.00" at bounding box center [842, 186] width 59 height 15
type input "14.00"
click at [936, 211] on button "Refresh Rates" at bounding box center [913, 211] width 59 height 17
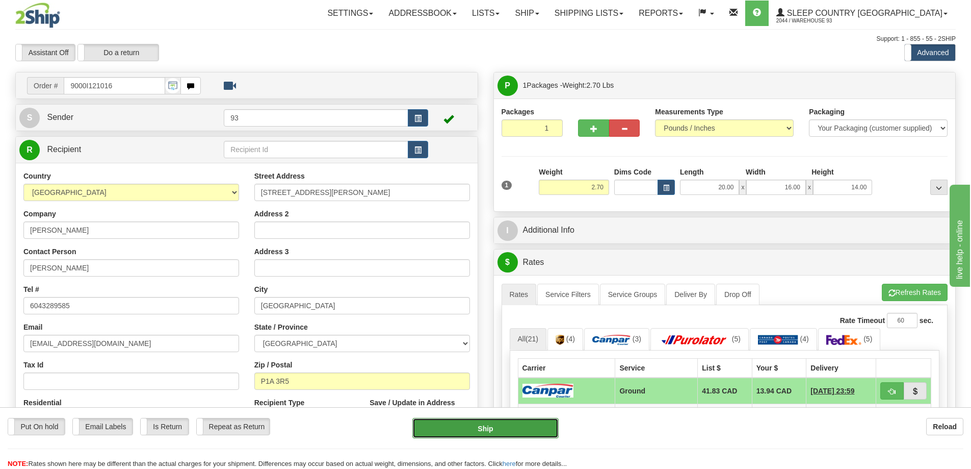
click at [530, 430] on button "Ship" at bounding box center [486, 428] width 146 height 20
type input "1"
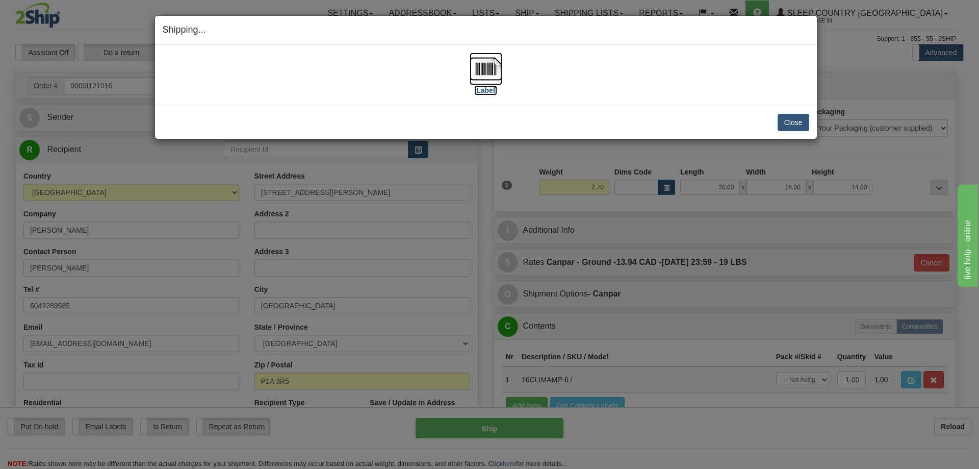
click at [490, 68] on img at bounding box center [486, 69] width 33 height 33
click at [797, 119] on button "Close" at bounding box center [794, 122] width 32 height 17
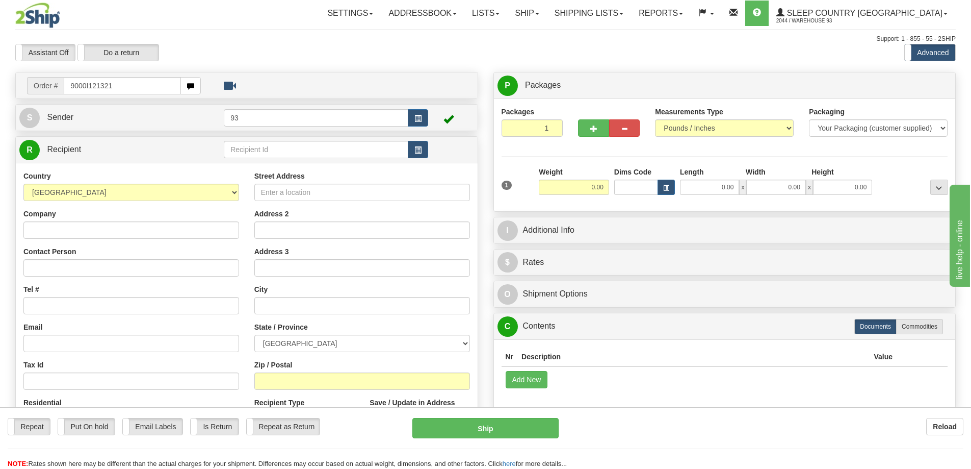
type input "9000I121321"
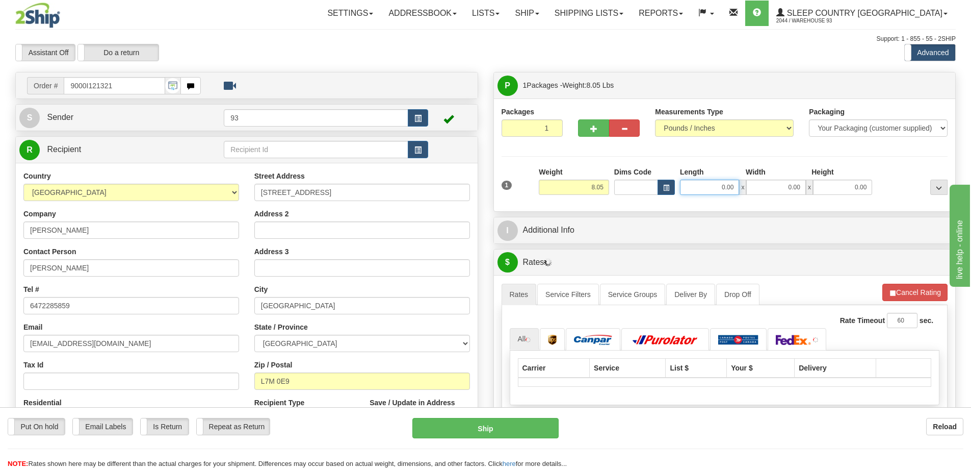
click at [693, 189] on input "0.00" at bounding box center [709, 186] width 59 height 15
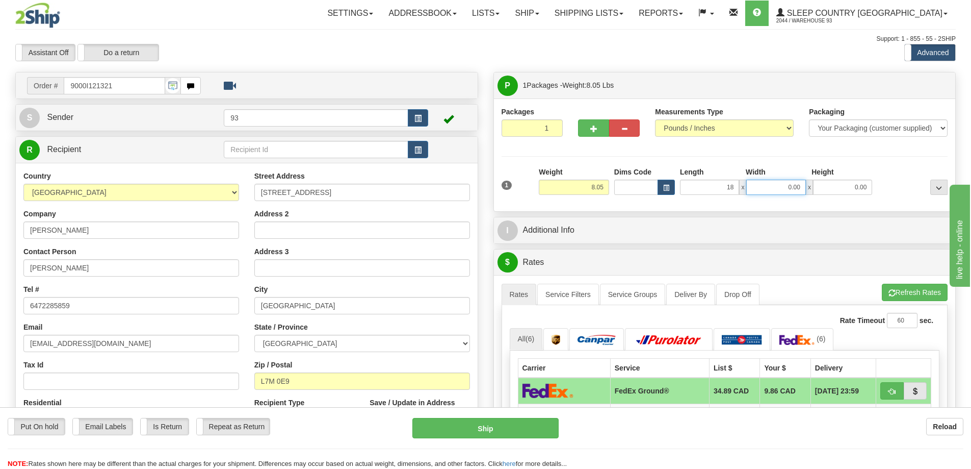
type input "18.00"
click at [788, 190] on input "0.00" at bounding box center [776, 186] width 59 height 15
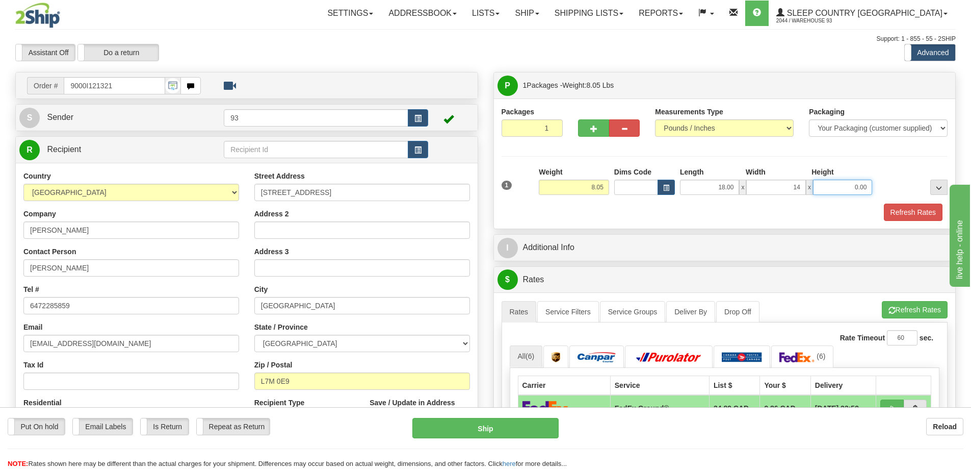
type input "14.00"
click at [840, 189] on input "0.00" at bounding box center [842, 186] width 59 height 15
type input "8.00"
click at [920, 212] on button "Refresh Rates" at bounding box center [913, 211] width 59 height 17
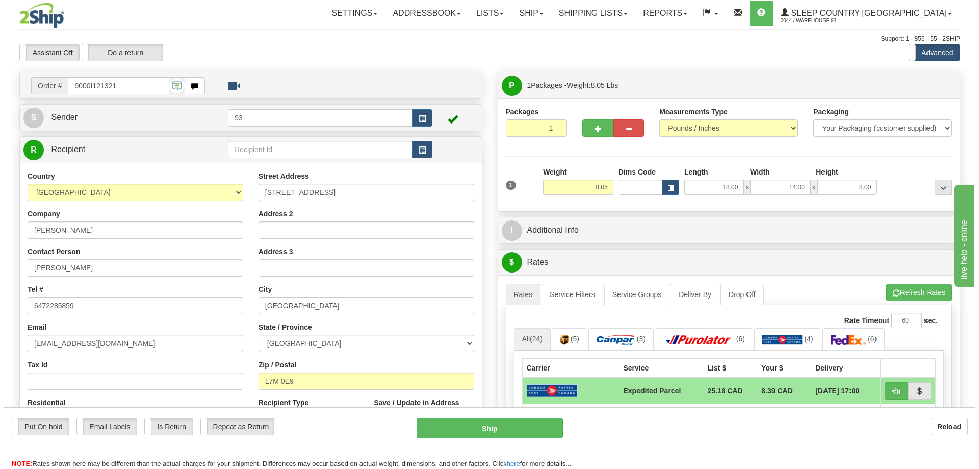
scroll to position [153, 0]
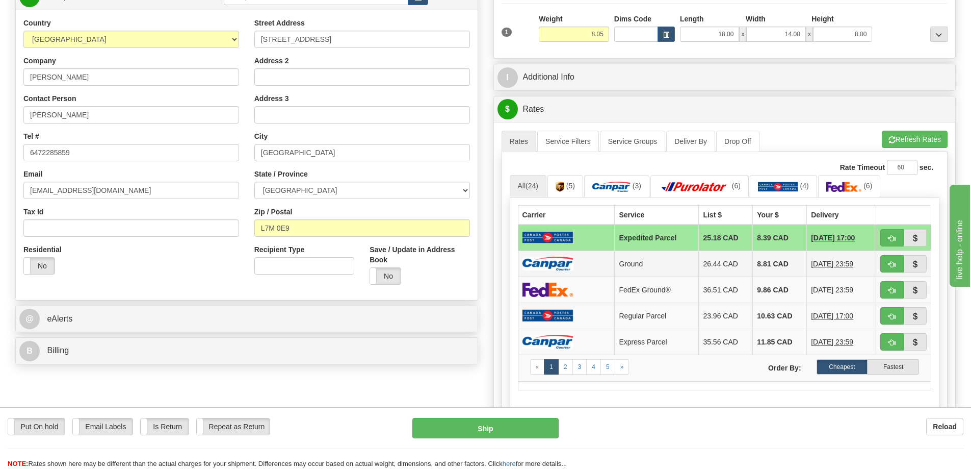
click at [556, 258] on img at bounding box center [548, 263] width 51 height 14
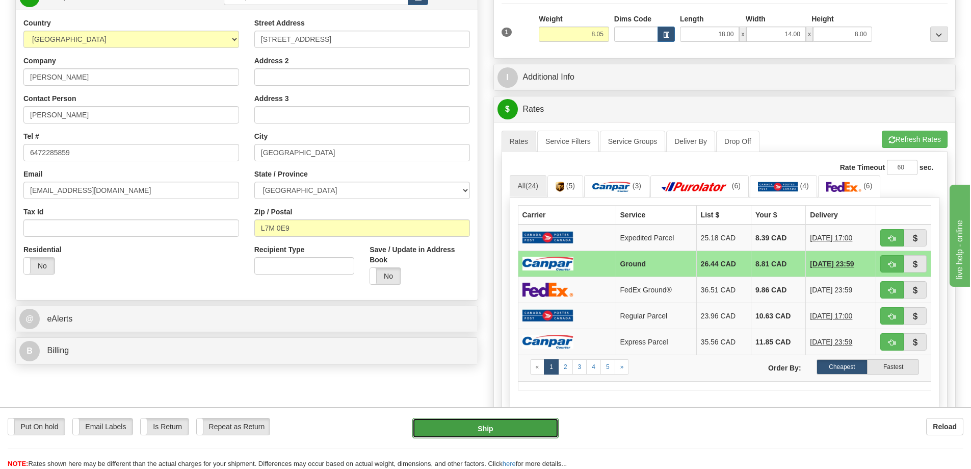
click at [533, 431] on button "Ship" at bounding box center [486, 428] width 146 height 20
type input "1"
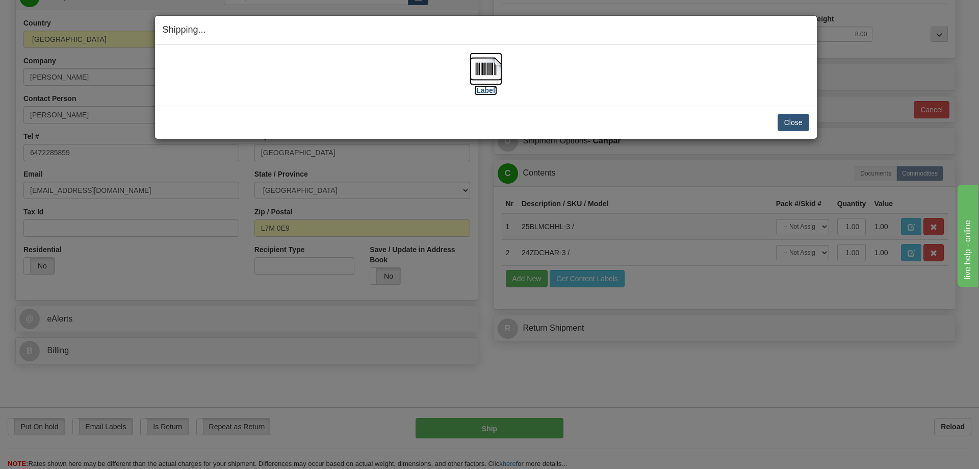
click at [493, 72] on img at bounding box center [486, 69] width 33 height 33
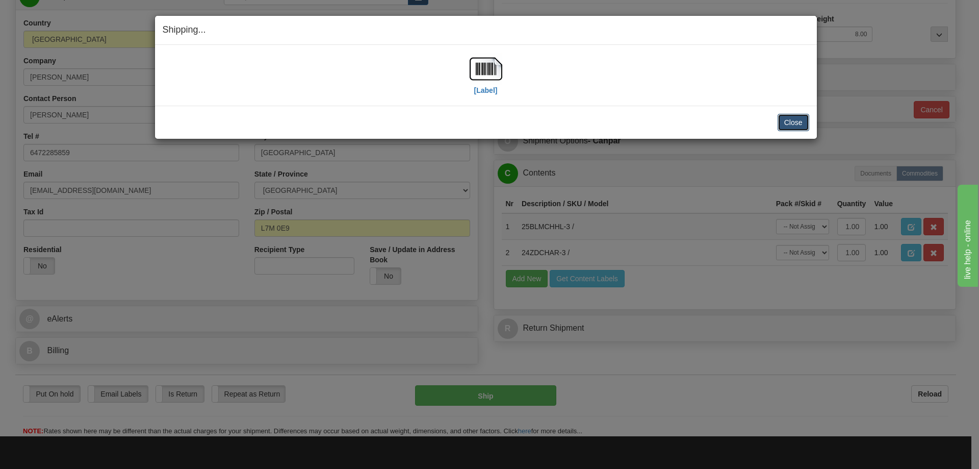
click at [803, 123] on button "Close" at bounding box center [794, 122] width 32 height 17
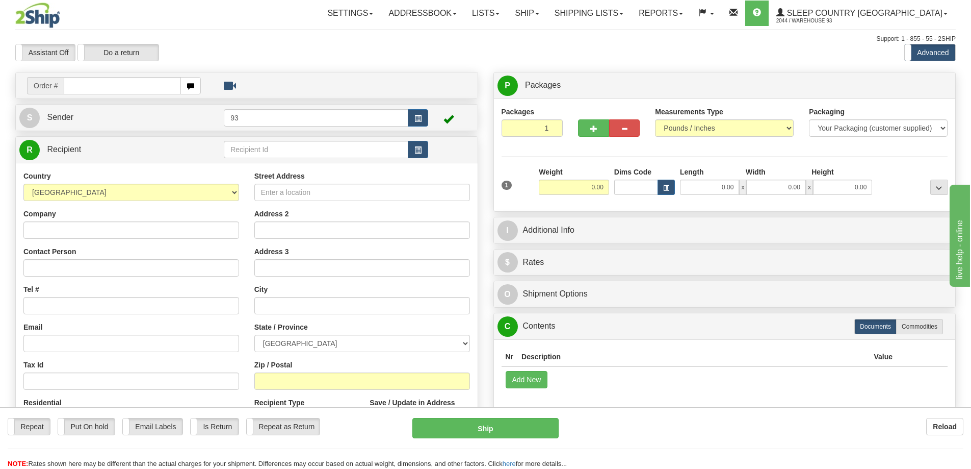
click at [92, 87] on input "text" at bounding box center [122, 85] width 117 height 17
type input "9007I121430"
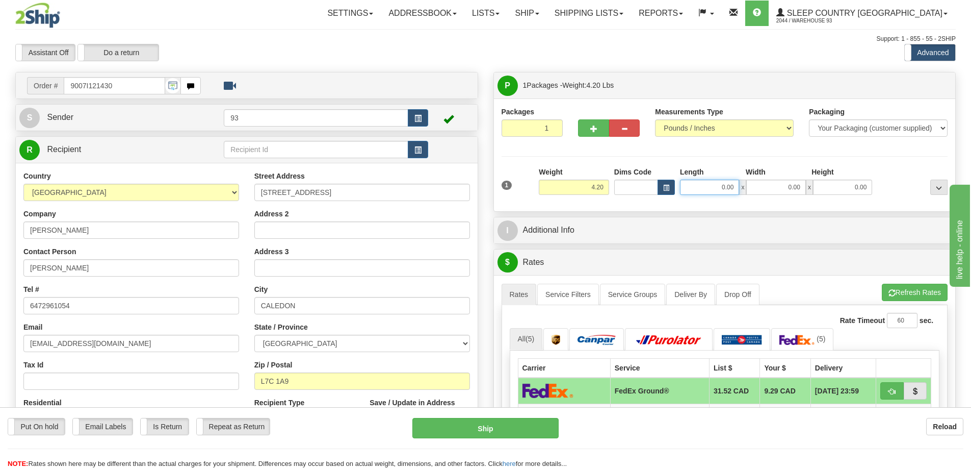
click at [709, 188] on input "0.00" at bounding box center [709, 186] width 59 height 15
type input "12.00"
click at [772, 187] on input "0.00" at bounding box center [776, 186] width 59 height 15
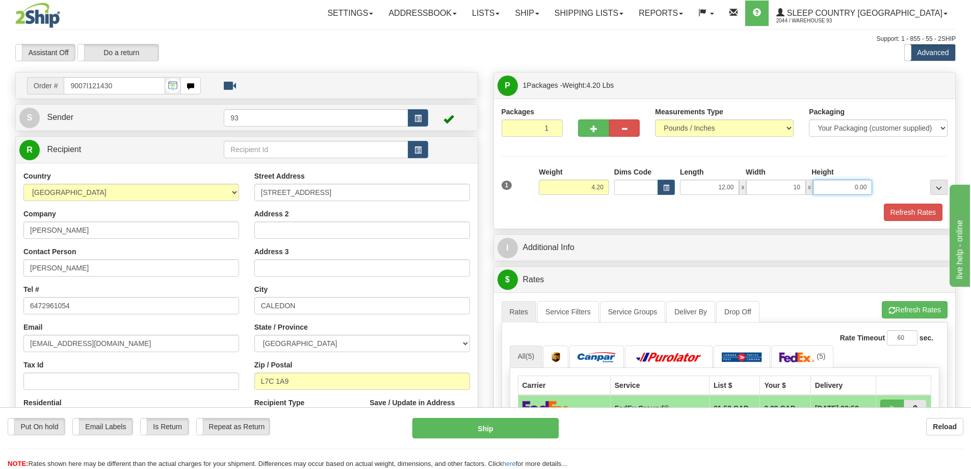
type input "10.00"
click at [825, 187] on input "0.00" at bounding box center [842, 186] width 59 height 15
type input "3.00"
click at [899, 212] on button "Refresh Rates" at bounding box center [913, 211] width 59 height 17
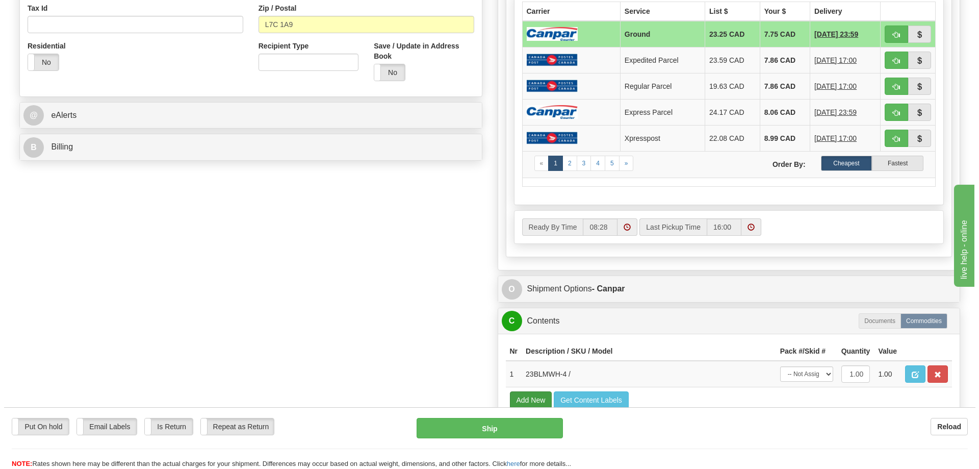
scroll to position [357, 0]
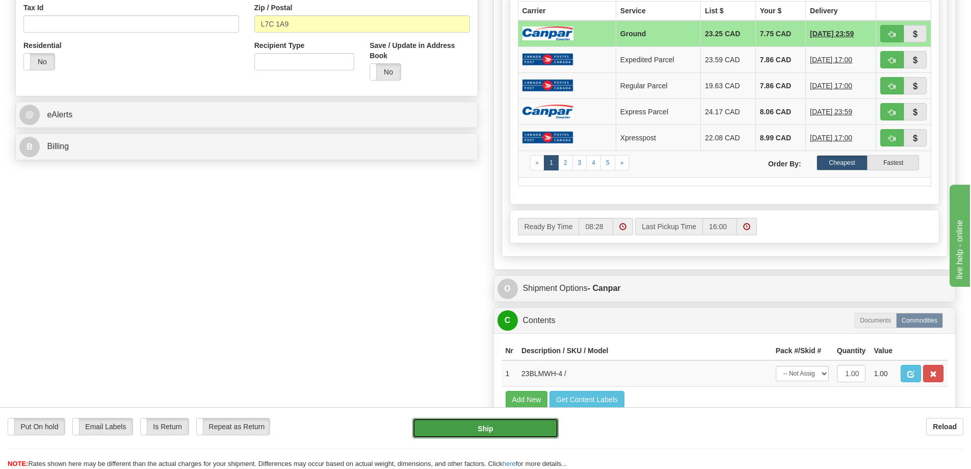
click at [514, 428] on button "Ship" at bounding box center [486, 428] width 146 height 20
type input "1"
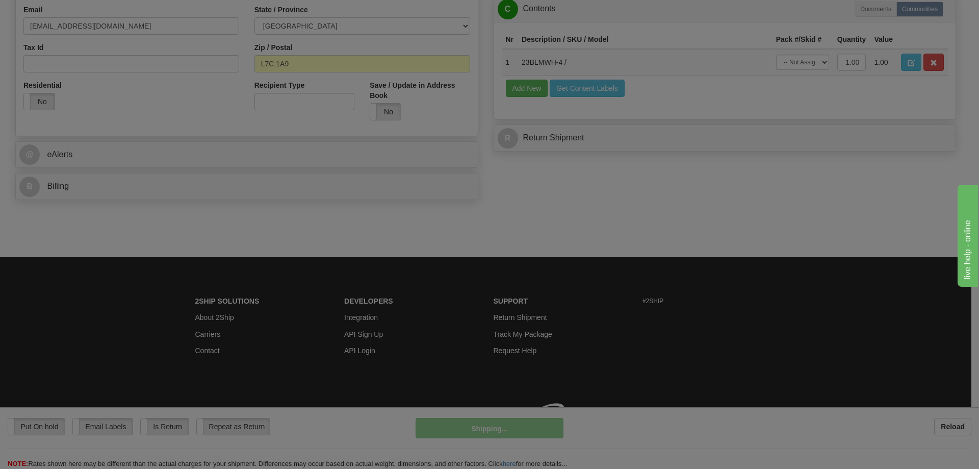
scroll to position [332, 0]
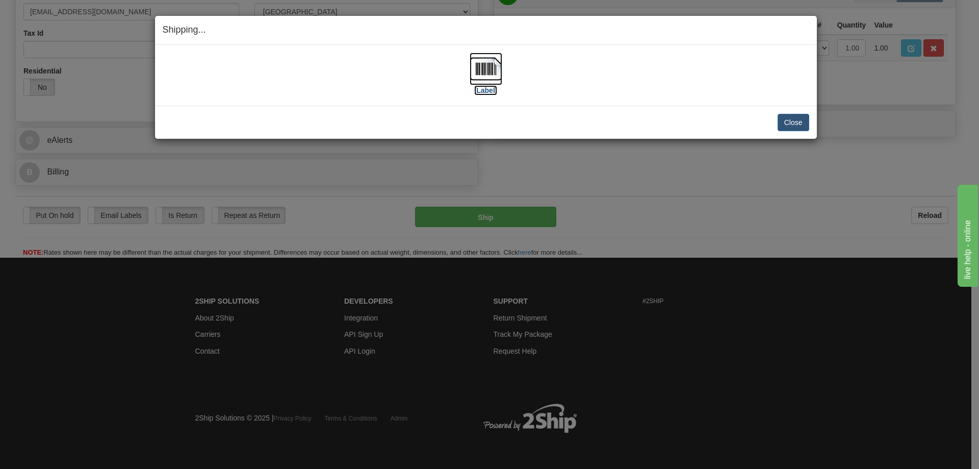
click at [481, 64] on img at bounding box center [486, 69] width 33 height 33
click at [799, 127] on button "Close" at bounding box center [794, 122] width 32 height 17
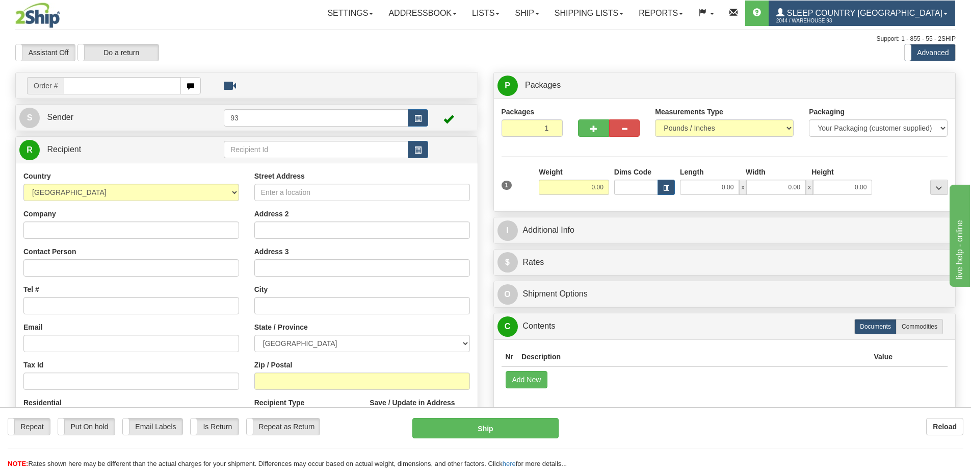
click at [844, 8] on link "Sleep Country [GEOGRAPHIC_DATA] 2044 / Warehouse 93" at bounding box center [862, 13] width 187 height 25
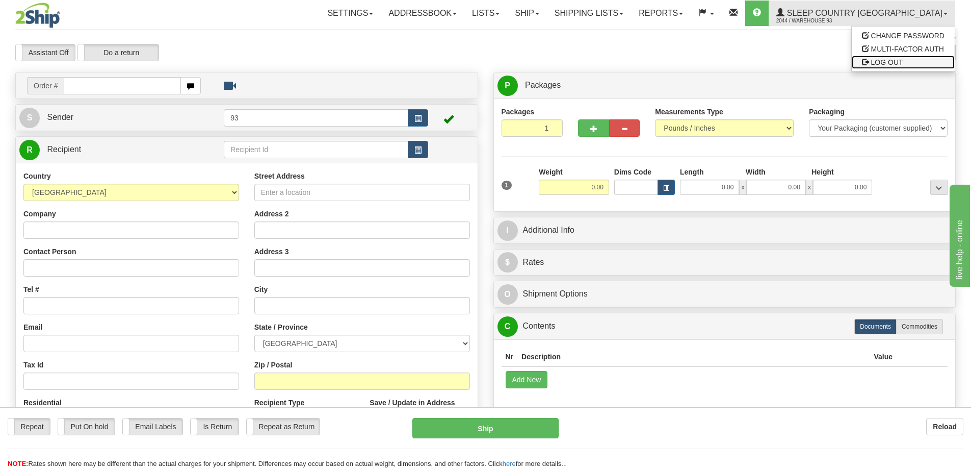
click at [875, 56] on link "LOG OUT" at bounding box center [903, 62] width 103 height 13
